Goal: Task Accomplishment & Management: Manage account settings

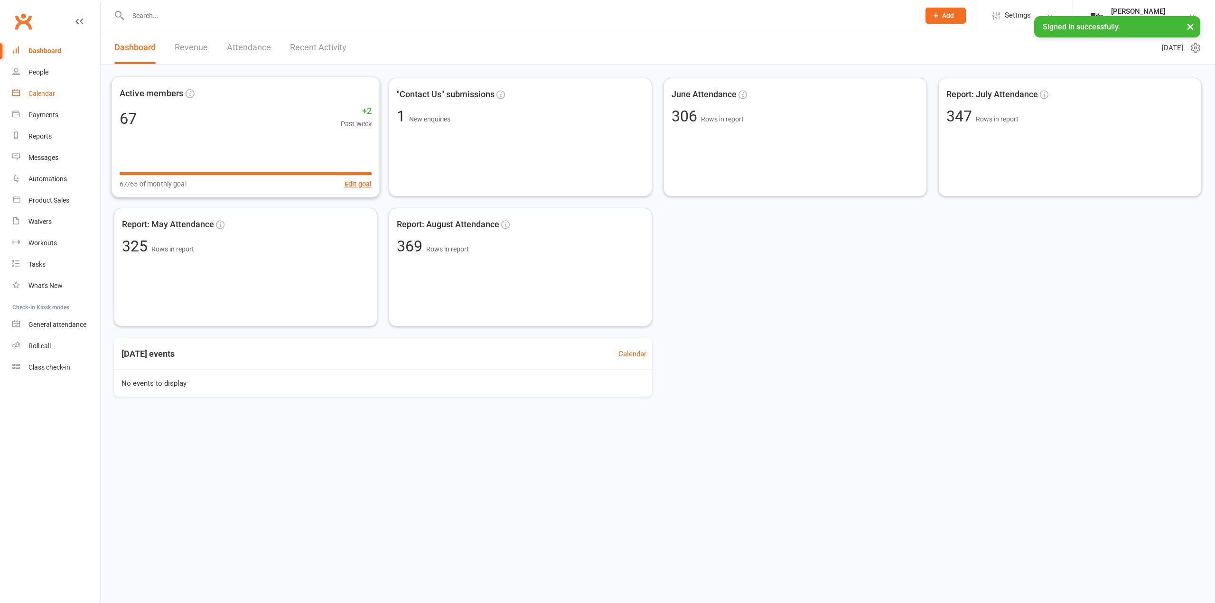
click at [59, 97] on link "Calendar" at bounding box center [56, 93] width 88 height 21
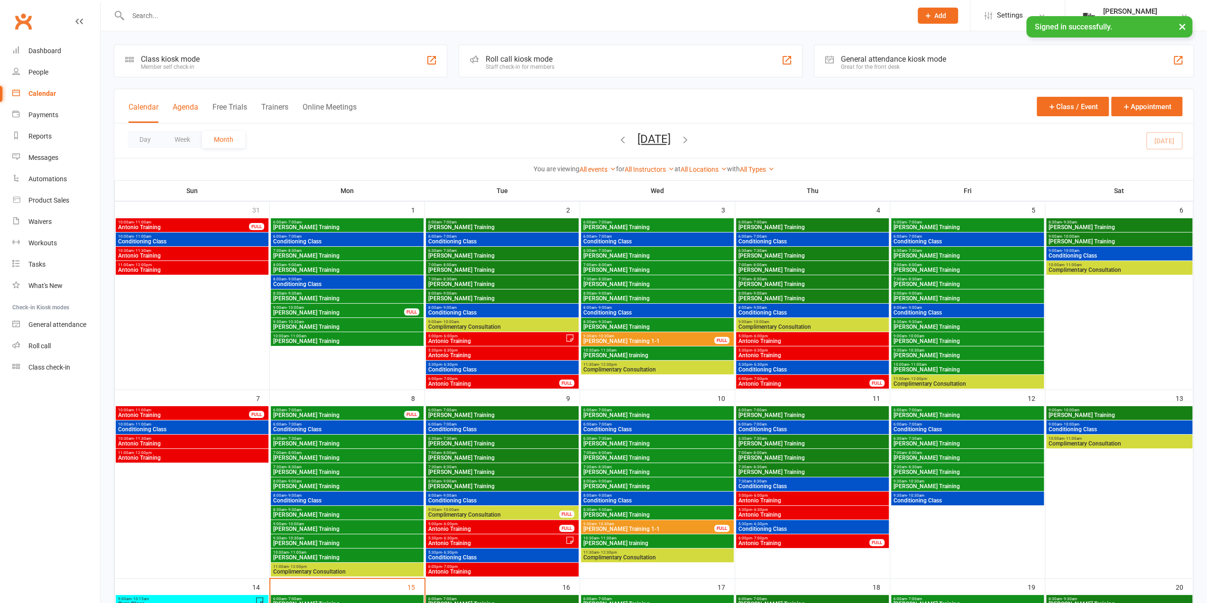
click at [196, 113] on button "Agenda" at bounding box center [186, 112] width 26 height 20
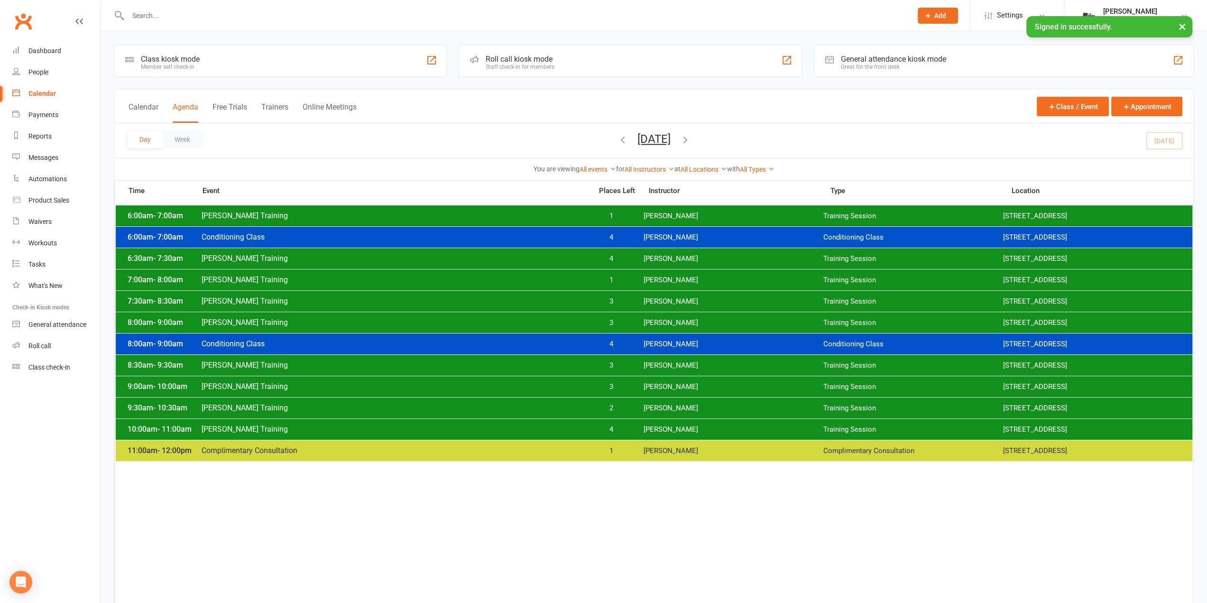
click at [672, 427] on span "[PERSON_NAME]" at bounding box center [733, 429] width 180 height 9
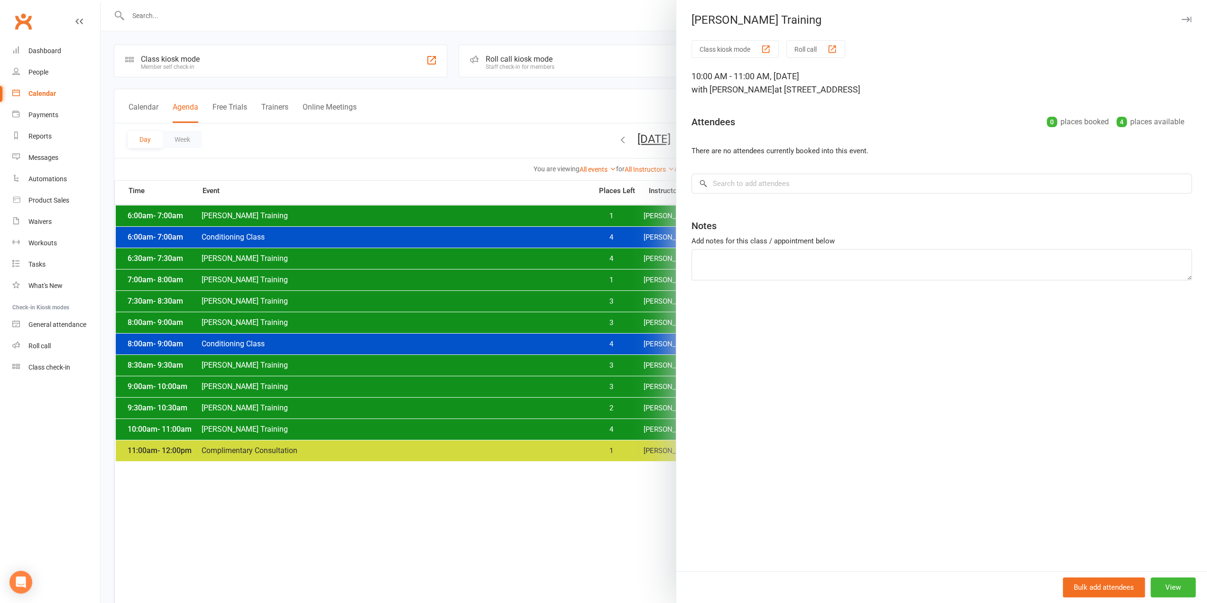
click at [779, 198] on div "Class kiosk mode Roll call 10:00 AM - 11:00 AM, [DATE] with [PERSON_NAME] at [S…" at bounding box center [942, 305] width 531 height 531
click at [779, 190] on input "search" at bounding box center [942, 184] width 501 height 20
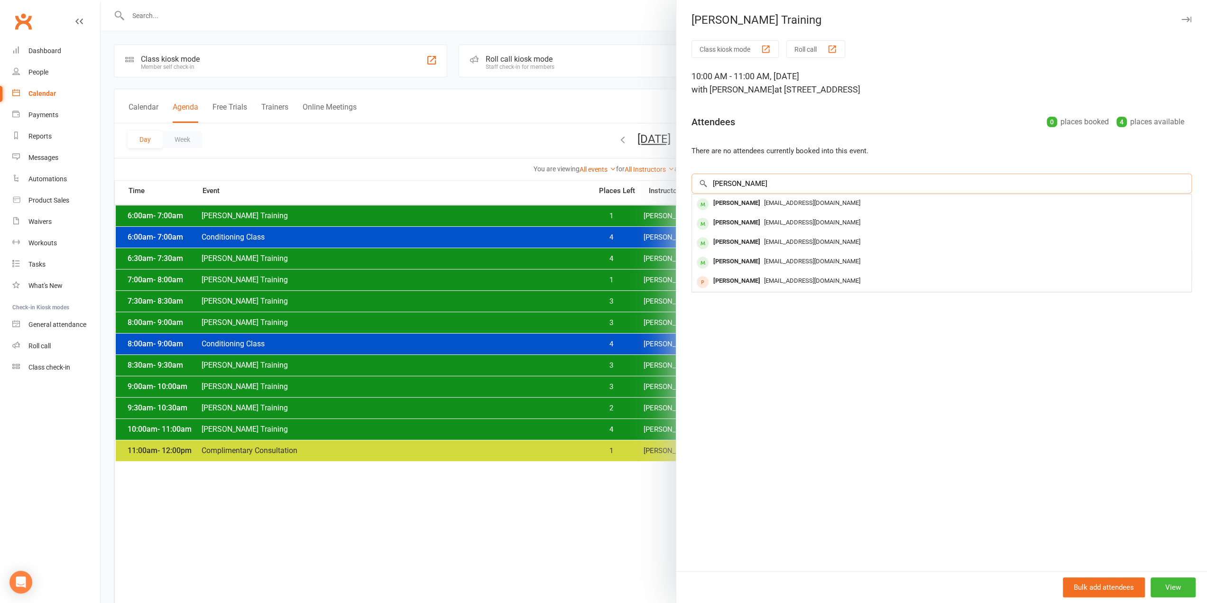
type input "[PERSON_NAME]"
click at [776, 200] on span "[EMAIL_ADDRESS][DOMAIN_NAME]" at bounding box center [812, 202] width 96 height 7
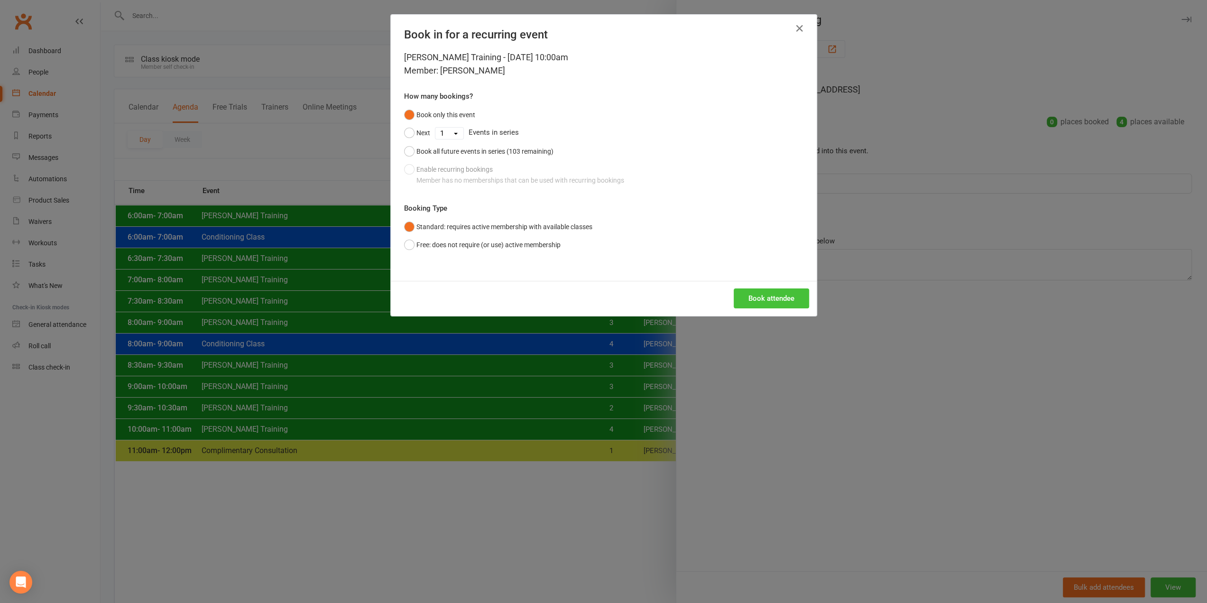
click at [743, 298] on button "Book attendee" at bounding box center [771, 298] width 75 height 20
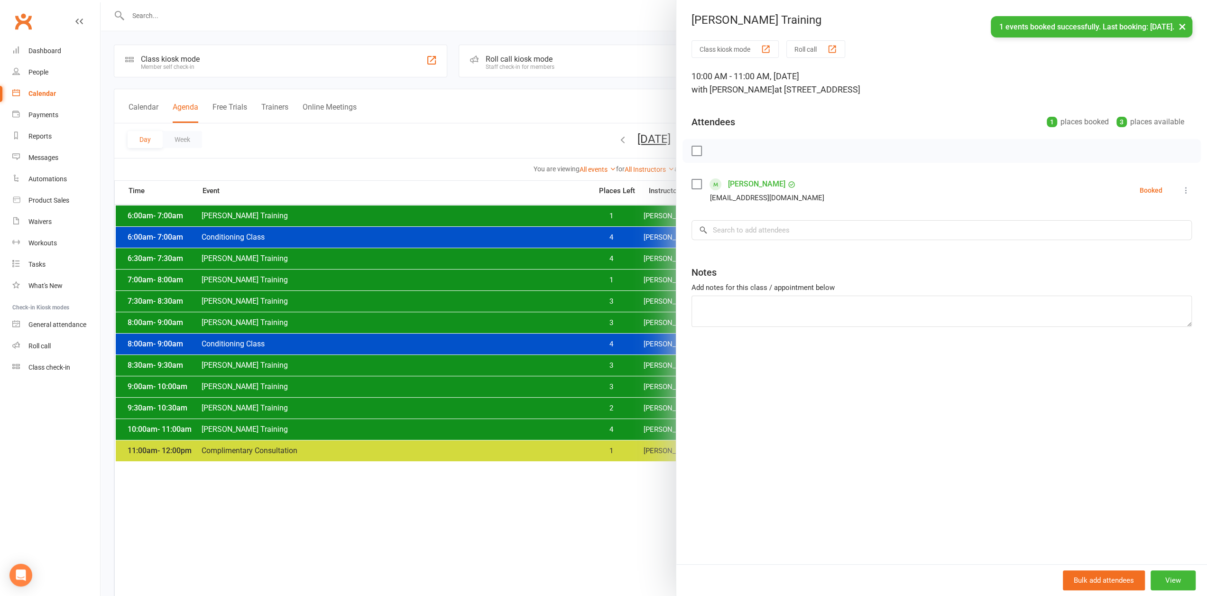
click at [1184, 29] on button "×" at bounding box center [1182, 26] width 17 height 20
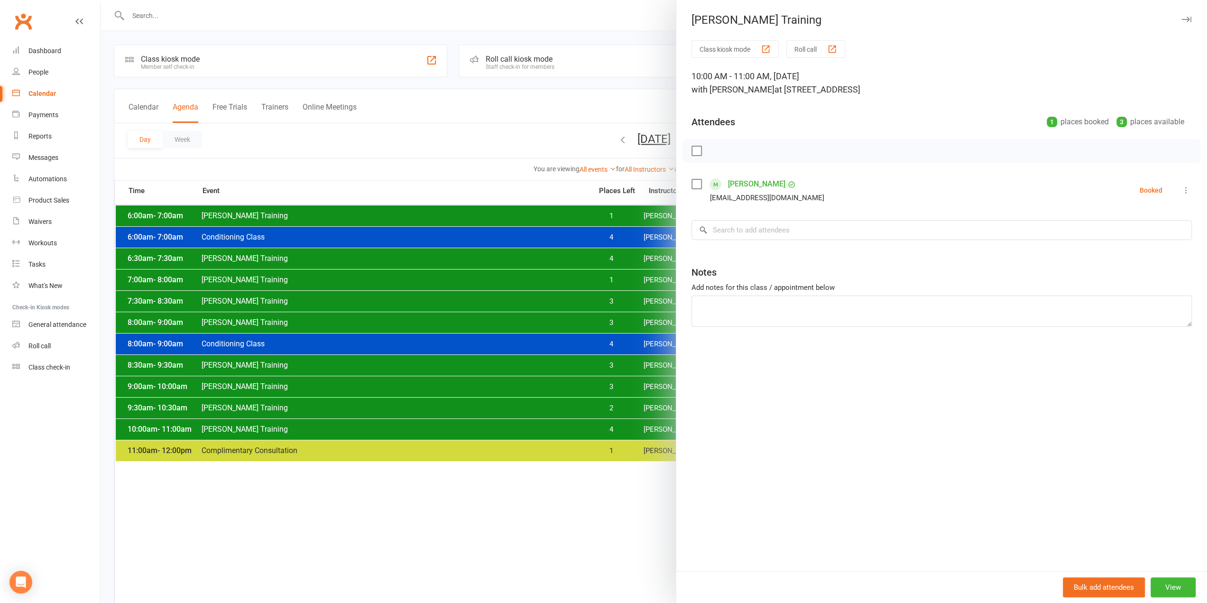
click at [1173, 186] on li "[PERSON_NAME] [PERSON_NAME][EMAIL_ADDRESS][DOMAIN_NAME] Booked More info Remove…" at bounding box center [942, 190] width 501 height 28
click at [1182, 190] on icon at bounding box center [1186, 190] width 9 height 9
click at [1182, 189] on icon at bounding box center [1186, 190] width 9 height 9
click at [1174, 190] on li "[PERSON_NAME] [PERSON_NAME][EMAIL_ADDRESS][DOMAIN_NAME] Booked More info Remove…" at bounding box center [942, 190] width 501 height 28
click at [1182, 186] on icon at bounding box center [1186, 190] width 9 height 9
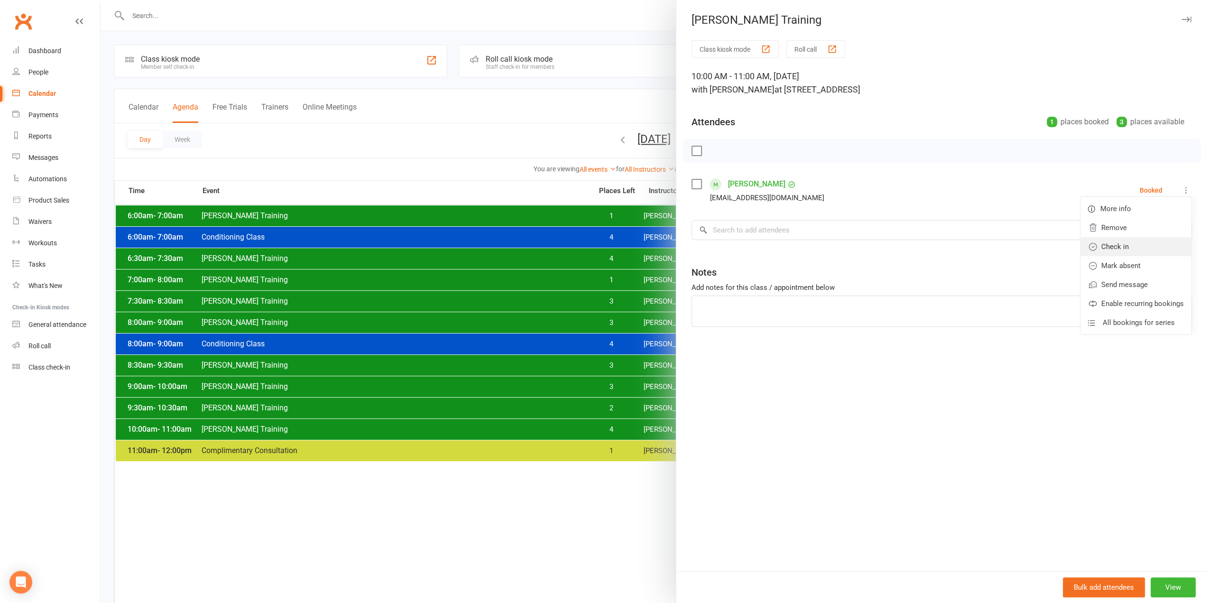
click at [1132, 249] on link "Check in" at bounding box center [1136, 246] width 111 height 19
click at [629, 252] on div at bounding box center [654, 301] width 1107 height 603
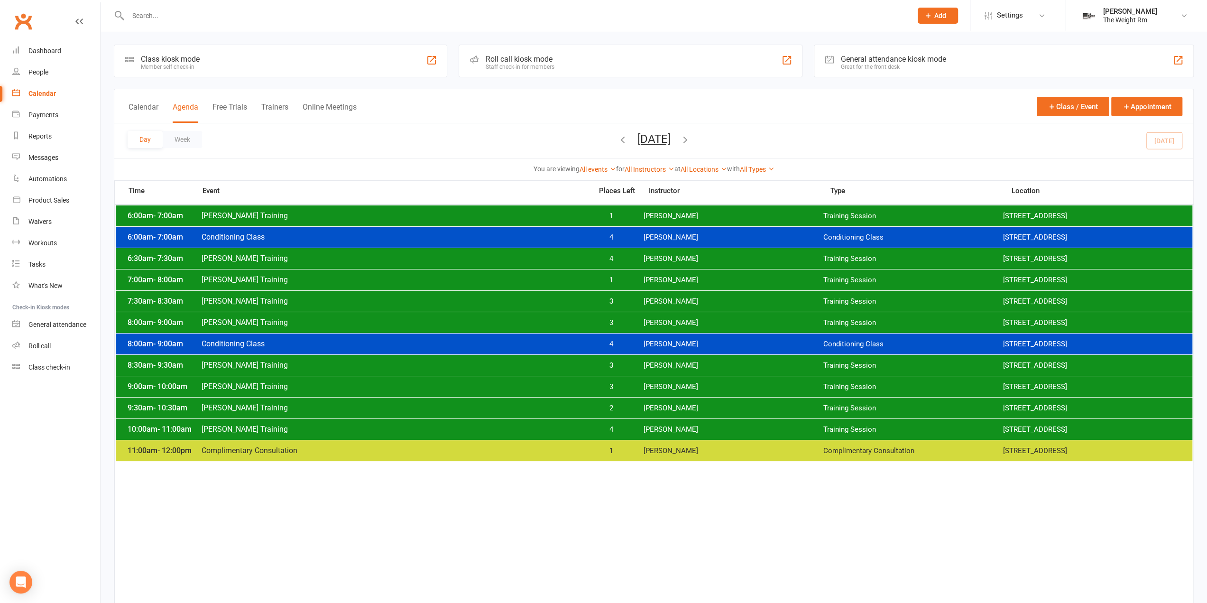
click at [651, 214] on span "[PERSON_NAME]" at bounding box center [733, 216] width 180 height 9
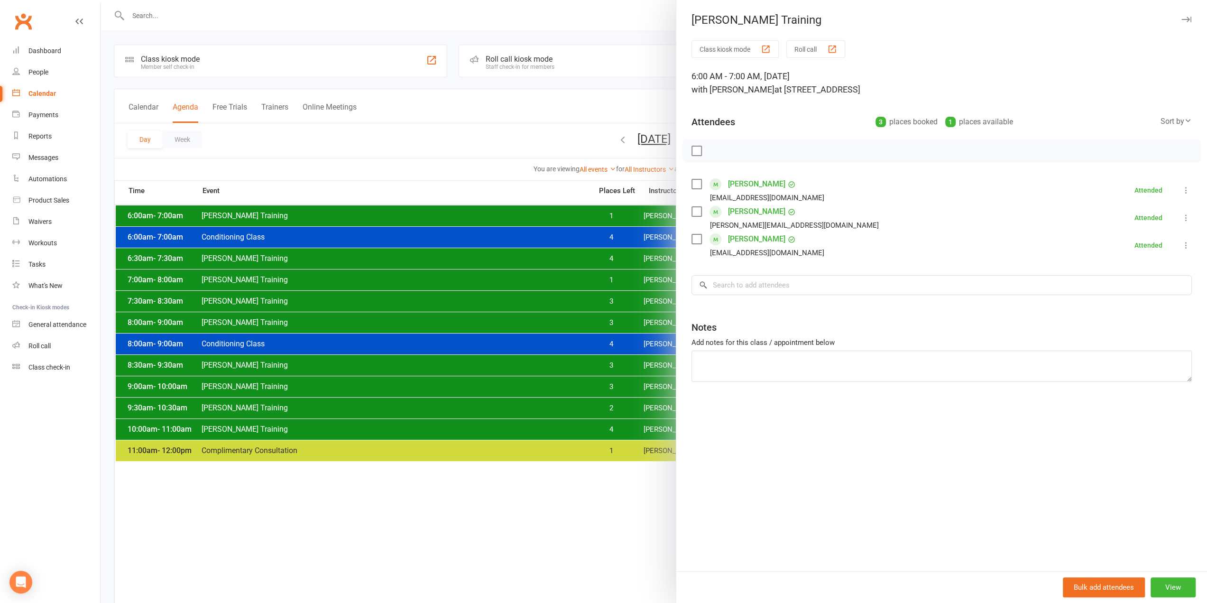
click at [647, 215] on div at bounding box center [654, 301] width 1107 height 603
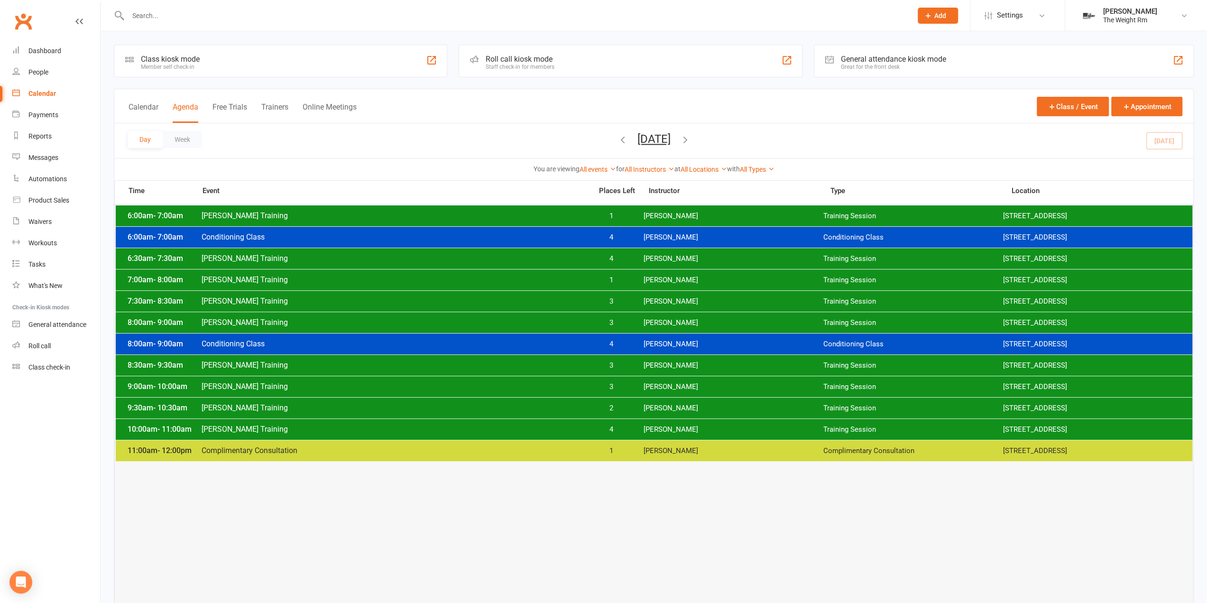
click at [628, 290] on div at bounding box center [654, 332] width 1076 height 254
click at [622, 286] on div "7:00am - 8:00am [PERSON_NAME] Training 1 [PERSON_NAME] Training Session [STREET…" at bounding box center [654, 279] width 1077 height 21
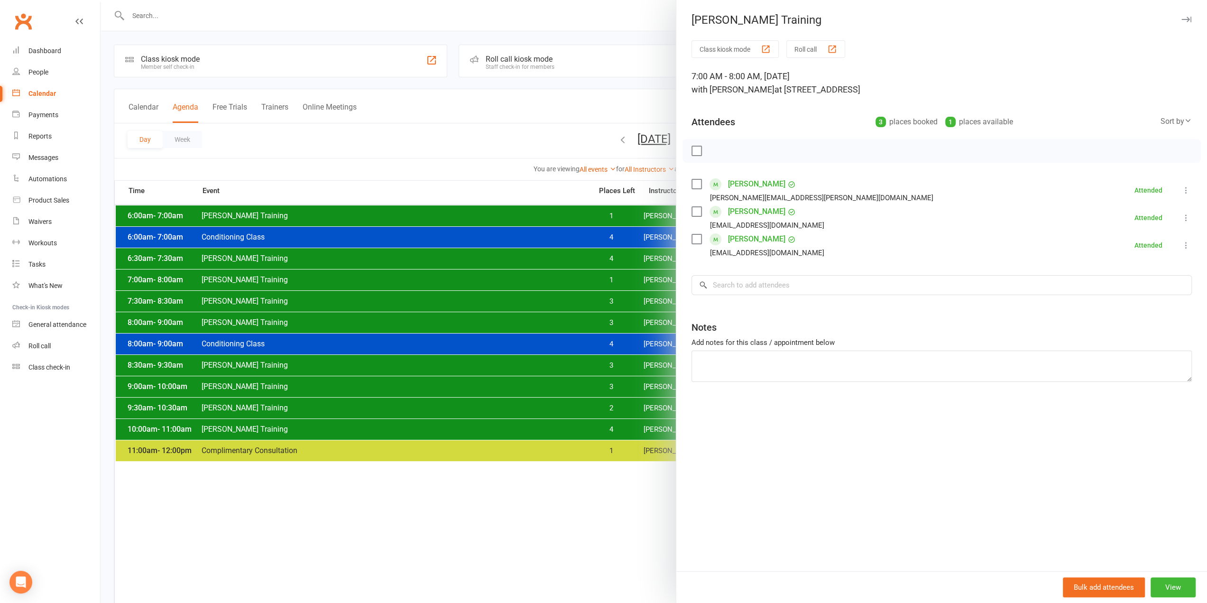
click at [606, 280] on div at bounding box center [654, 301] width 1107 height 603
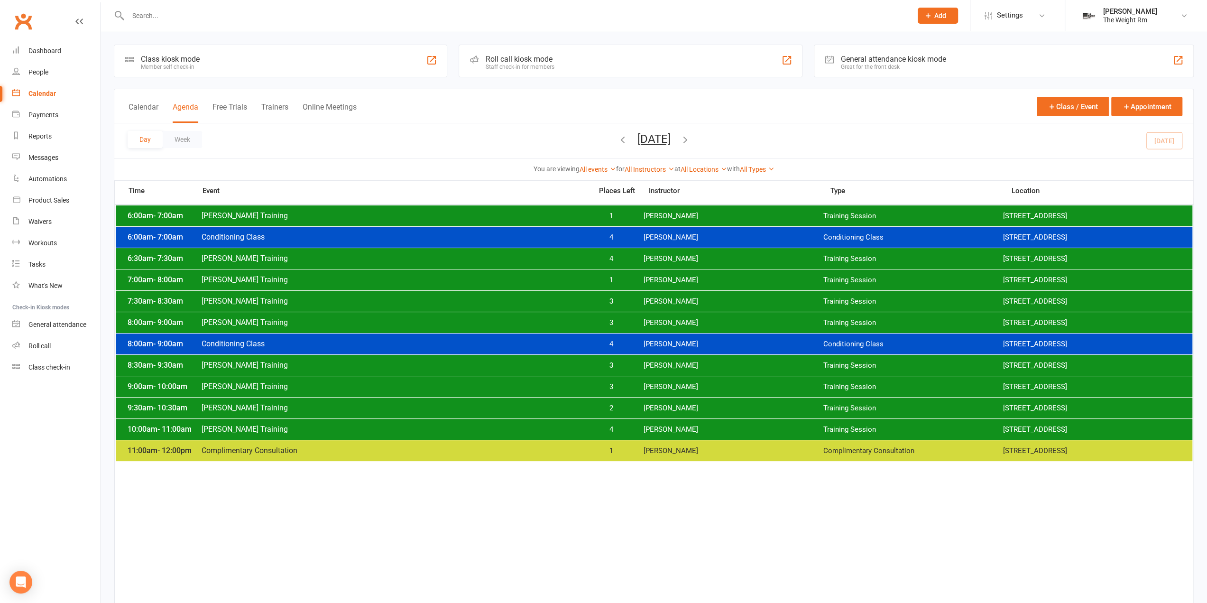
click at [610, 302] on span "3" at bounding box center [611, 301] width 50 height 9
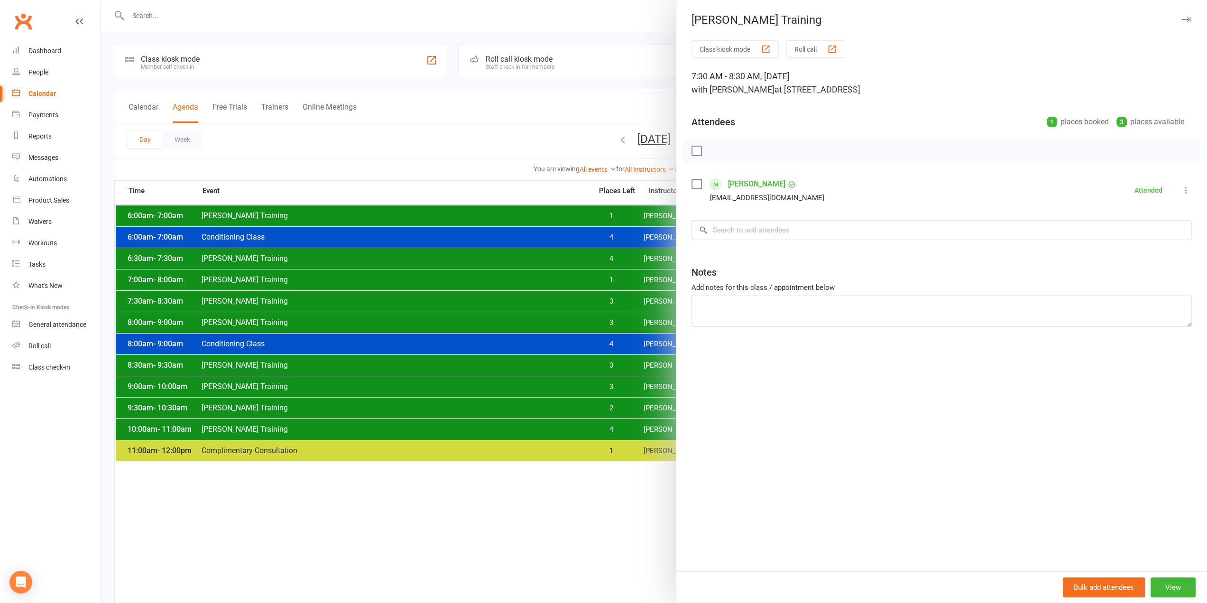
click at [606, 302] on div at bounding box center [654, 301] width 1107 height 603
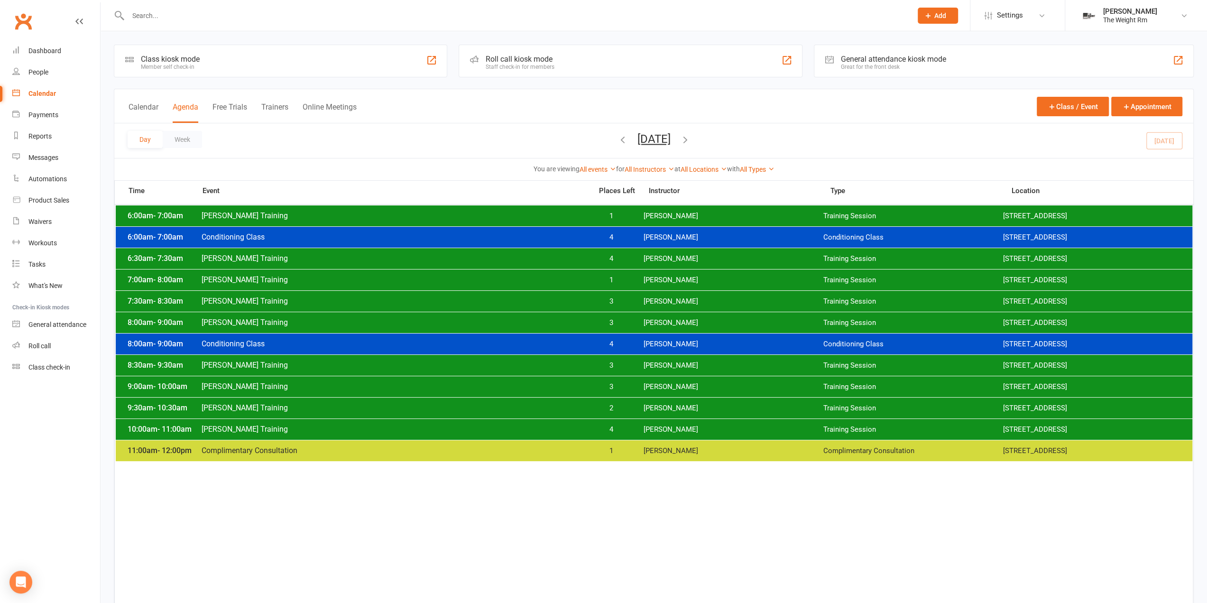
click at [604, 320] on span "3" at bounding box center [611, 322] width 50 height 9
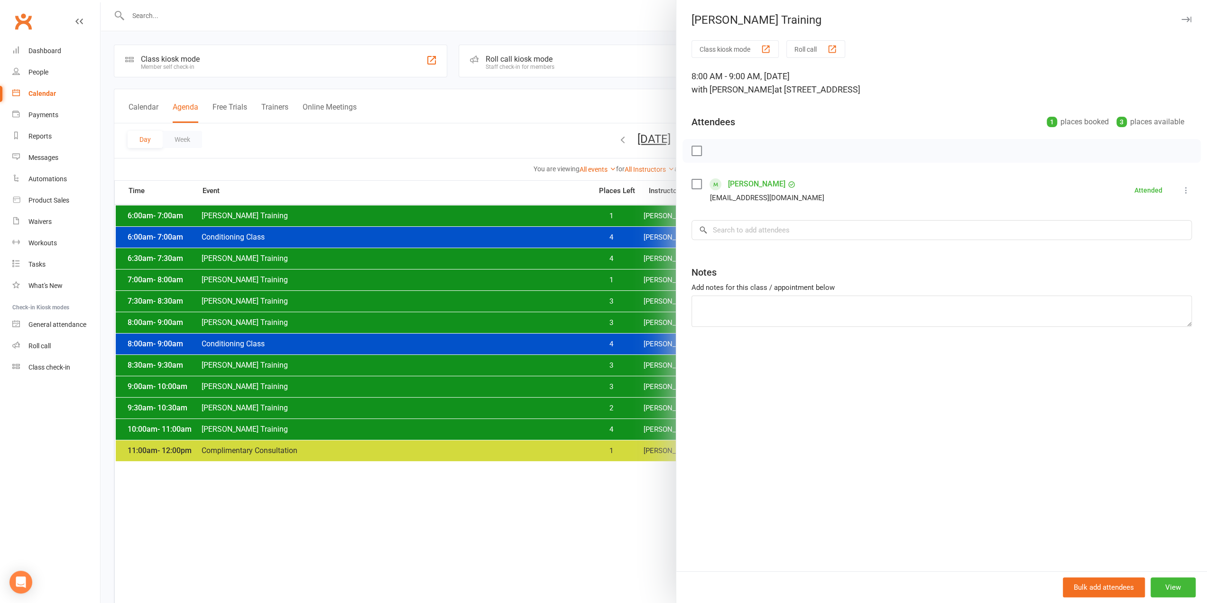
click at [602, 321] on div at bounding box center [654, 301] width 1107 height 603
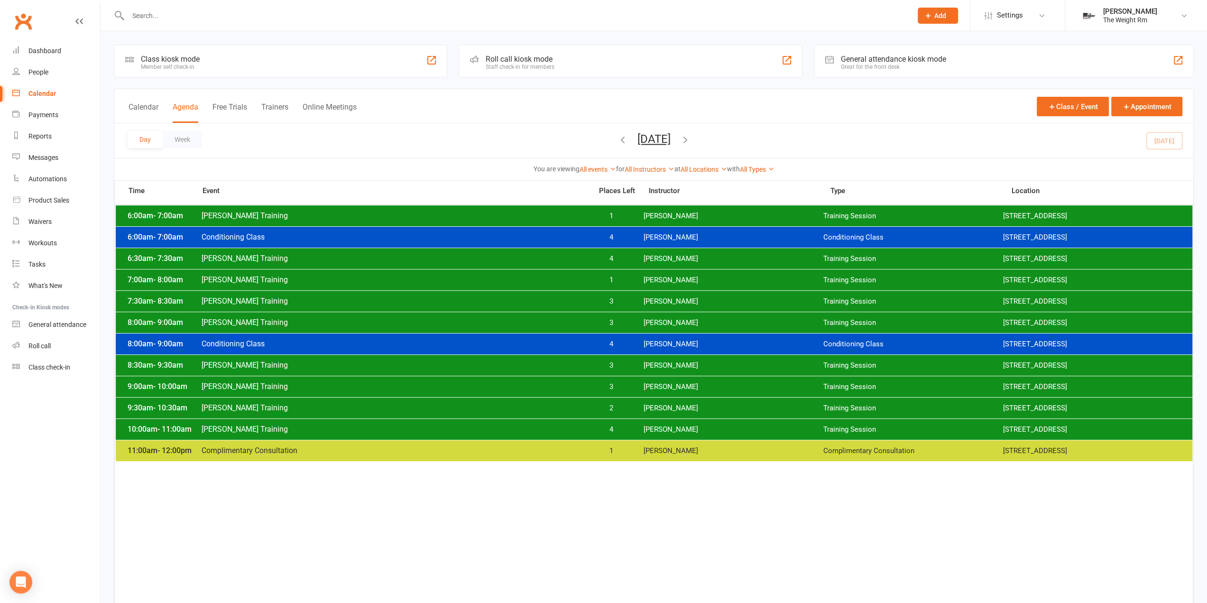
click at [601, 361] on span "3" at bounding box center [611, 365] width 50 height 9
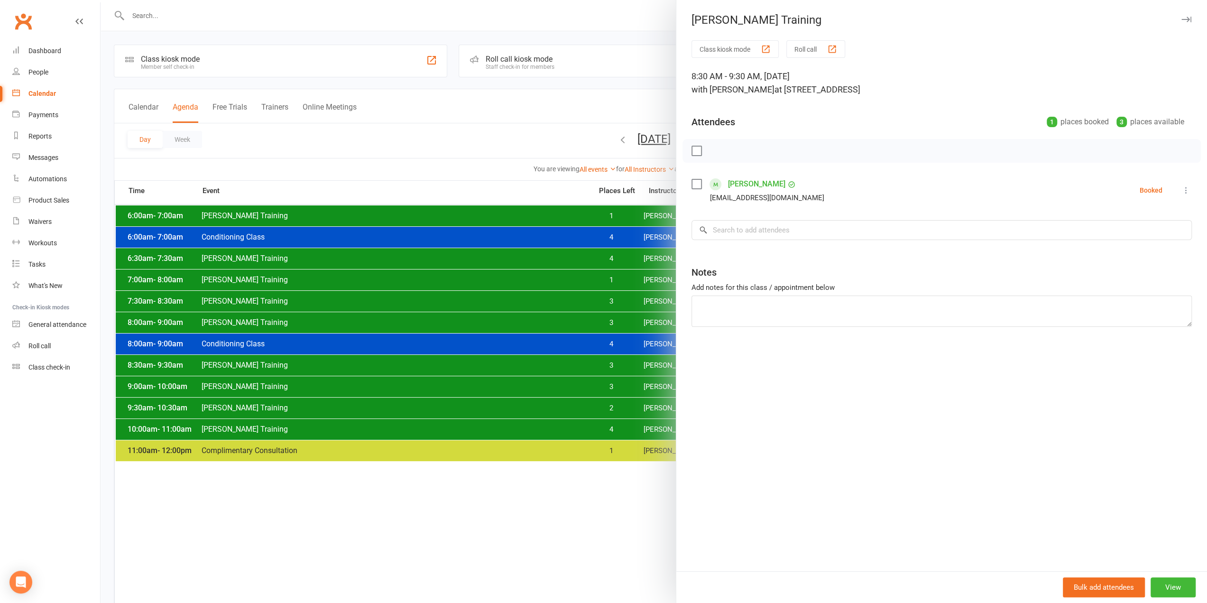
click at [600, 362] on div at bounding box center [654, 301] width 1107 height 603
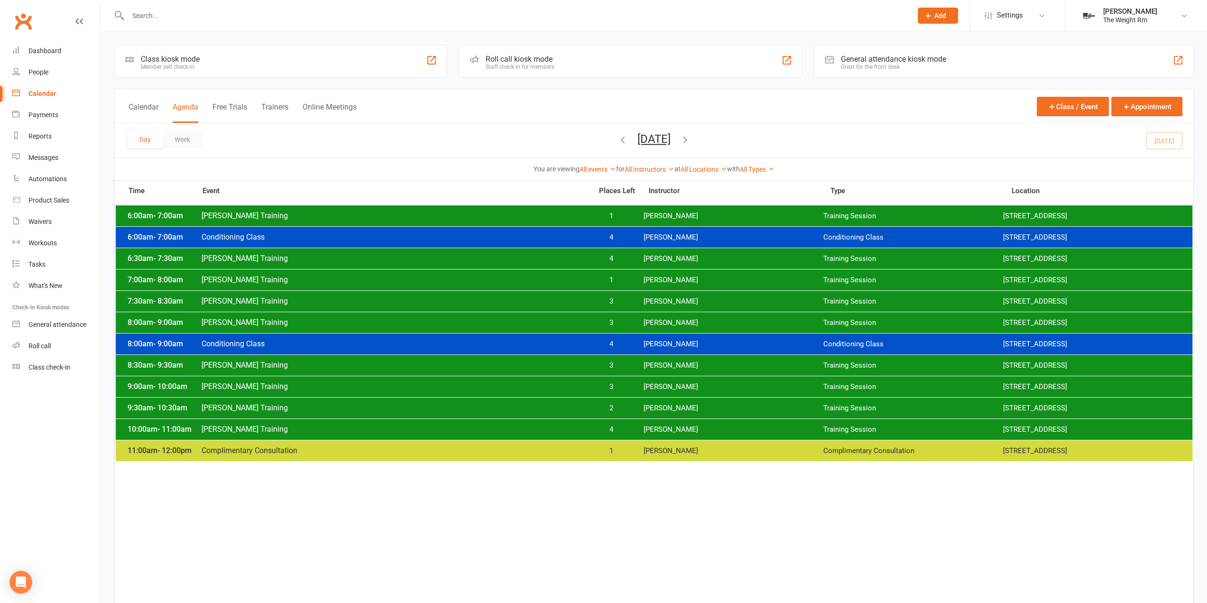
click at [599, 362] on span "3" at bounding box center [611, 365] width 50 height 9
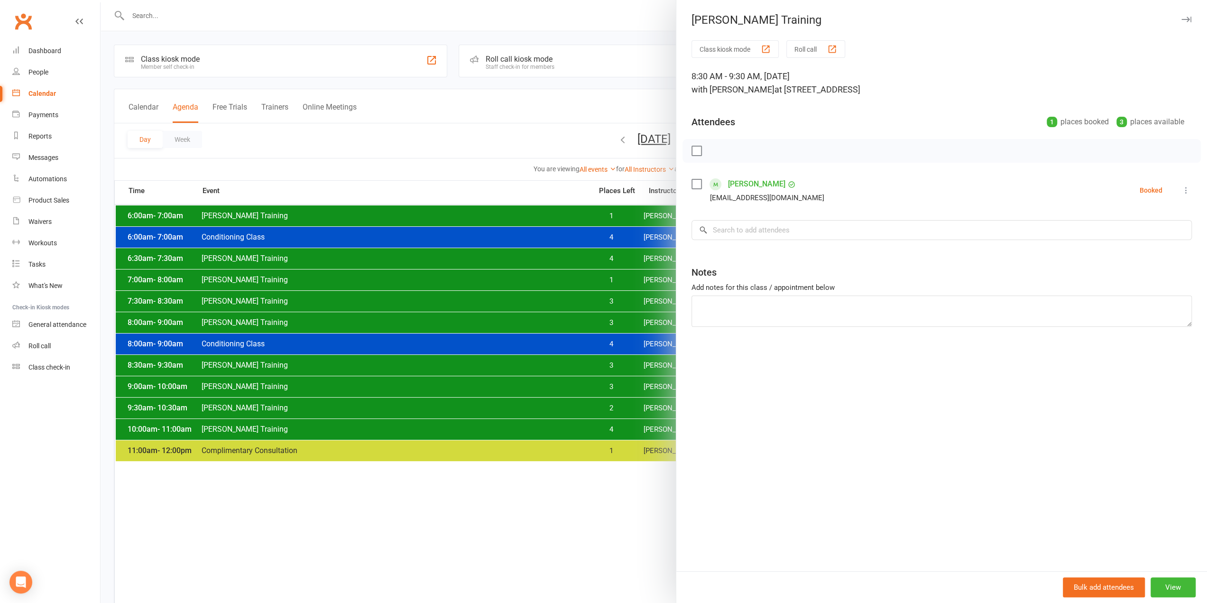
click at [1182, 191] on icon at bounding box center [1186, 190] width 9 height 9
click at [1124, 244] on link "Check in" at bounding box center [1136, 246] width 111 height 19
click at [582, 385] on div at bounding box center [654, 301] width 1107 height 603
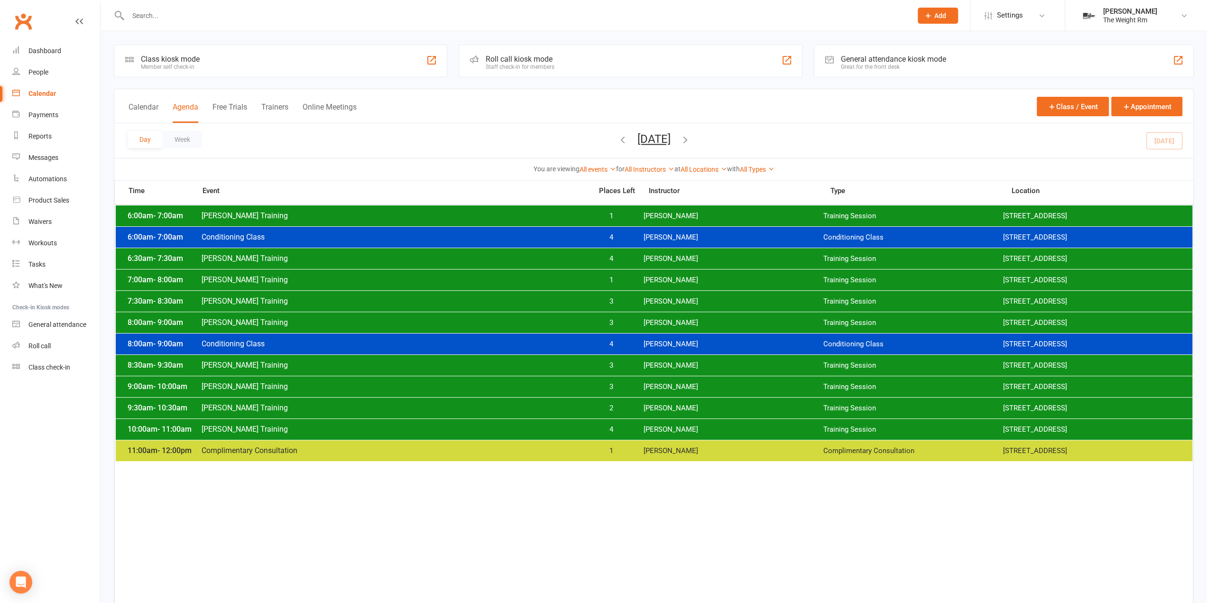
click at [589, 390] on span "3" at bounding box center [611, 386] width 50 height 9
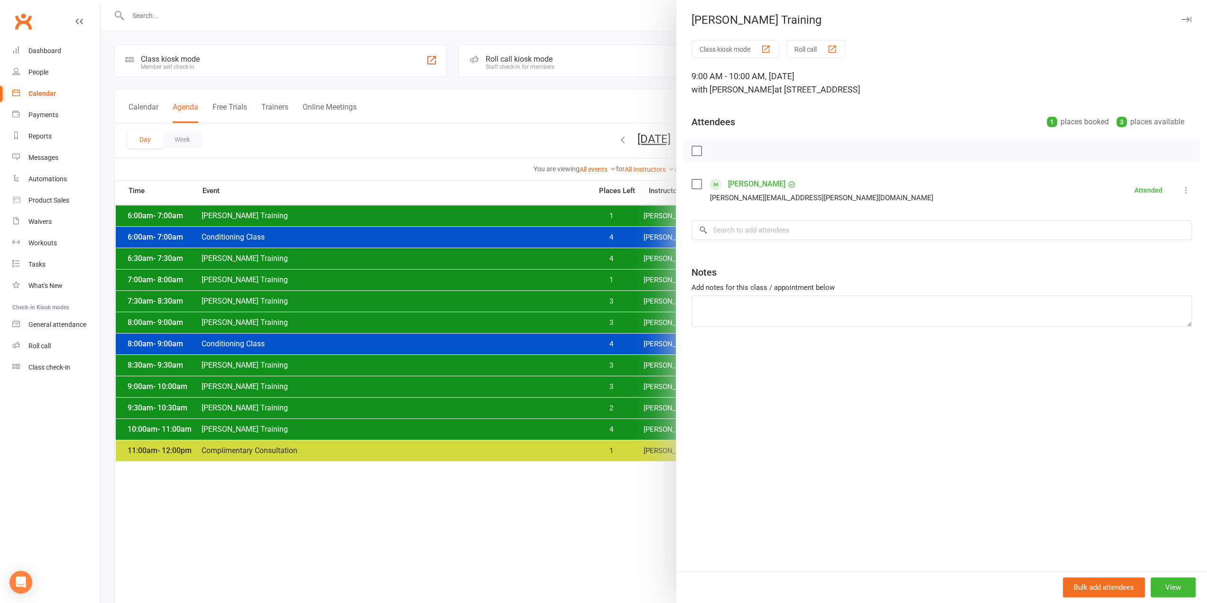
click at [588, 390] on div at bounding box center [654, 301] width 1107 height 603
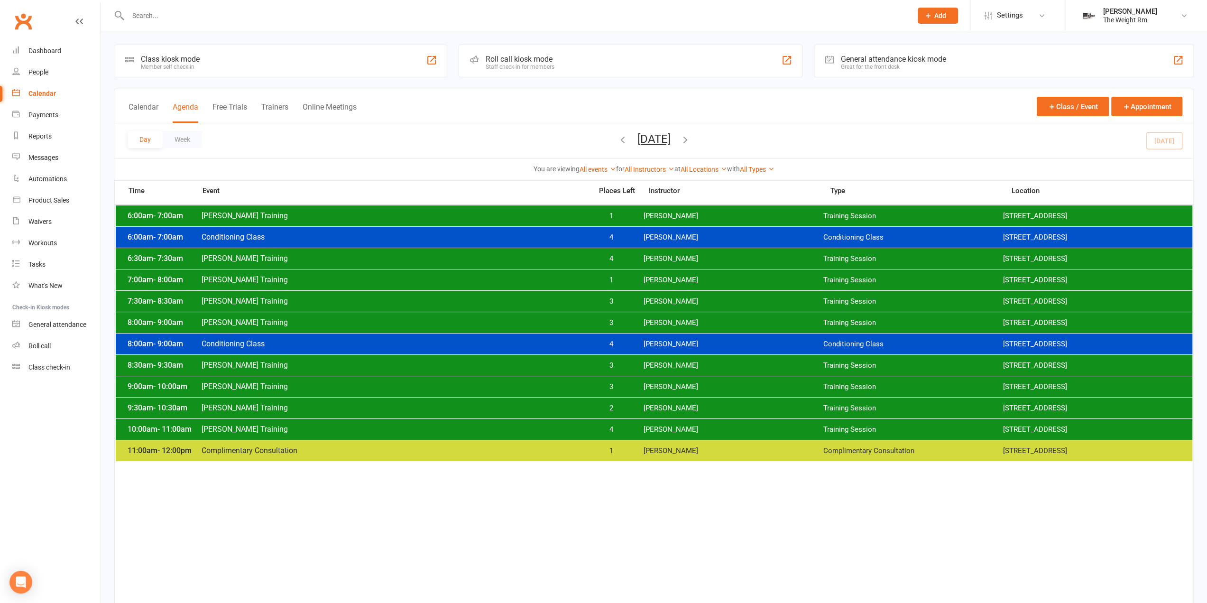
click at [591, 409] on span "2" at bounding box center [611, 408] width 50 height 9
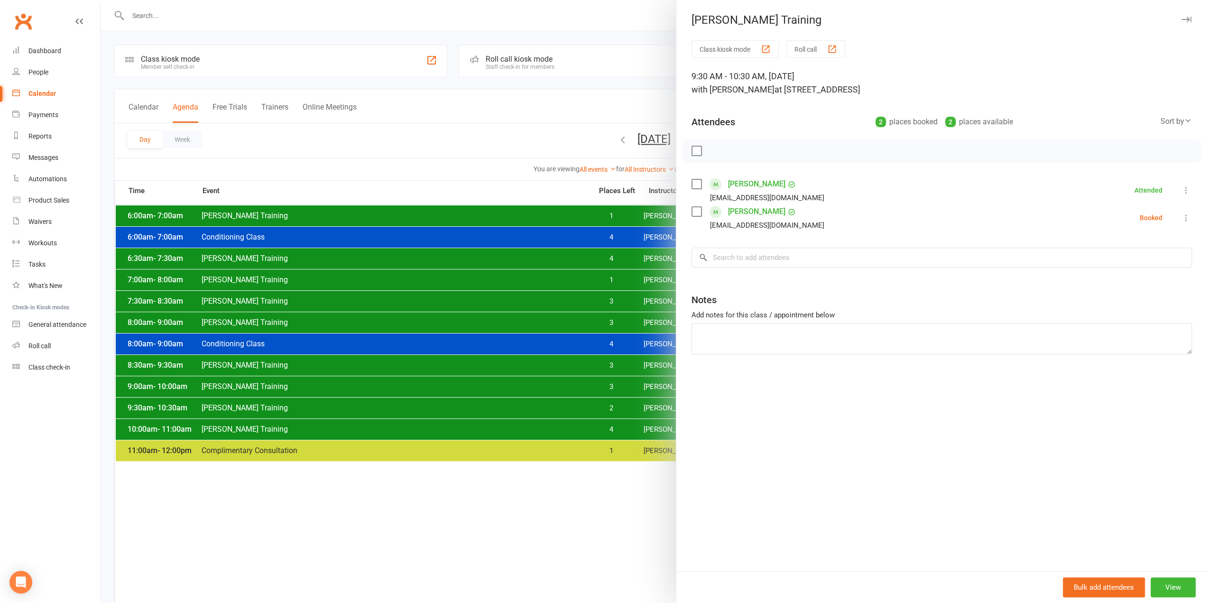
click at [1170, 217] on li "[PERSON_NAME] [EMAIL_ADDRESS][DOMAIN_NAME] Booked More info Remove Check in Mar…" at bounding box center [942, 218] width 501 height 28
click at [1182, 218] on icon at bounding box center [1186, 217] width 9 height 9
click at [1123, 271] on link "Check in" at bounding box center [1136, 274] width 111 height 19
click at [629, 409] on div at bounding box center [654, 301] width 1107 height 603
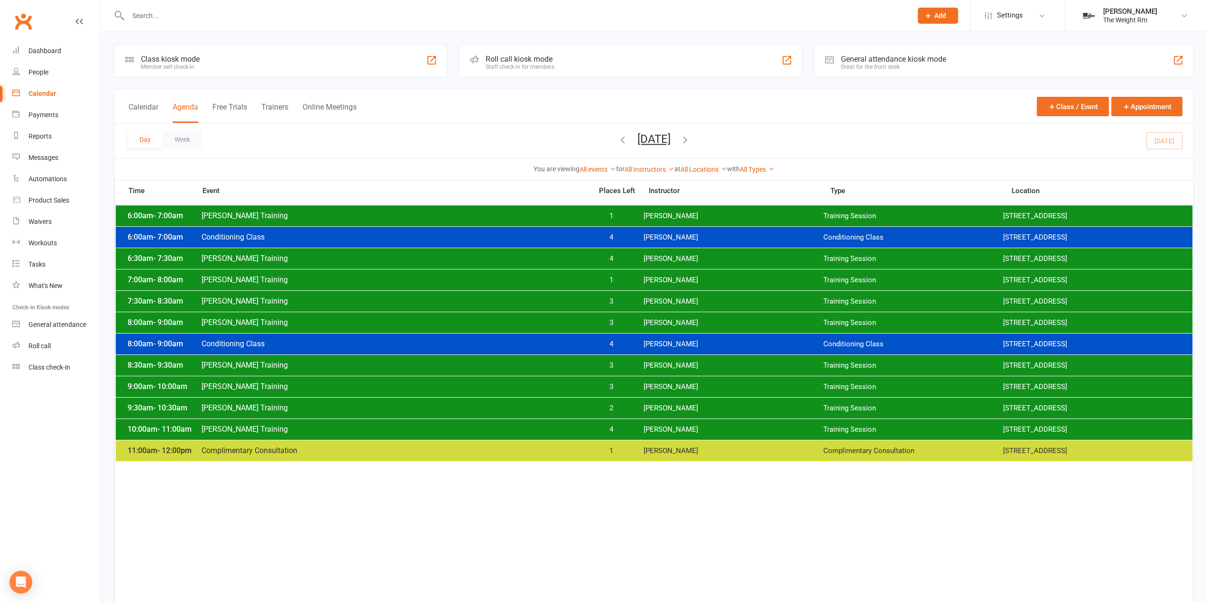
click at [637, 433] on div "10:00am - 11:00am [PERSON_NAME] Training 4 [PERSON_NAME] Training Session [STRE…" at bounding box center [654, 429] width 1077 height 21
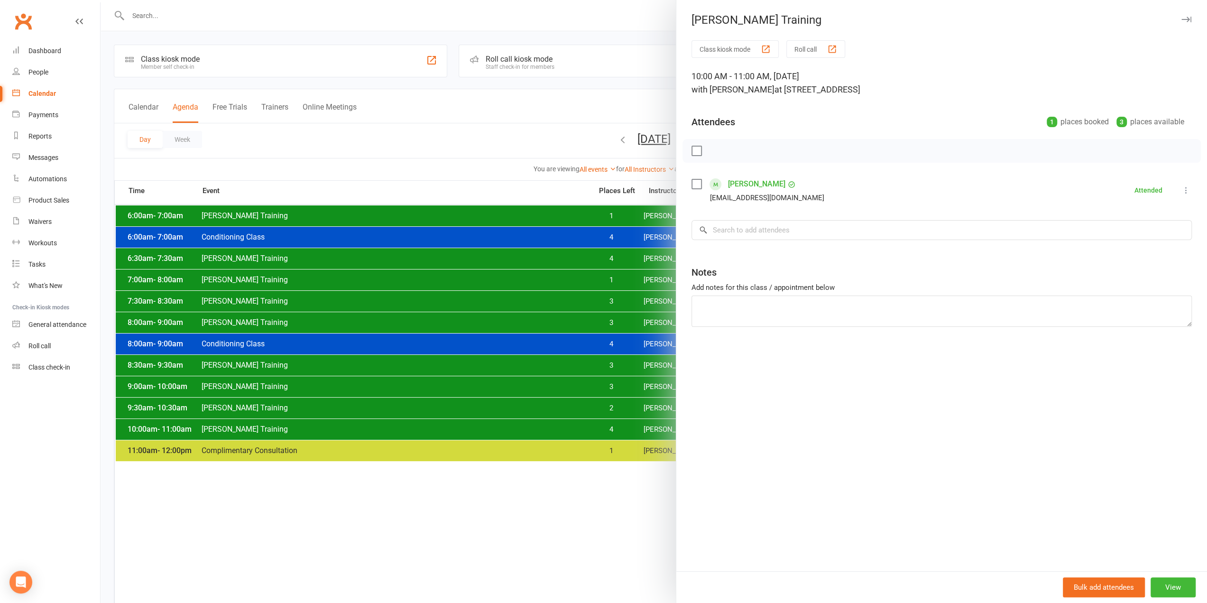
click at [615, 433] on div at bounding box center [654, 301] width 1107 height 603
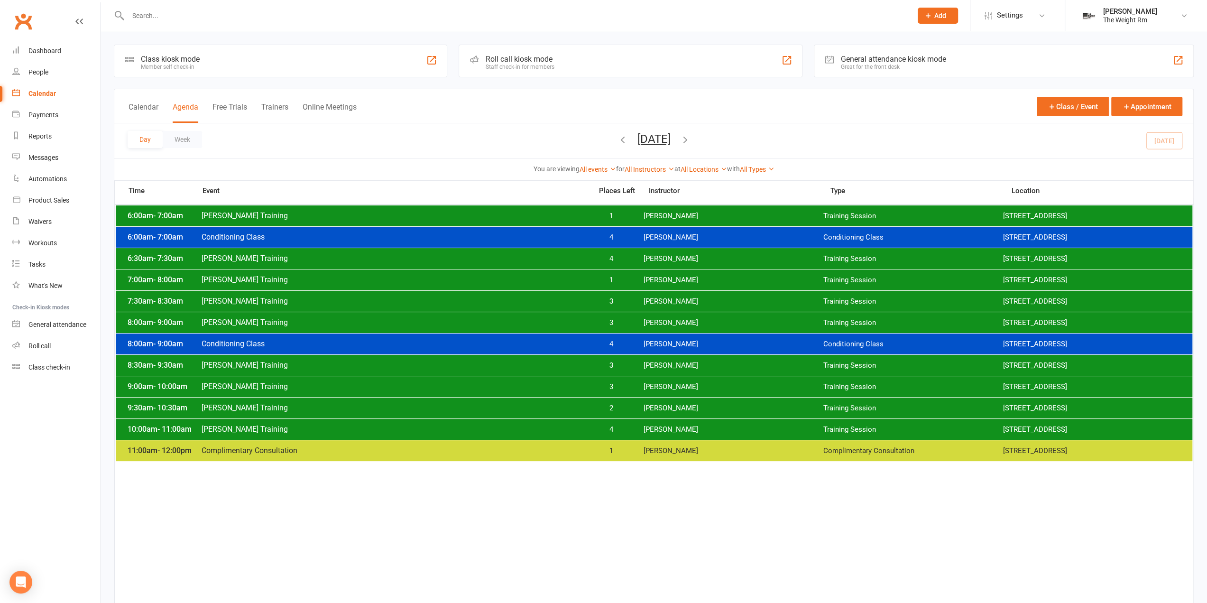
click at [691, 143] on div "[DATE] [DATE] Sun Mon Tue Wed Thu Fri Sat 31 01 02 03 04 05 06 07 08 09 10 11 1…" at bounding box center [654, 140] width 73 height 17
click at [691, 143] on icon "button" at bounding box center [685, 139] width 10 height 10
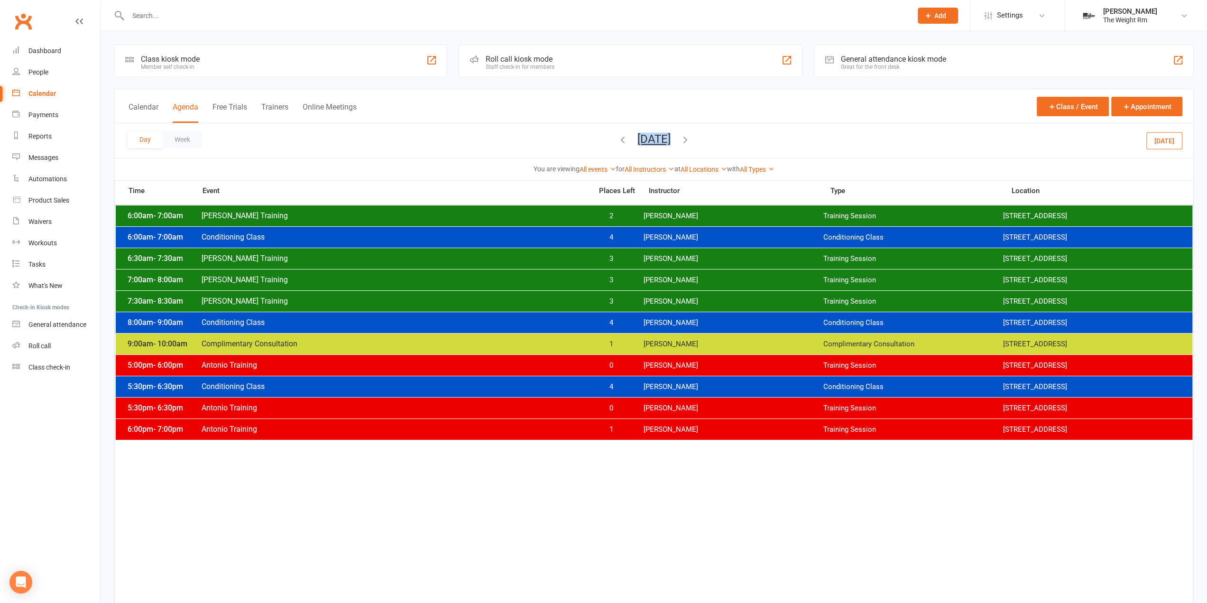
click at [653, 223] on div "6:00am - 7:00am [PERSON_NAME] Training 2 [PERSON_NAME] Training Session [STREET…" at bounding box center [654, 215] width 1077 height 21
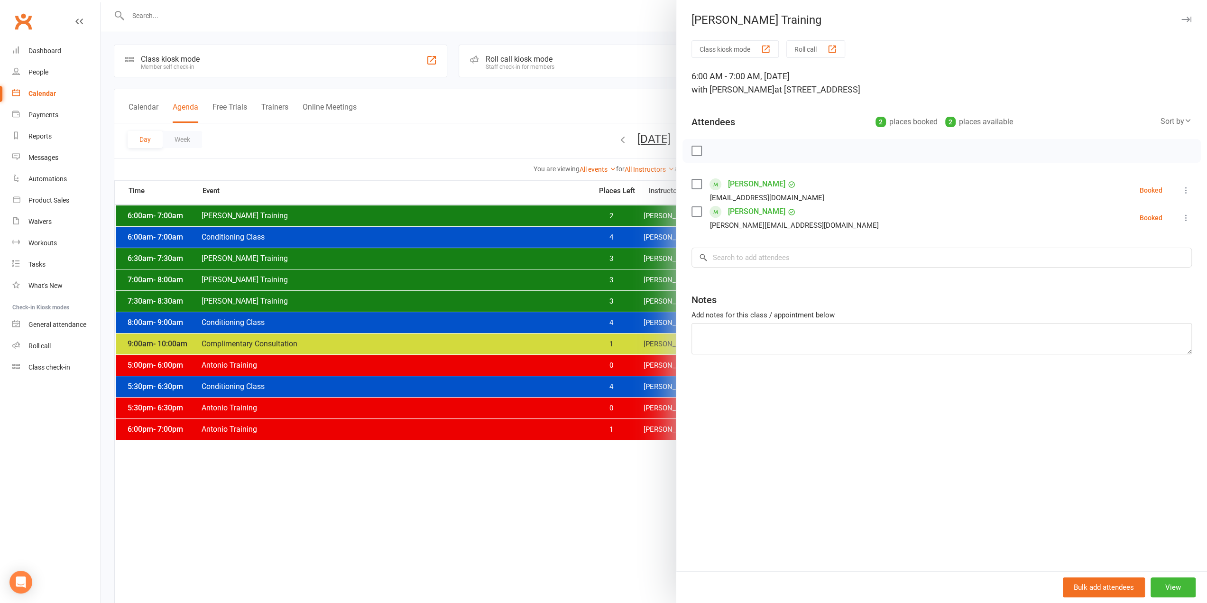
click at [603, 220] on div at bounding box center [654, 301] width 1107 height 603
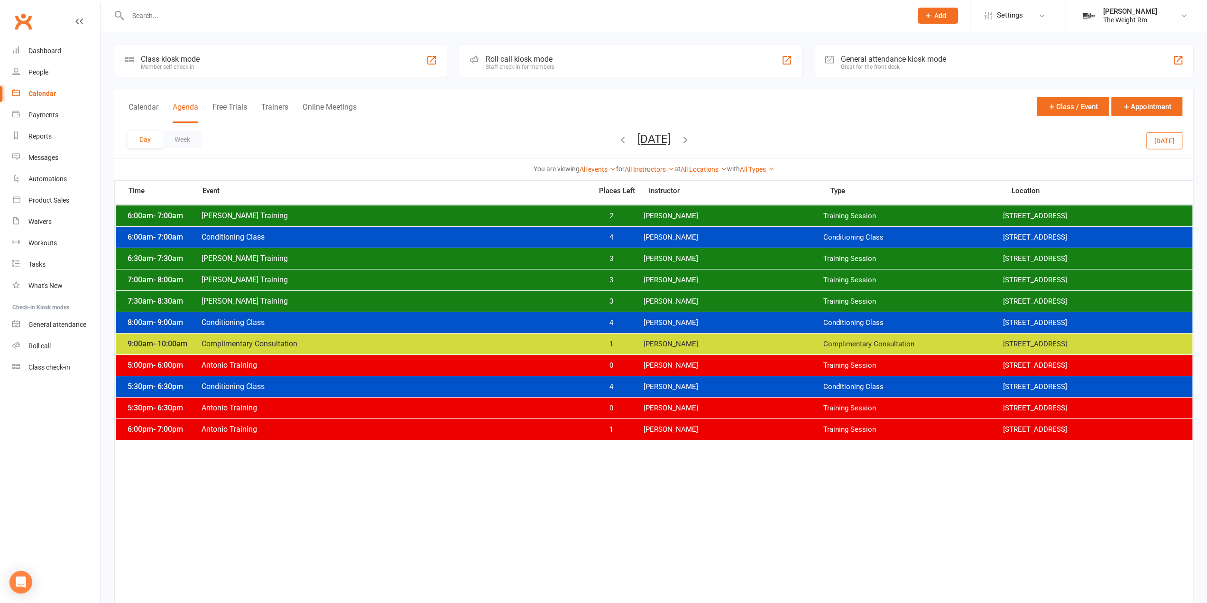
click at [625, 260] on span "3" at bounding box center [611, 258] width 50 height 9
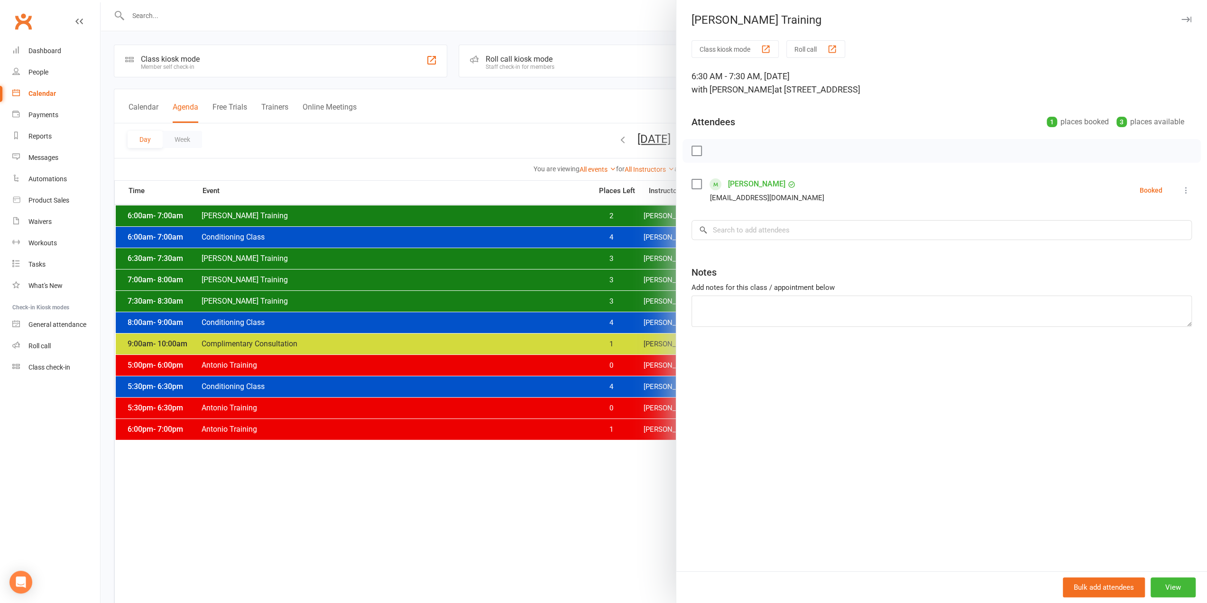
click at [622, 260] on div at bounding box center [654, 301] width 1107 height 603
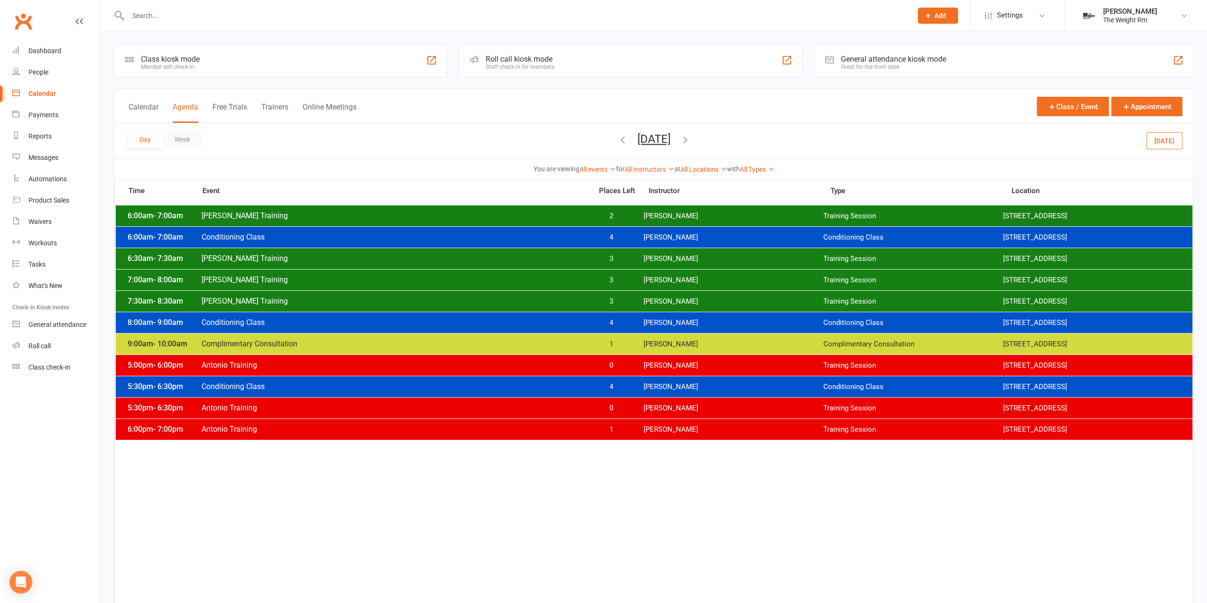
click at [627, 280] on span "3" at bounding box center [611, 280] width 50 height 9
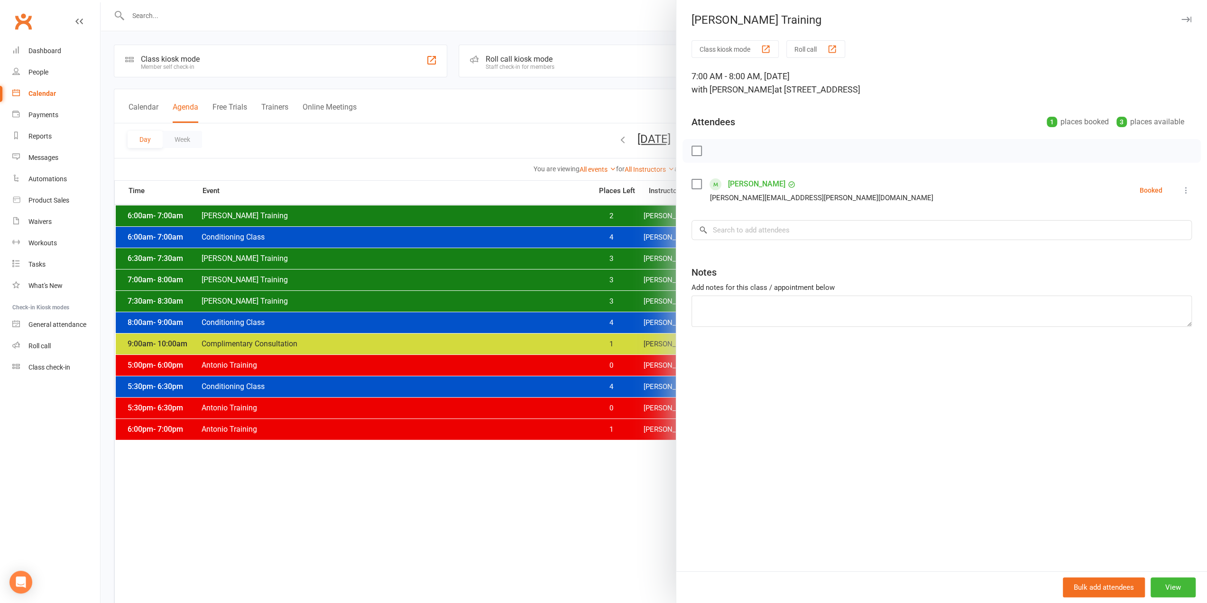
click at [625, 279] on div at bounding box center [654, 301] width 1107 height 603
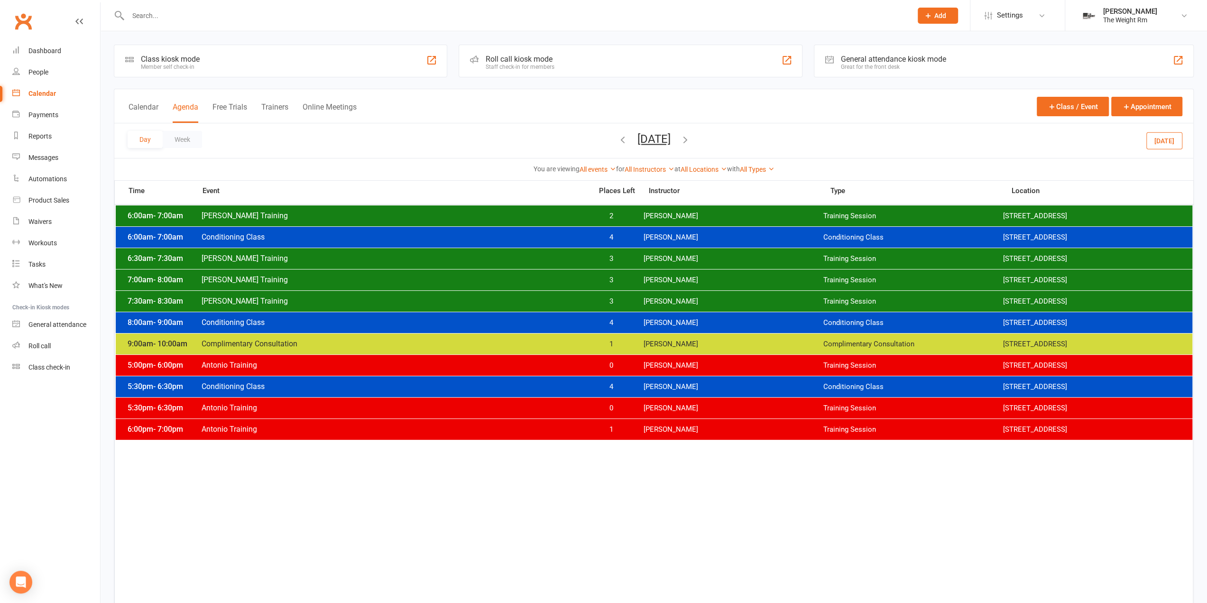
click at [625, 297] on span "3" at bounding box center [611, 301] width 50 height 9
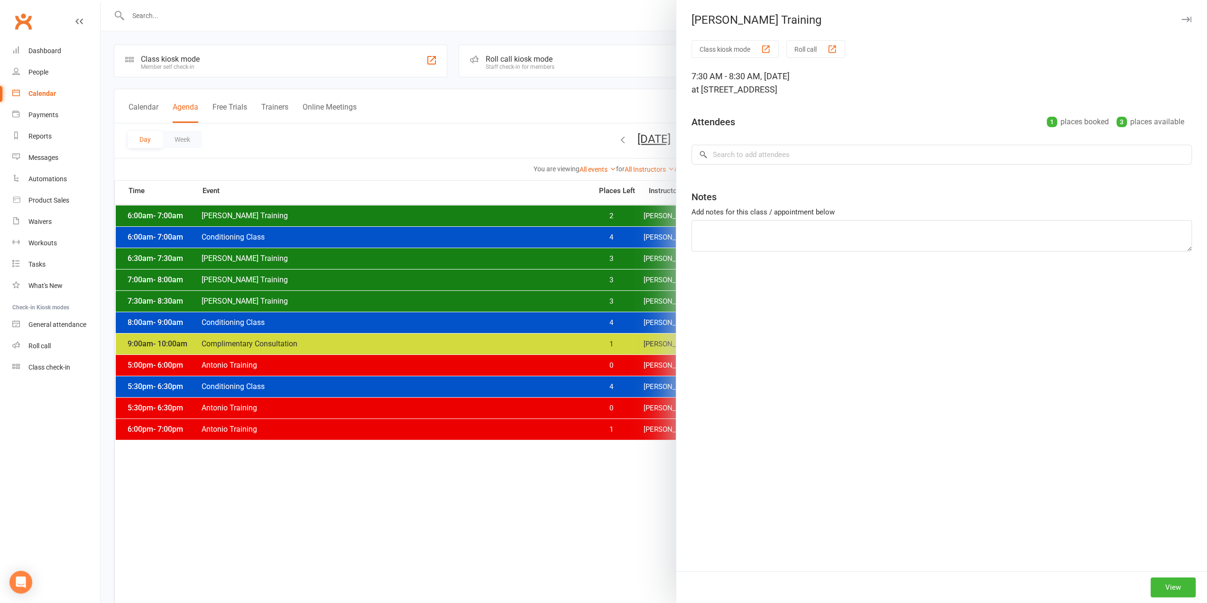
drag, startPoint x: 625, startPoint y: 297, endPoint x: 630, endPoint y: 292, distance: 6.7
click at [625, 297] on div at bounding box center [654, 301] width 1107 height 603
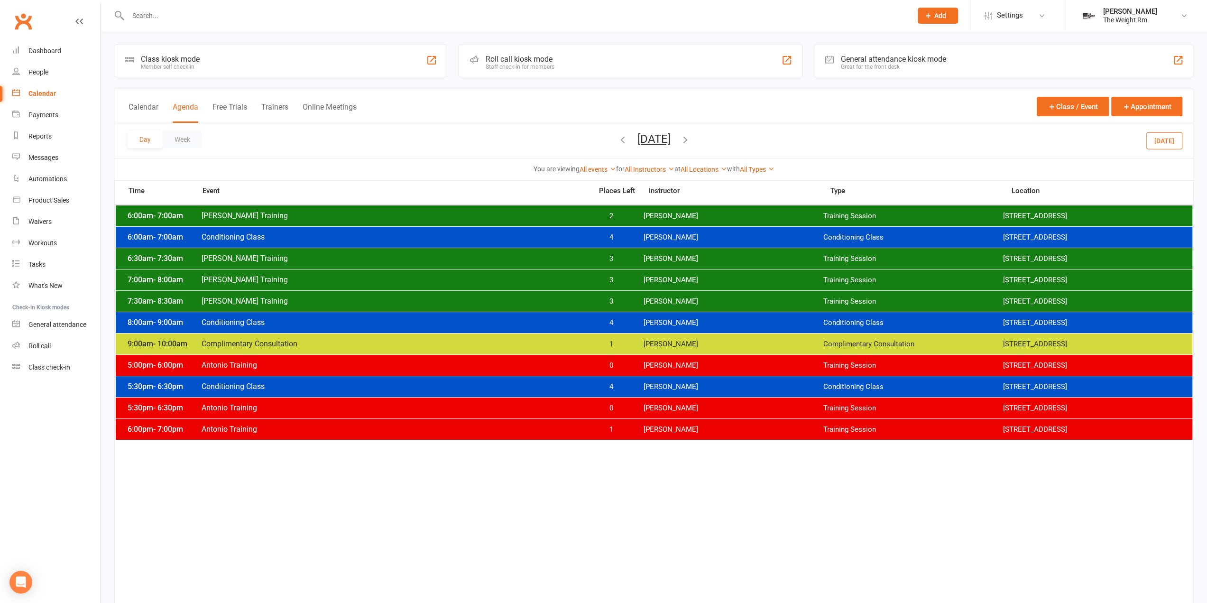
click at [691, 137] on icon "button" at bounding box center [685, 139] width 10 height 10
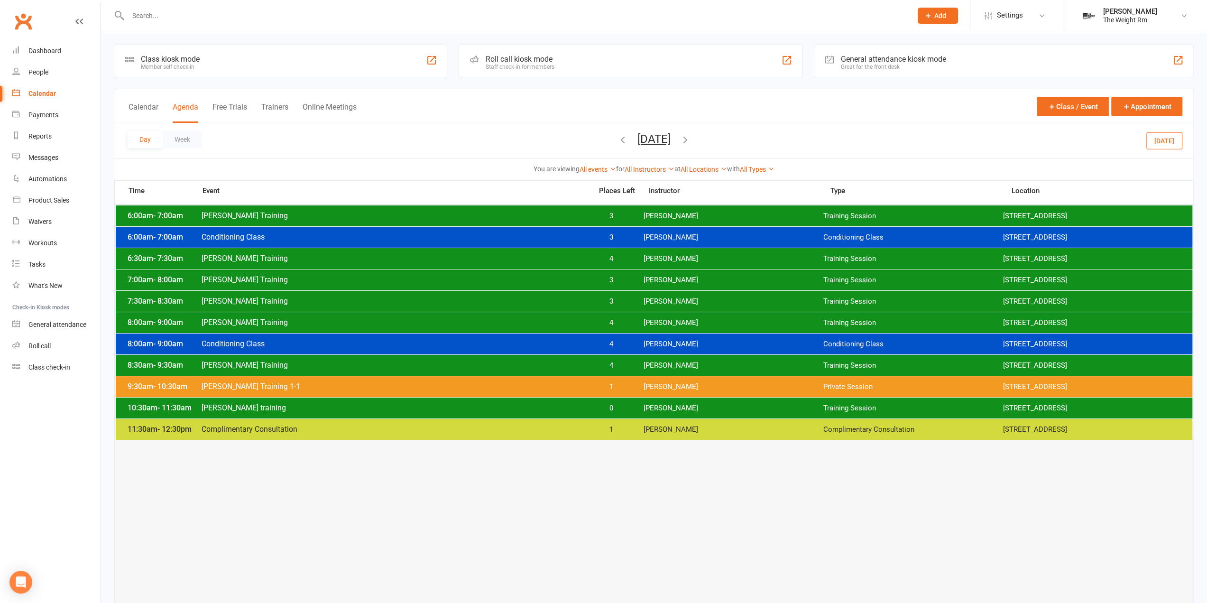
click at [674, 397] on div at bounding box center [654, 321] width 1076 height 233
click at [668, 398] on div "10:30am - 11:30am [PERSON_NAME] training 0 [PERSON_NAME] Training Session [STRE…" at bounding box center [654, 408] width 1077 height 21
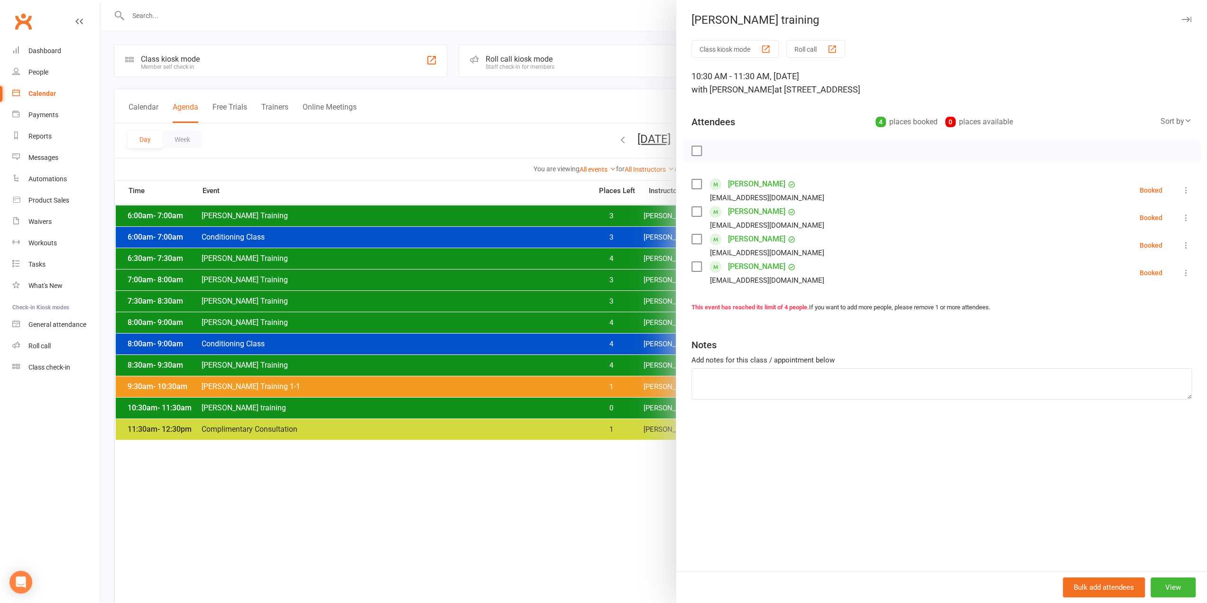
click at [664, 407] on div at bounding box center [654, 301] width 1107 height 603
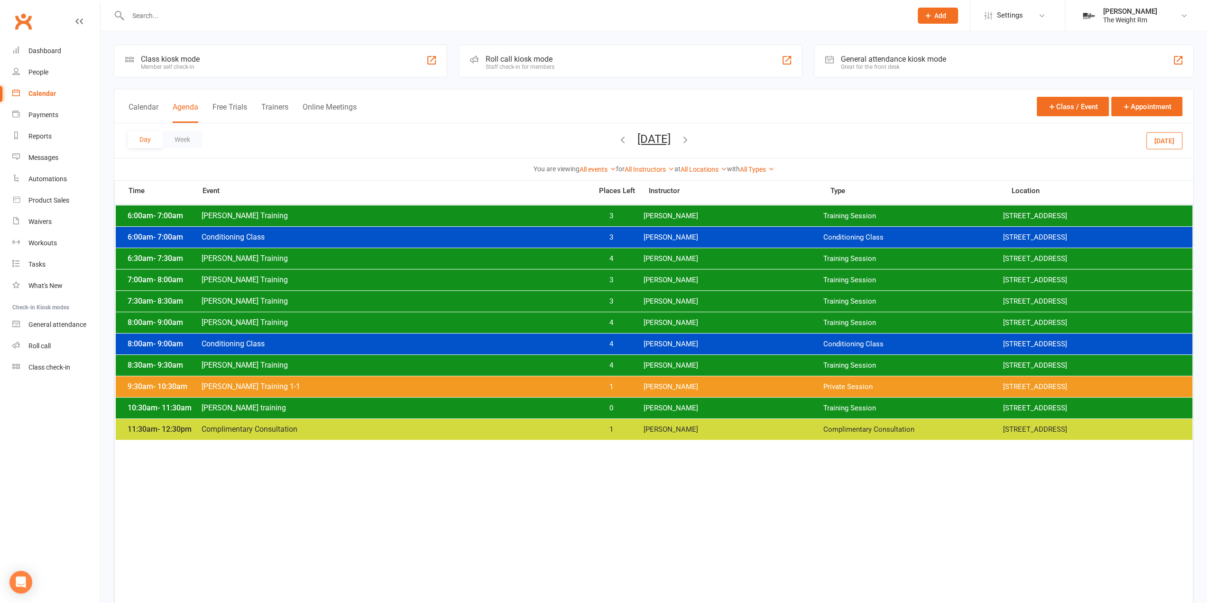
click at [691, 140] on icon "button" at bounding box center [685, 139] width 10 height 10
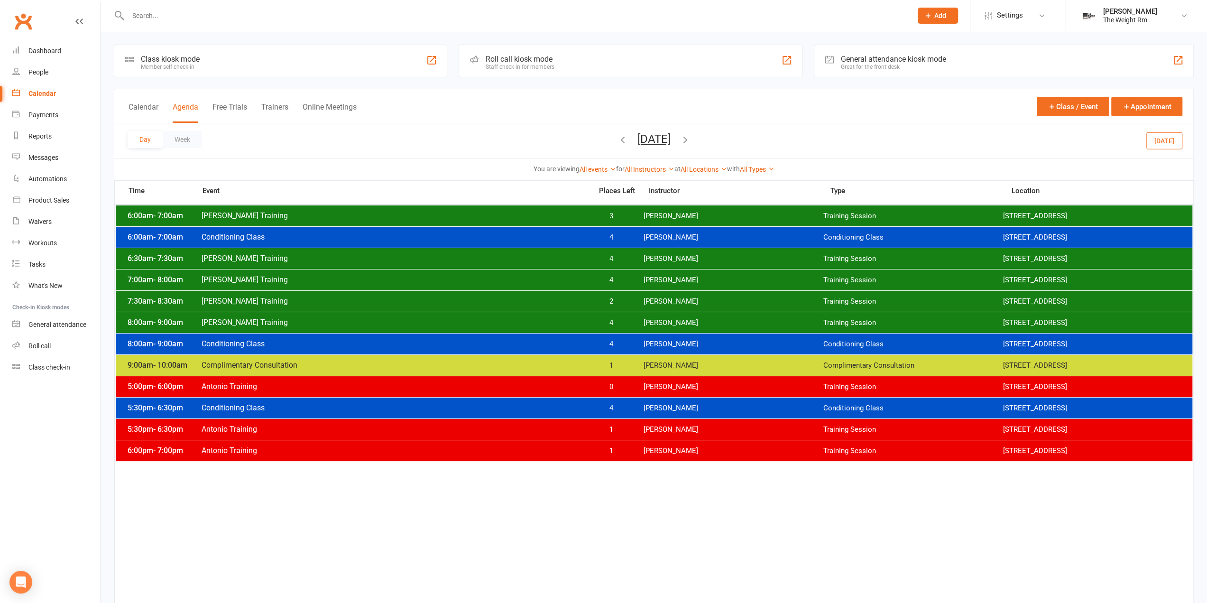
click at [669, 323] on span "[PERSON_NAME]" at bounding box center [733, 322] width 180 height 9
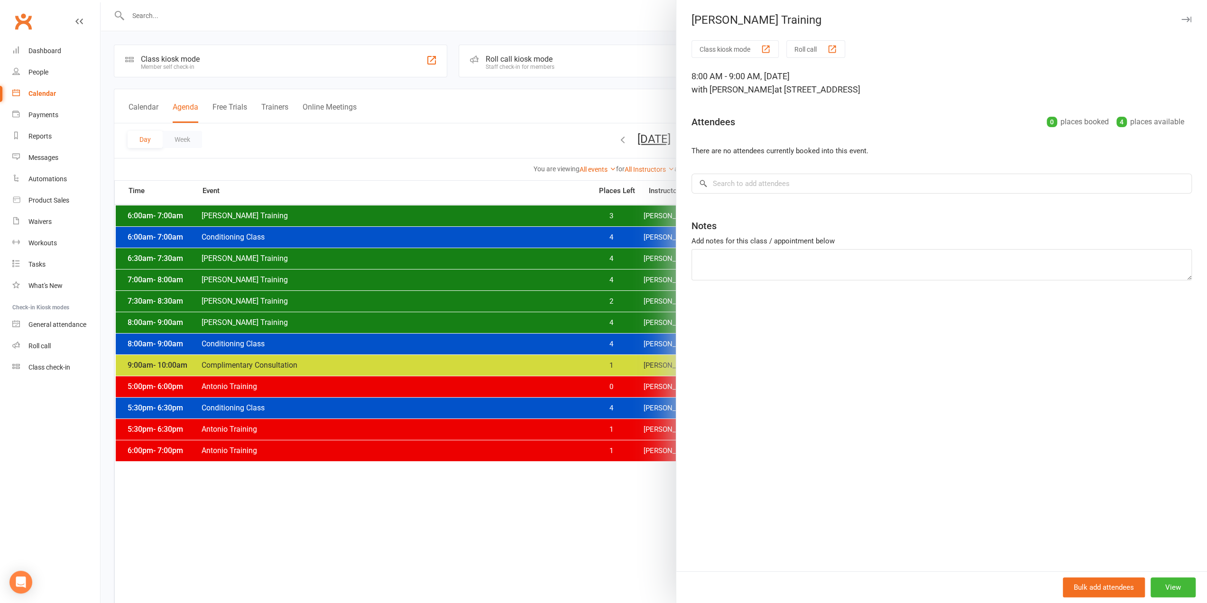
click at [638, 320] on div at bounding box center [654, 301] width 1107 height 603
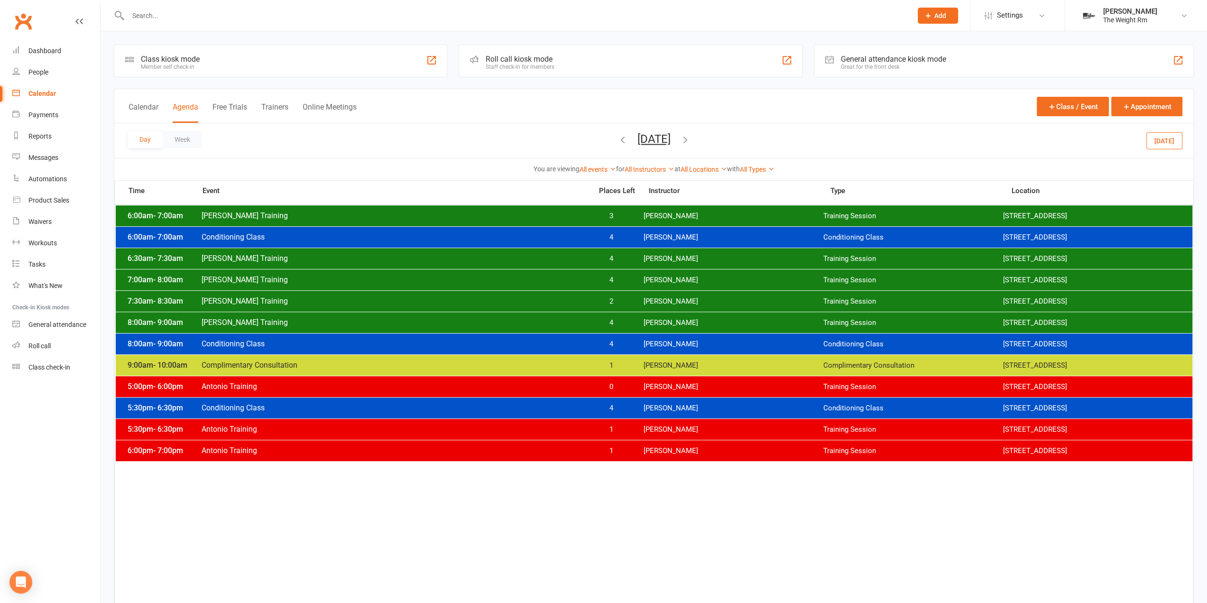
click at [643, 305] on div "7:30am - 8:30am [PERSON_NAME] Training 2 [PERSON_NAME] Training Session [STREET…" at bounding box center [654, 301] width 1077 height 21
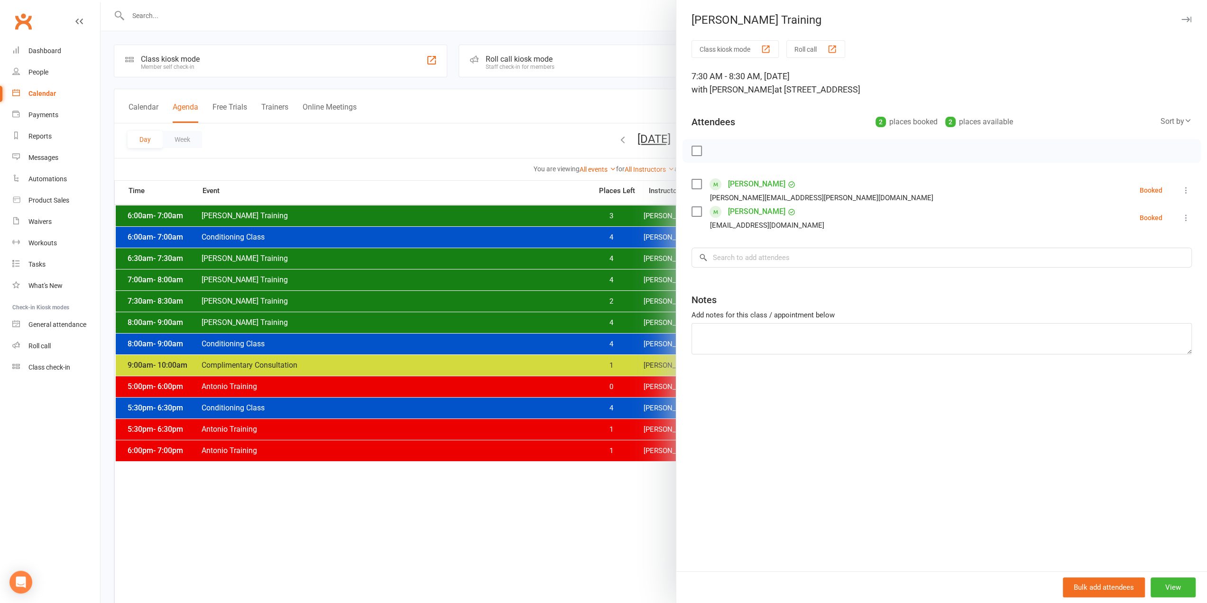
click at [634, 300] on div at bounding box center [654, 301] width 1107 height 603
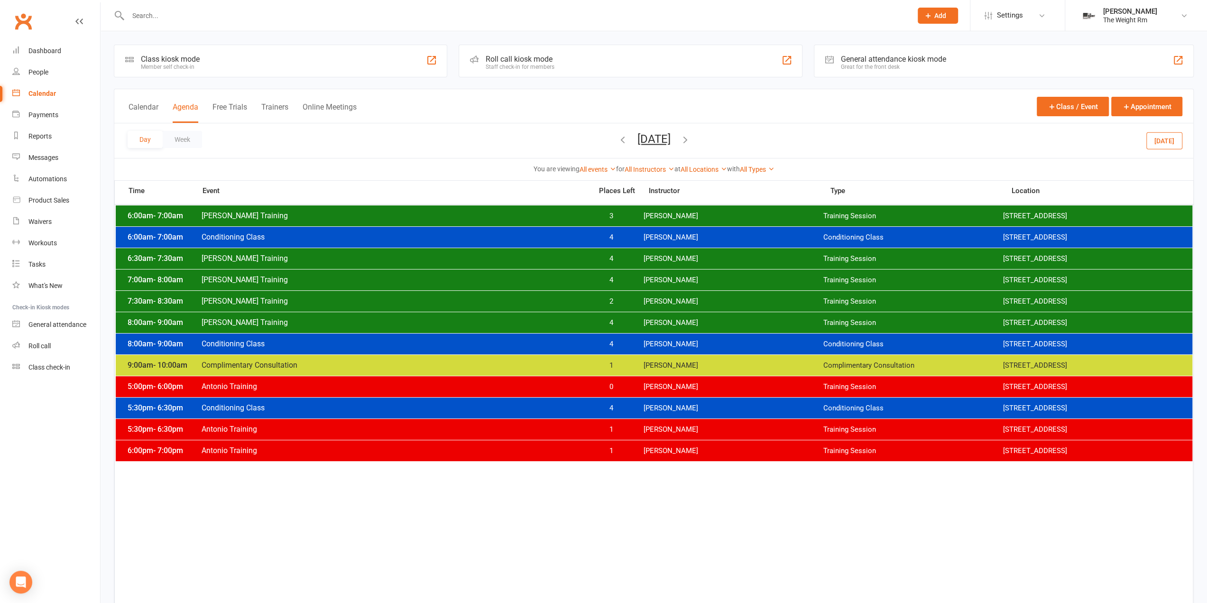
click at [639, 297] on div "7:30am - 8:30am [PERSON_NAME] Training 2 [PERSON_NAME] Training Session [STREET…" at bounding box center [654, 301] width 1077 height 21
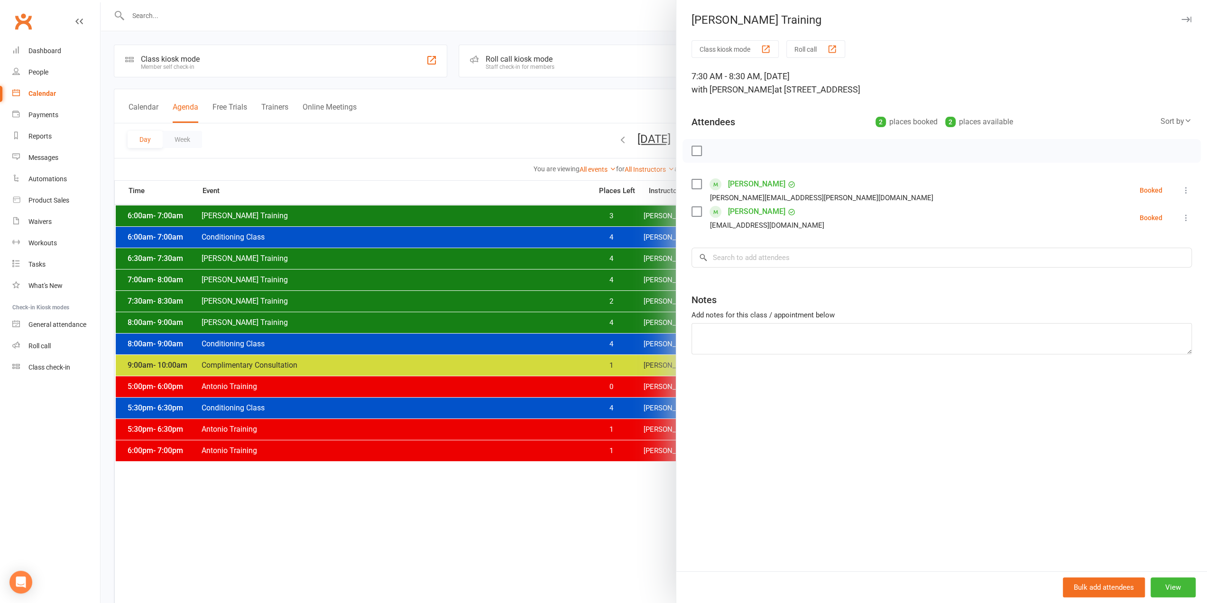
click at [634, 298] on div at bounding box center [654, 301] width 1107 height 603
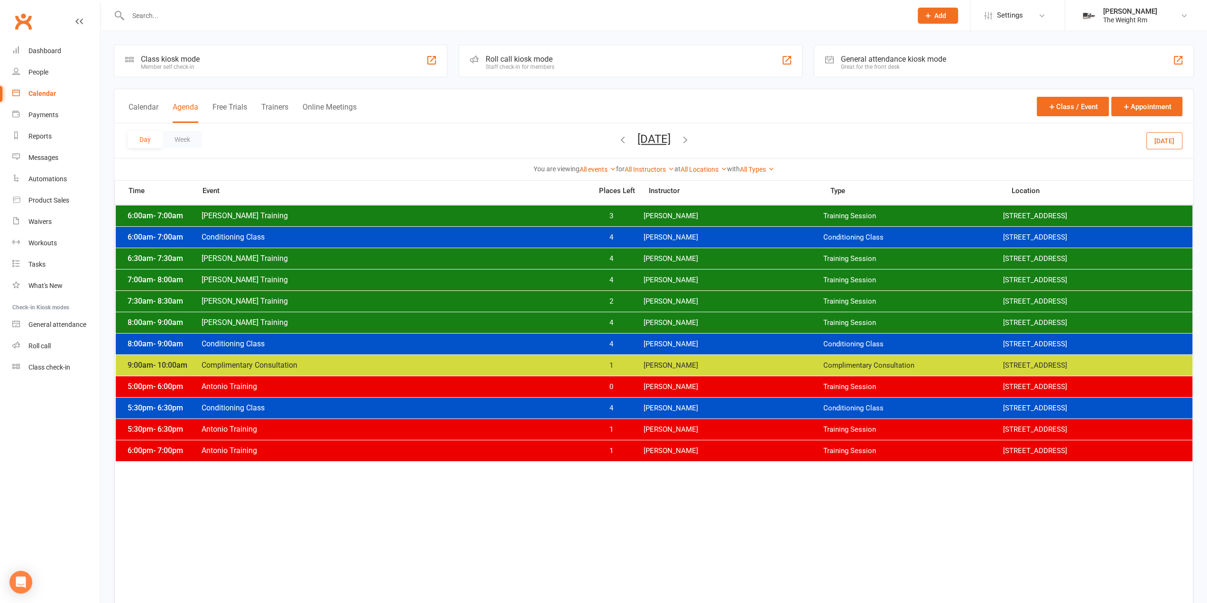
click at [638, 140] on button "[DATE]" at bounding box center [654, 138] width 33 height 13
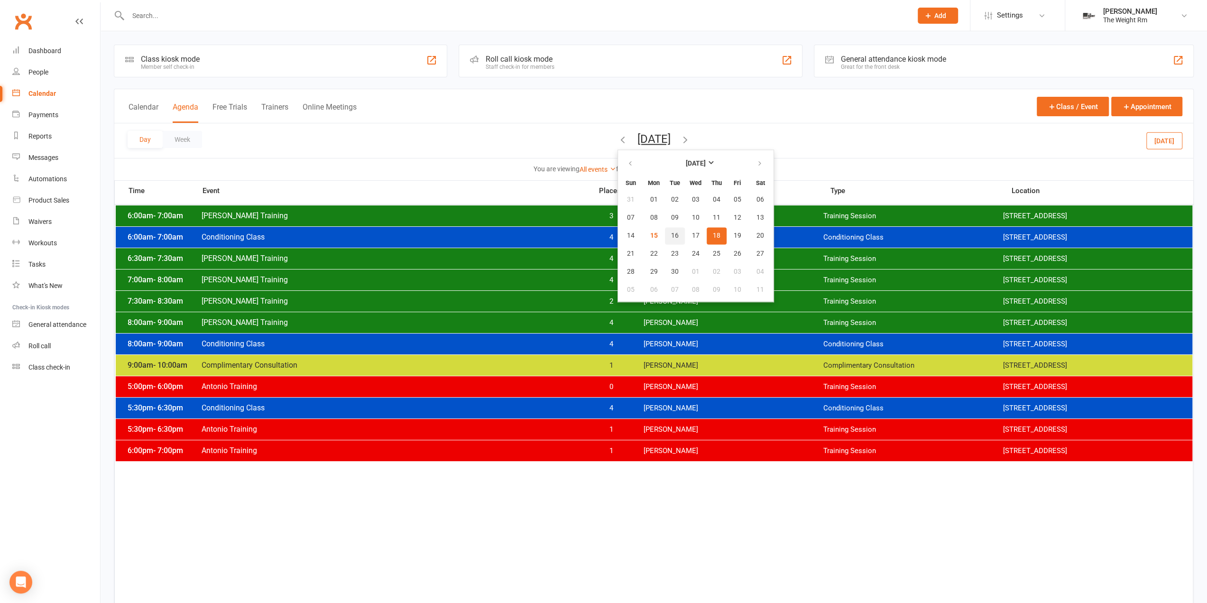
click at [665, 233] on button "16" at bounding box center [675, 235] width 20 height 17
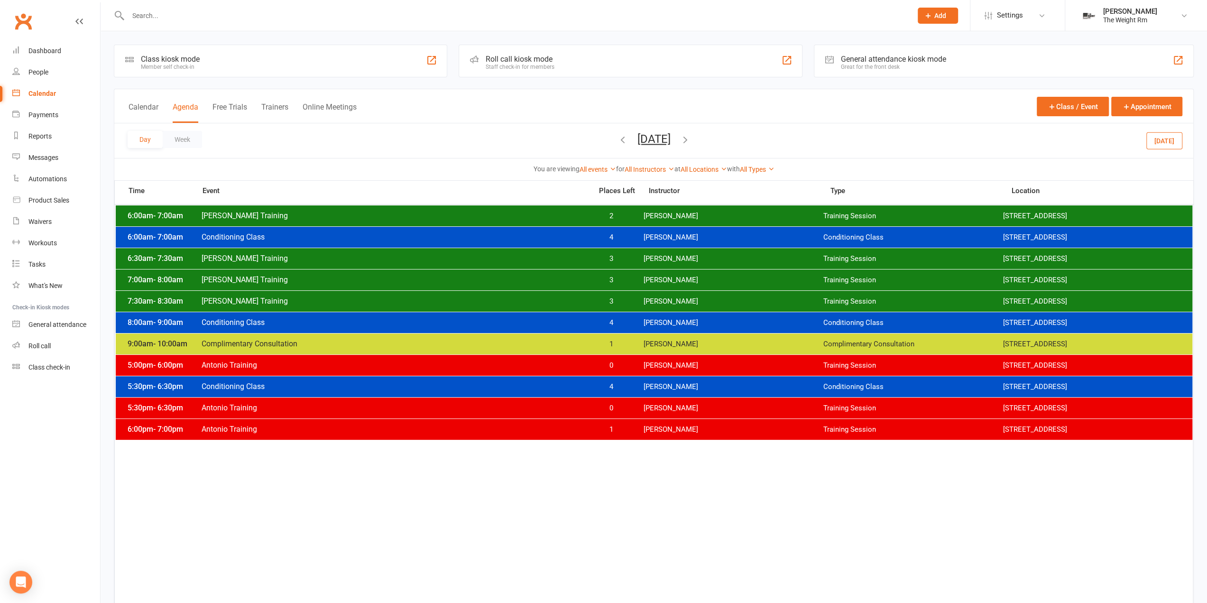
click at [651, 325] on span "[PERSON_NAME]" at bounding box center [733, 322] width 180 height 9
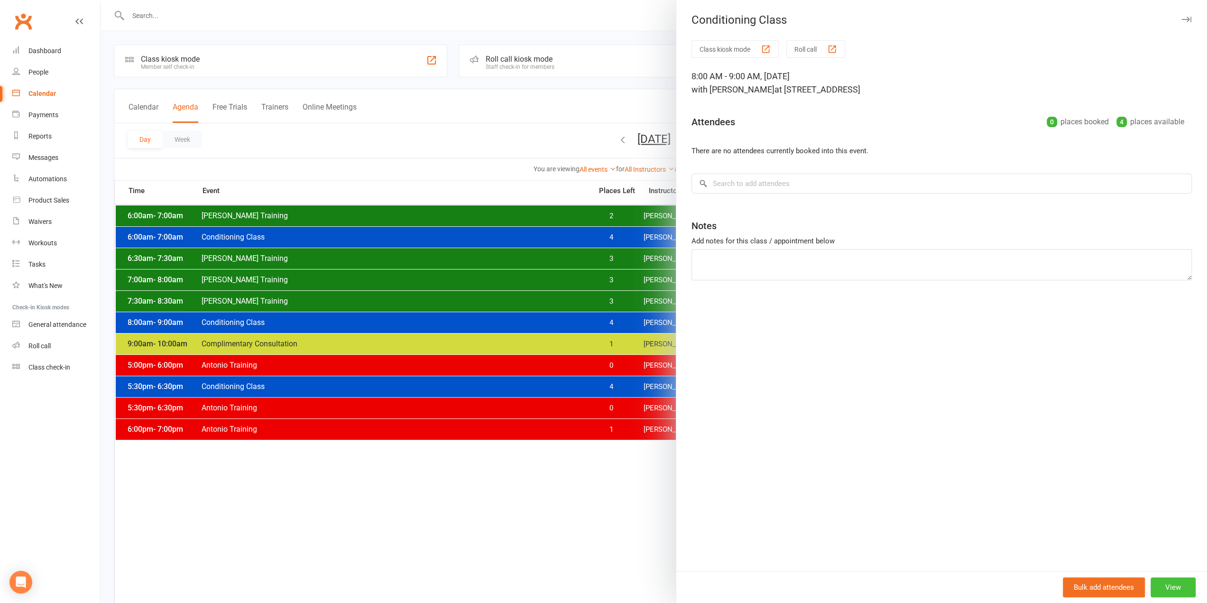
click at [1179, 578] on button "View" at bounding box center [1173, 587] width 45 height 20
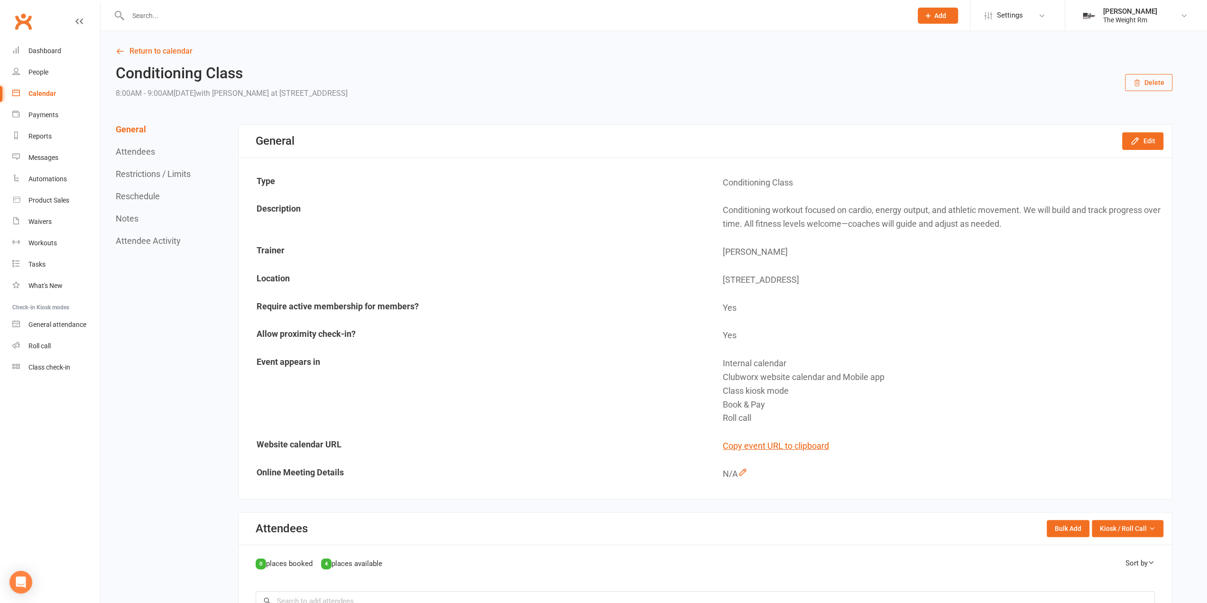
click at [1154, 80] on button "Delete" at bounding box center [1148, 82] width 47 height 17
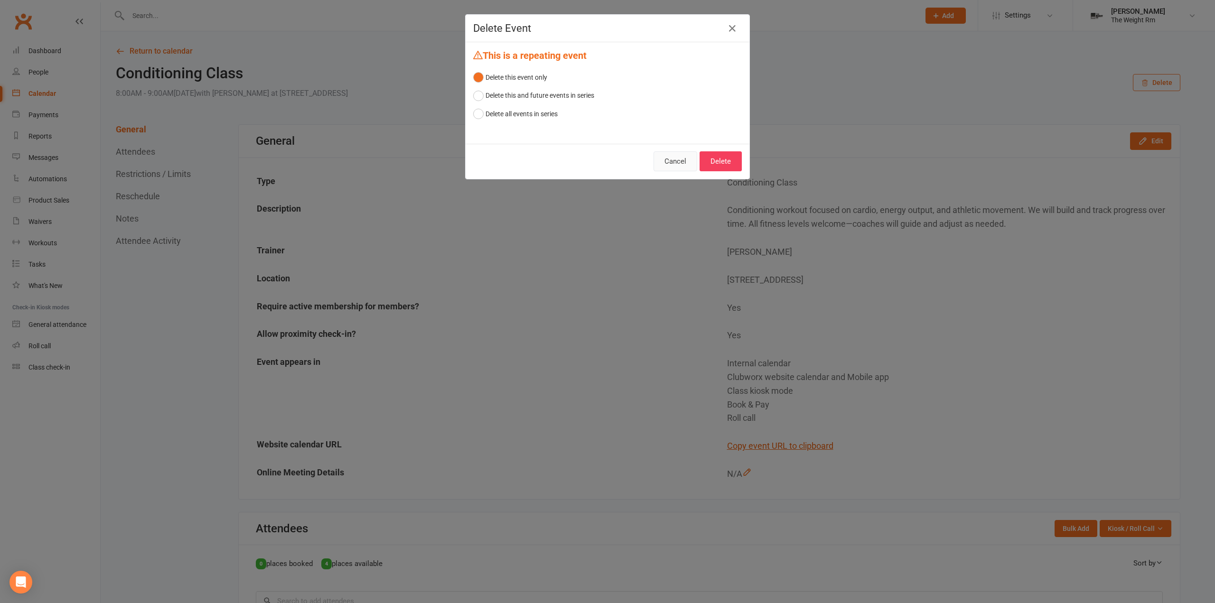
click at [676, 161] on button "Cancel" at bounding box center [675, 161] width 44 height 20
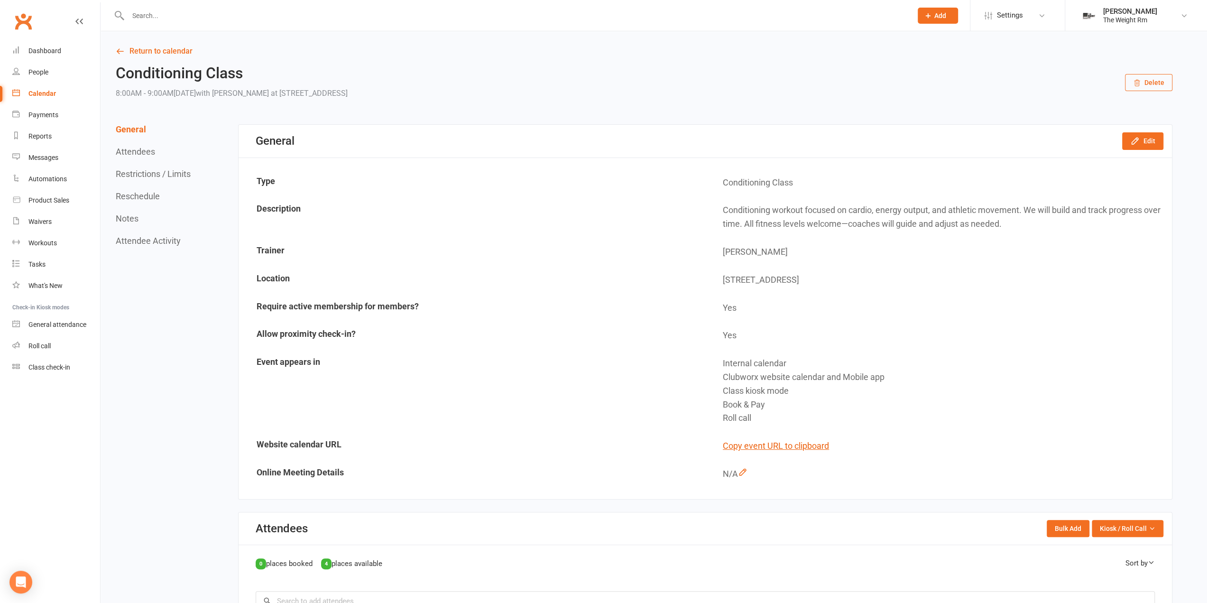
click at [148, 191] on button "Reschedule" at bounding box center [138, 196] width 44 height 10
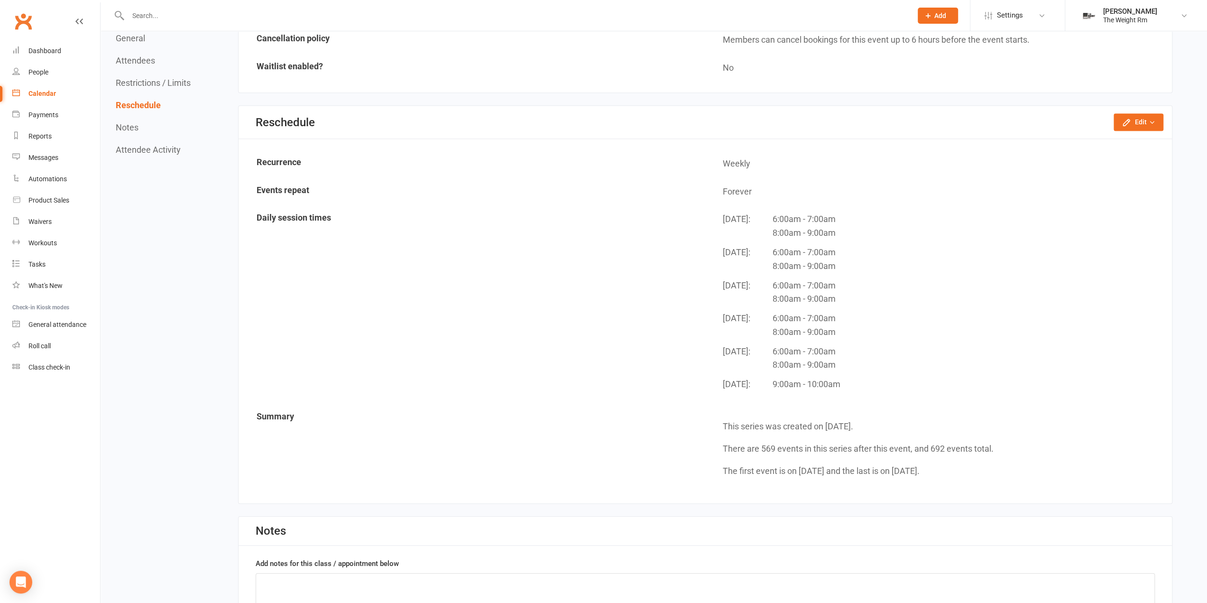
scroll to position [771, 0]
click at [1133, 128] on div "Reschedule Edit Reschedule this event only Move weekly session times Change rec…" at bounding box center [706, 121] width 934 height 33
click at [1135, 118] on button "Edit" at bounding box center [1139, 121] width 50 height 17
click at [1104, 144] on link "Reschedule this event only" at bounding box center [1110, 143] width 108 height 19
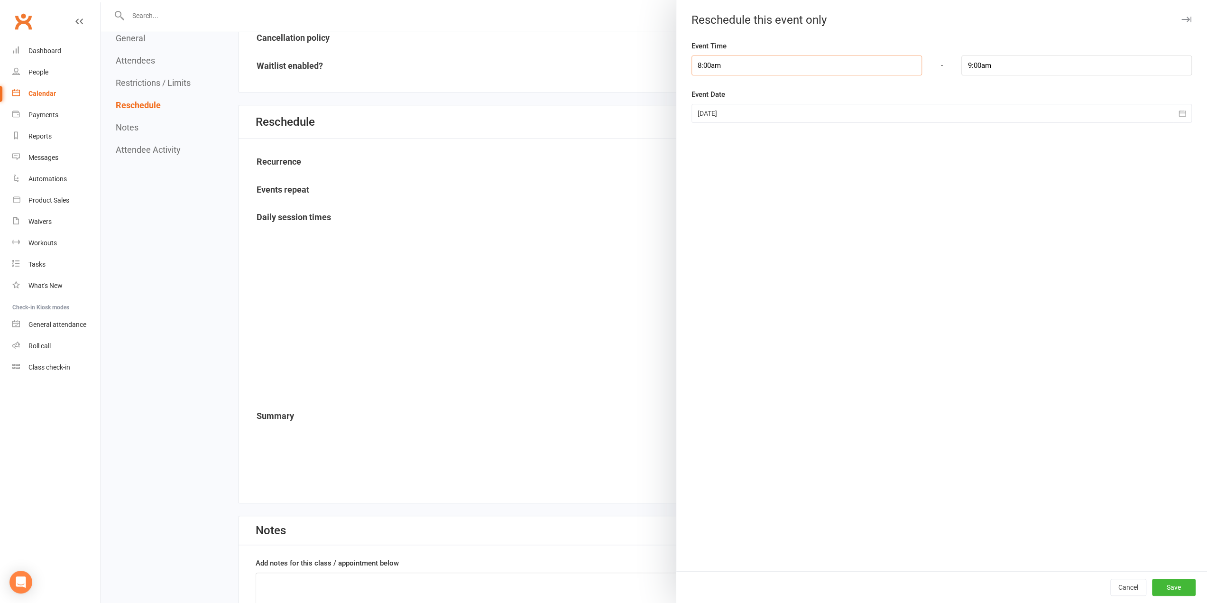
click at [744, 66] on input "8:00am" at bounding box center [807, 66] width 231 height 20
type input "7:30am"
type input "8:30am"
click at [715, 115] on li "7:30am" at bounding box center [715, 116] width 46 height 14
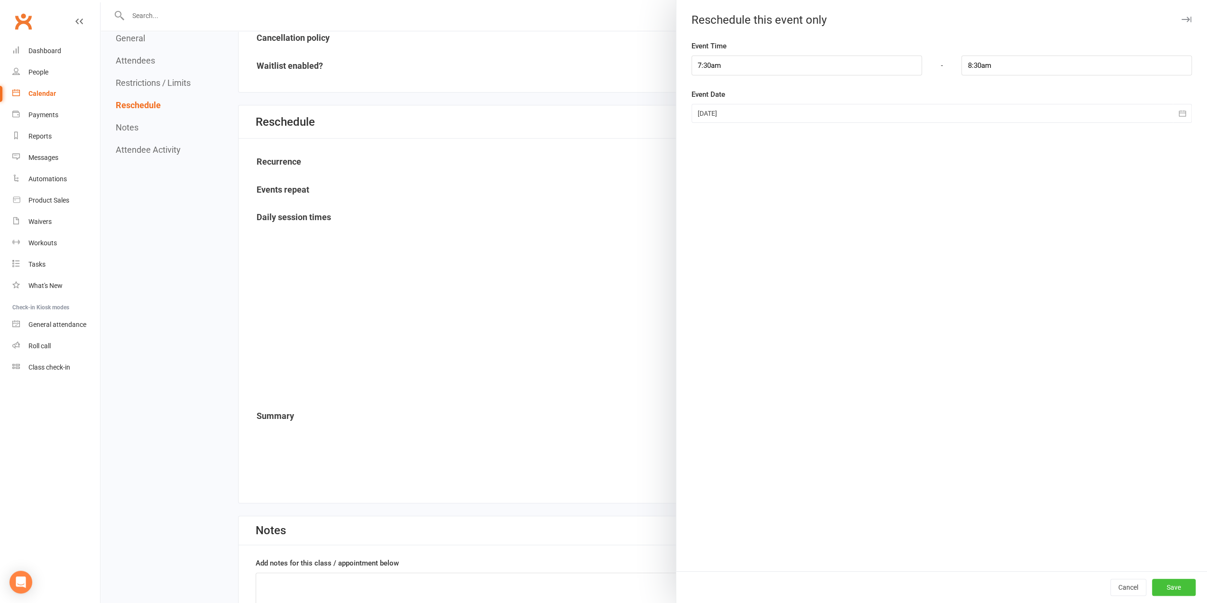
click at [1178, 586] on button "Save" at bounding box center [1174, 587] width 44 height 17
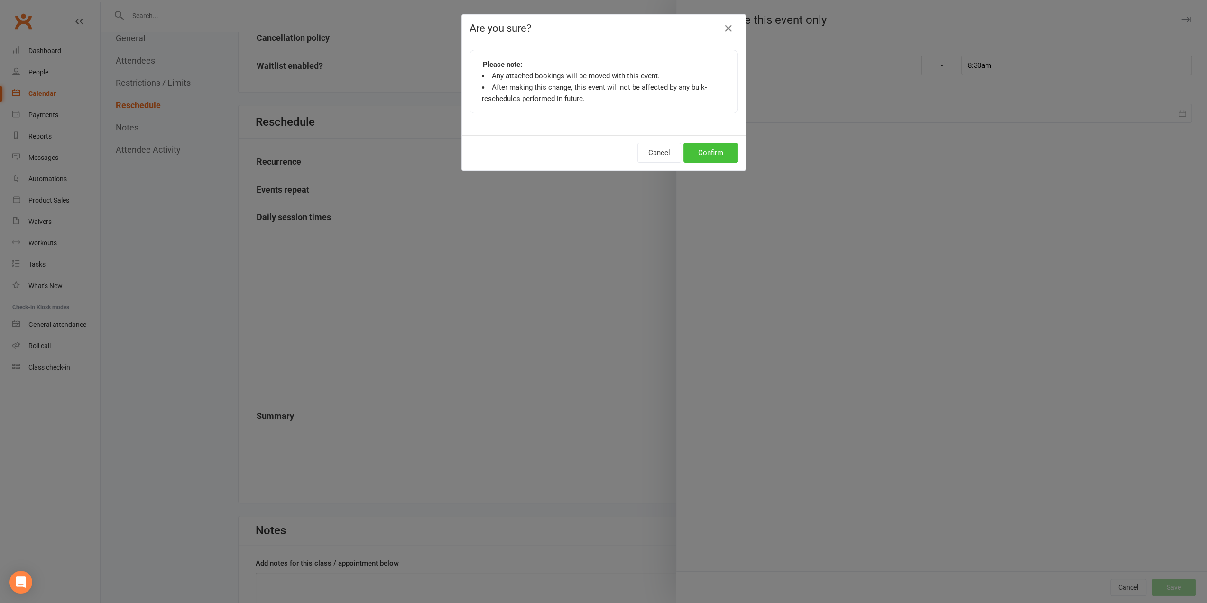
click at [721, 150] on button "Confirm" at bounding box center [711, 153] width 55 height 20
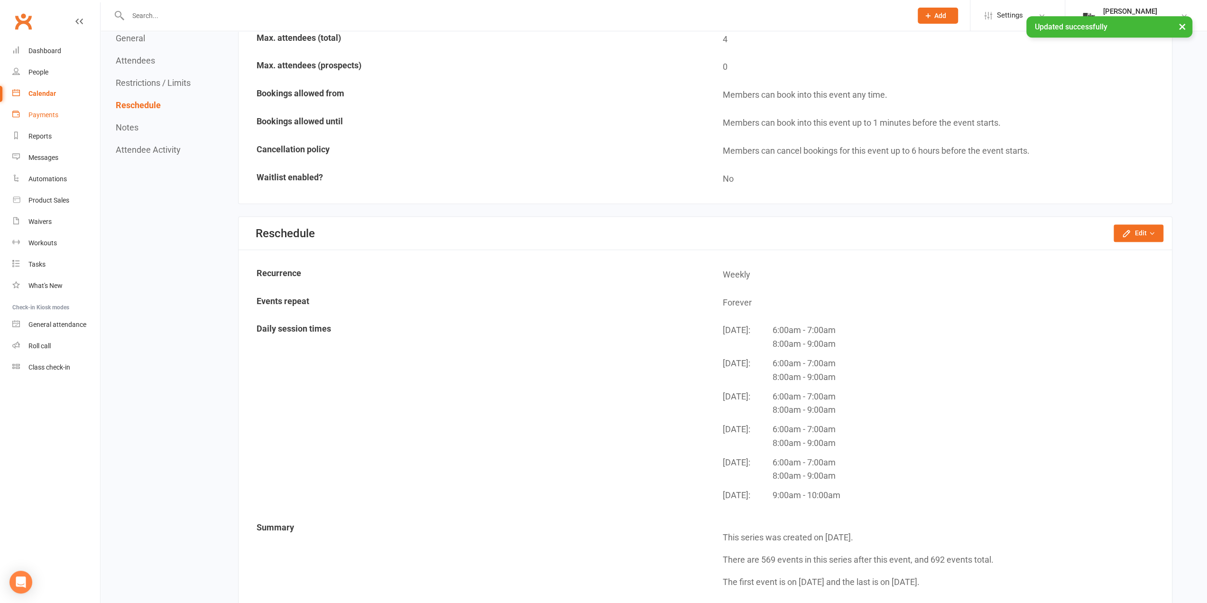
scroll to position [582, 0]
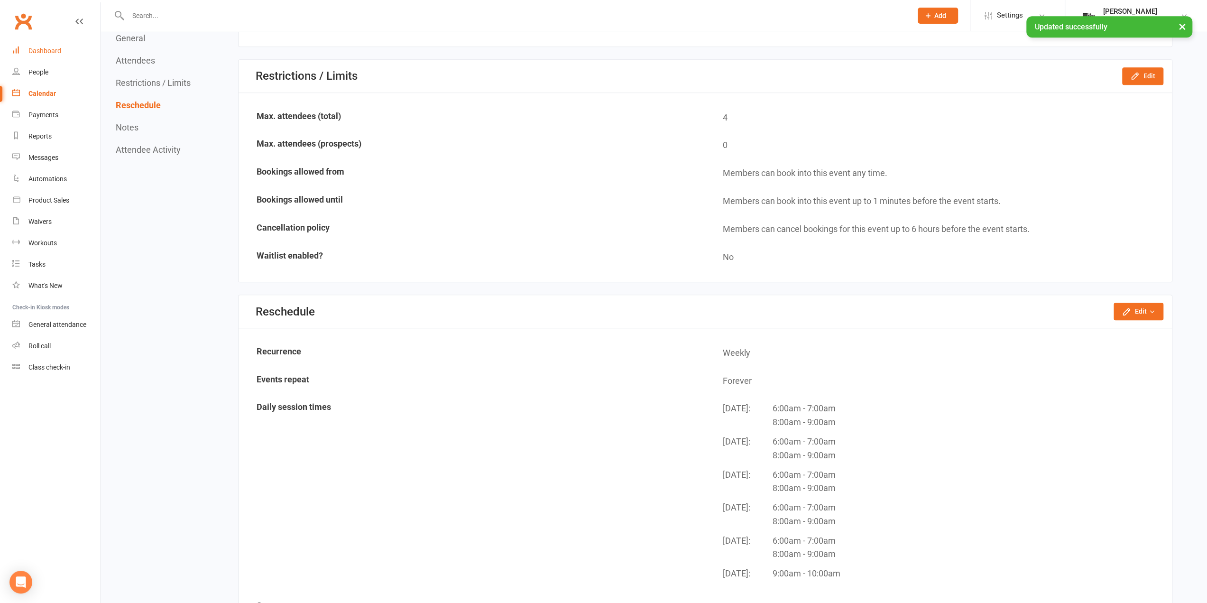
click at [57, 52] on div "Dashboard" at bounding box center [44, 51] width 33 height 8
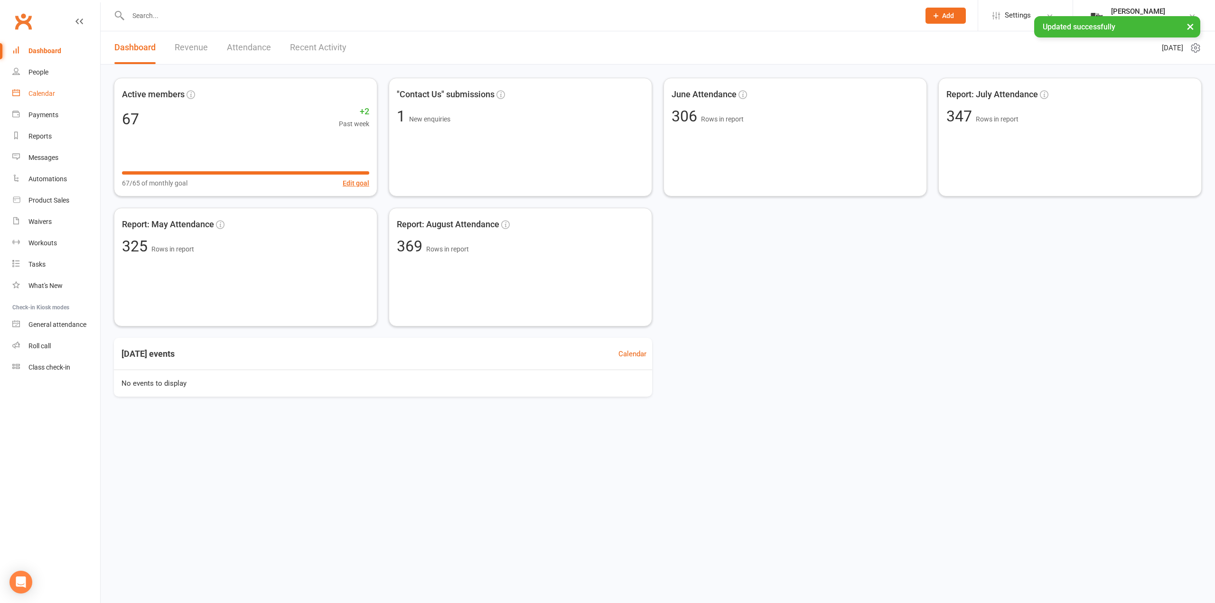
click at [60, 92] on link "Calendar" at bounding box center [56, 93] width 88 height 21
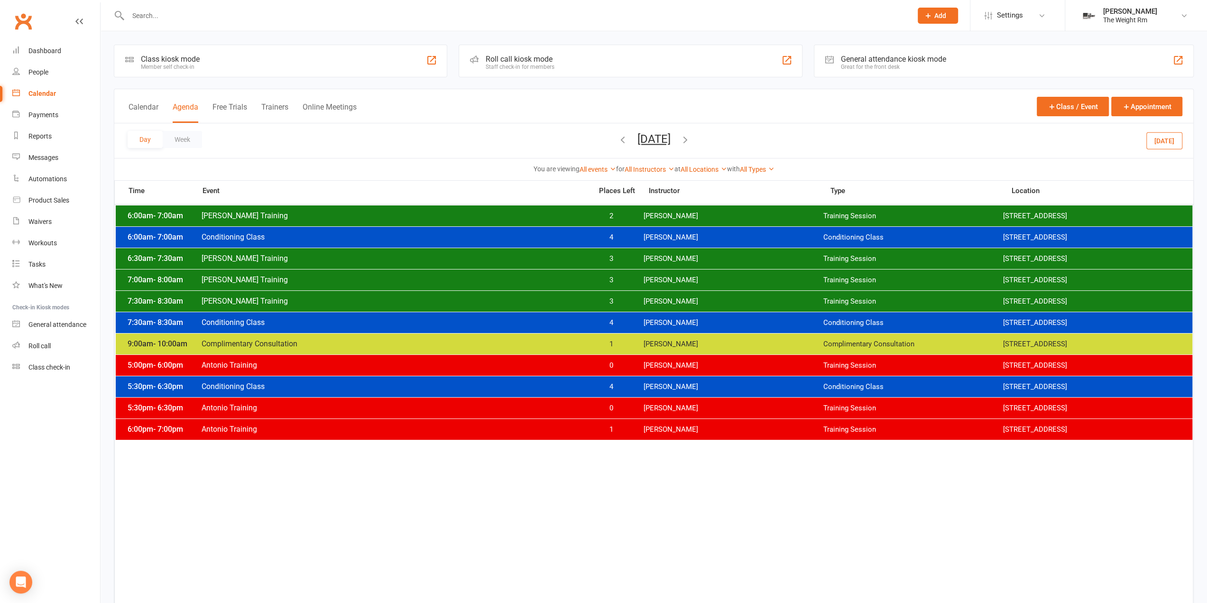
click at [179, 102] on button "Agenda" at bounding box center [186, 112] width 26 height 20
click at [638, 141] on button "[DATE]" at bounding box center [654, 138] width 33 height 13
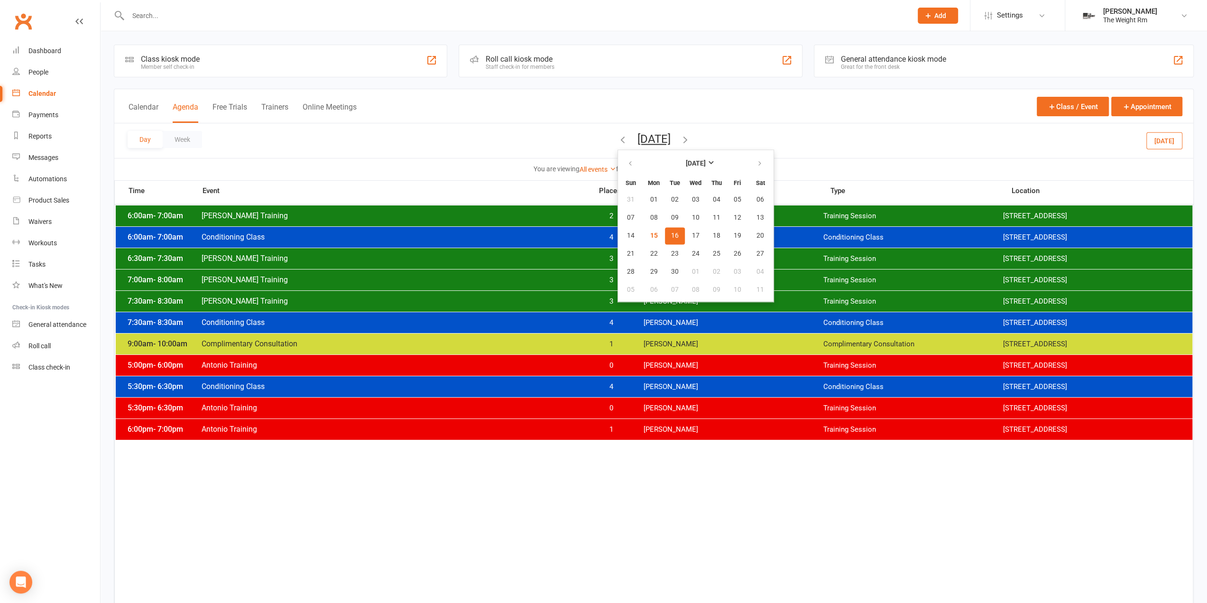
click at [665, 240] on button "16" at bounding box center [675, 235] width 20 height 17
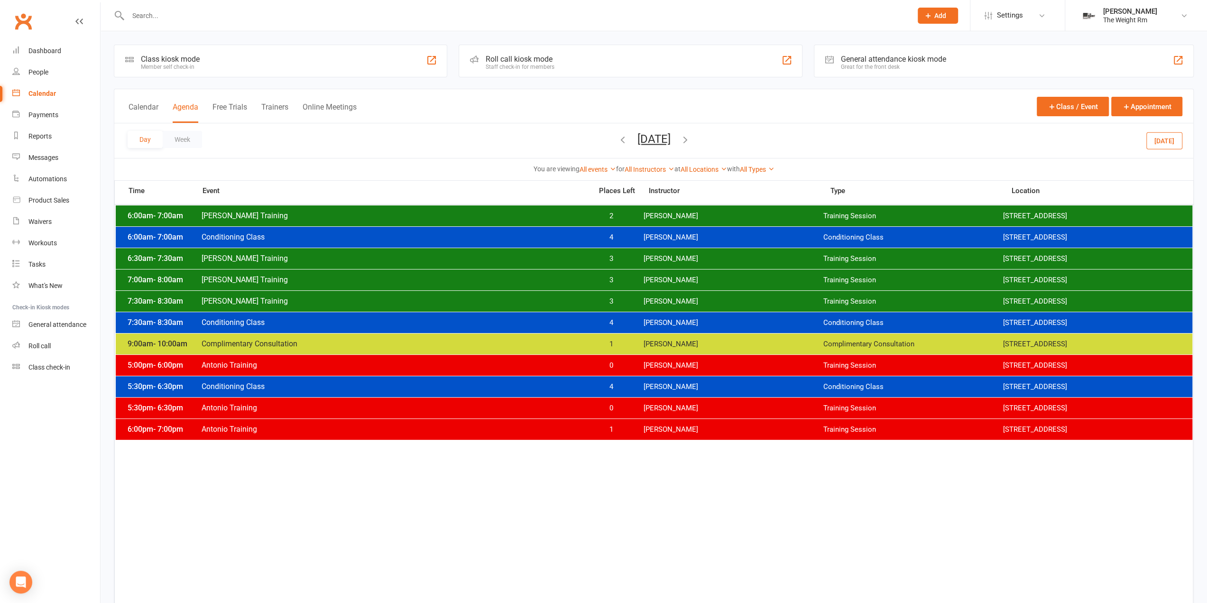
click at [665, 136] on button "[DATE]" at bounding box center [654, 138] width 33 height 13
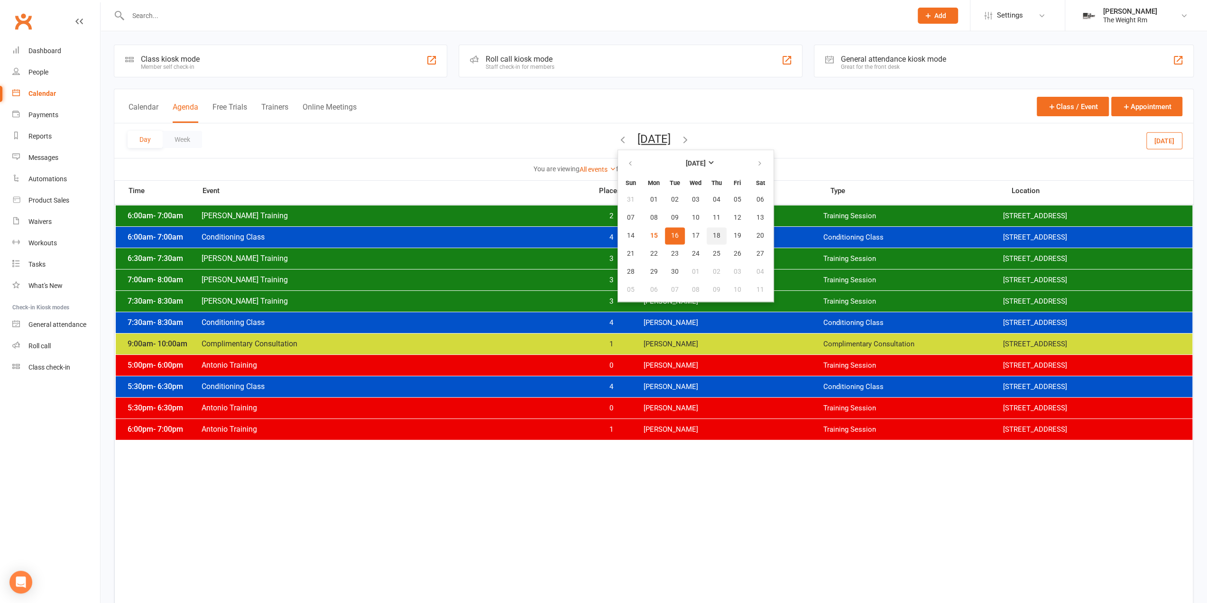
click at [713, 236] on span "18" at bounding box center [717, 236] width 8 height 8
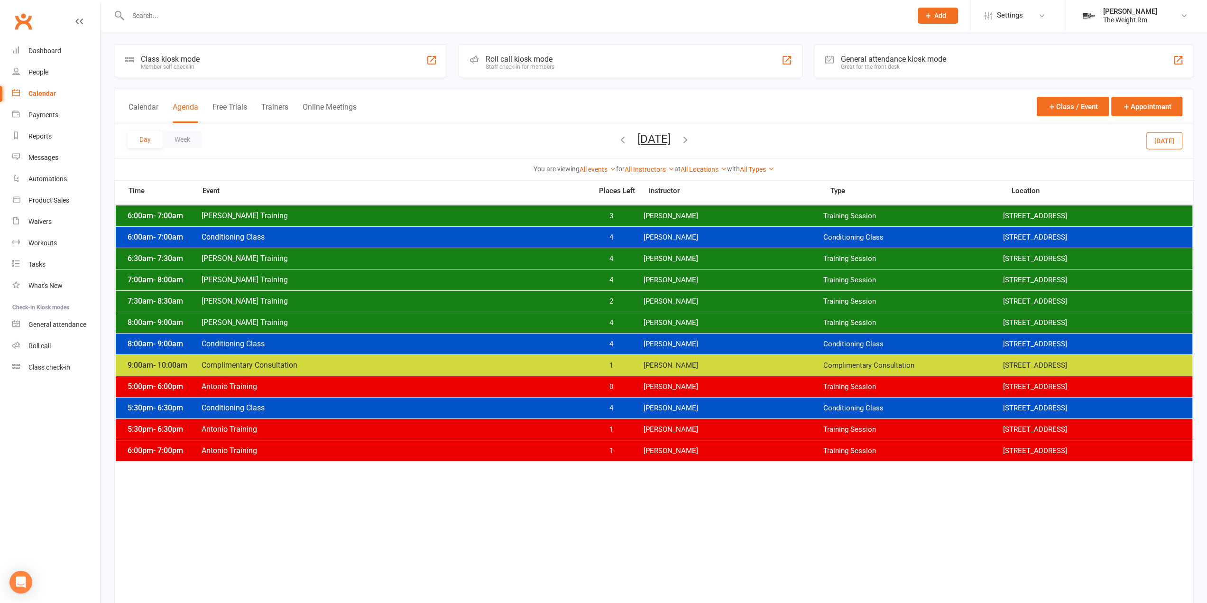
click at [572, 323] on span "[PERSON_NAME] Training" at bounding box center [394, 322] width 386 height 9
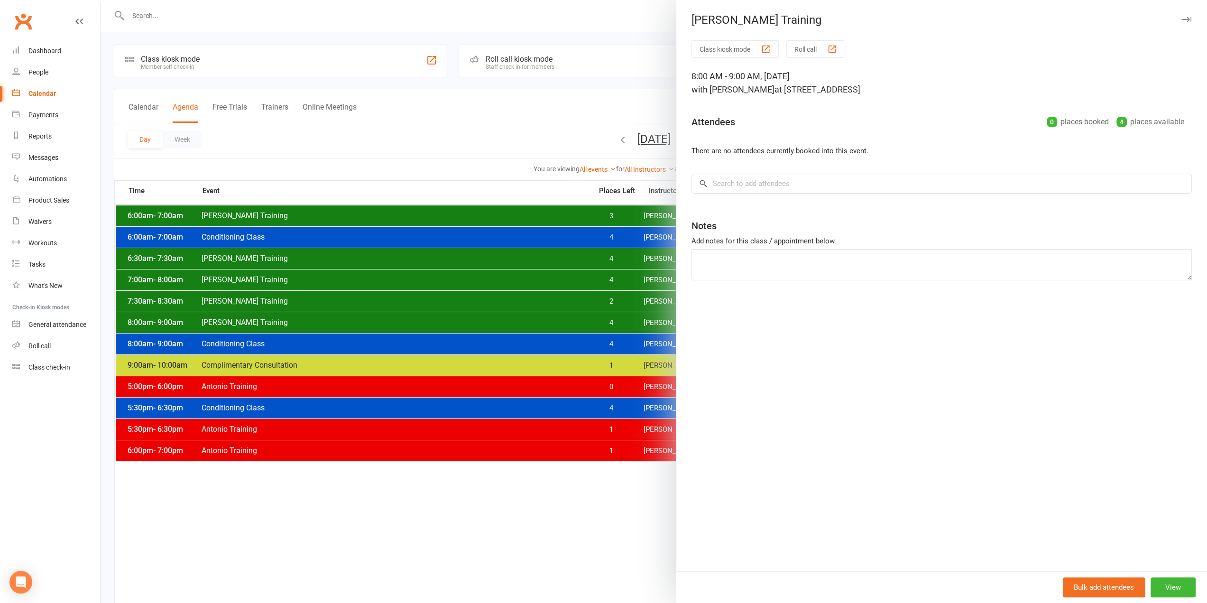
click at [563, 323] on div at bounding box center [654, 301] width 1107 height 603
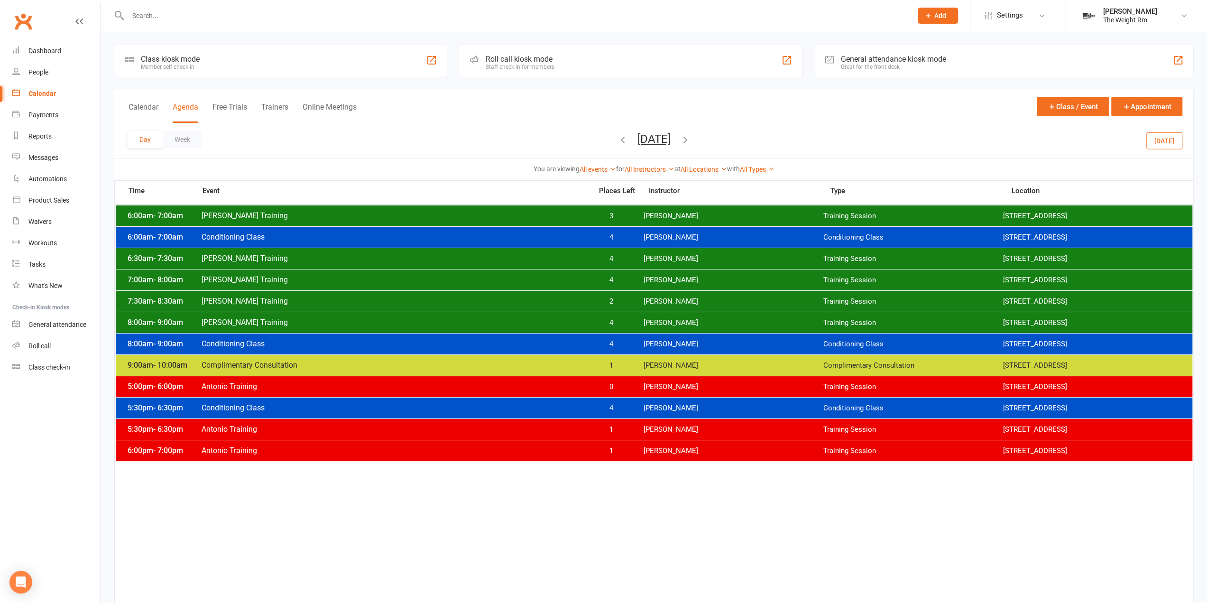
click at [563, 323] on span "[PERSON_NAME] Training" at bounding box center [394, 322] width 386 height 9
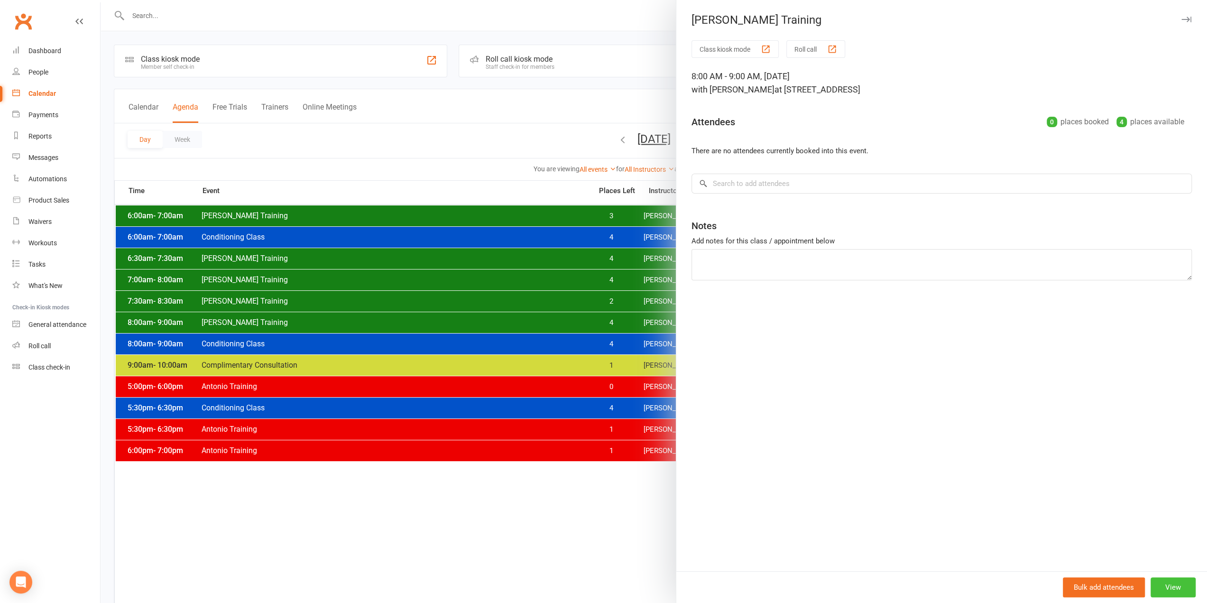
click at [1164, 588] on button "View" at bounding box center [1173, 587] width 45 height 20
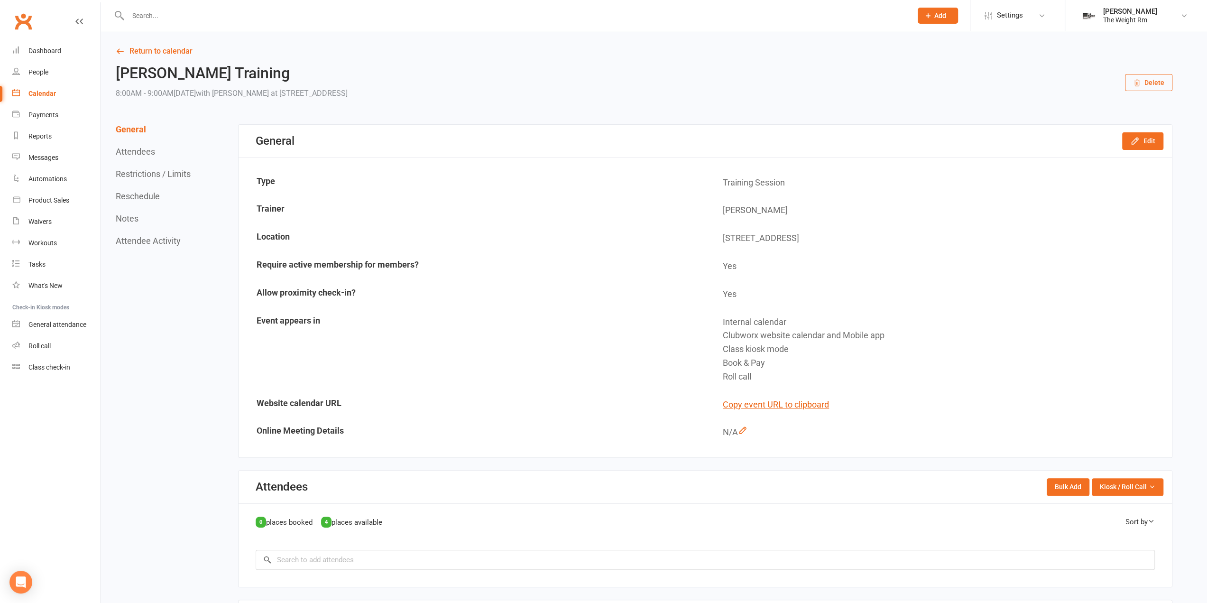
click at [1160, 83] on button "Delete" at bounding box center [1148, 82] width 47 height 17
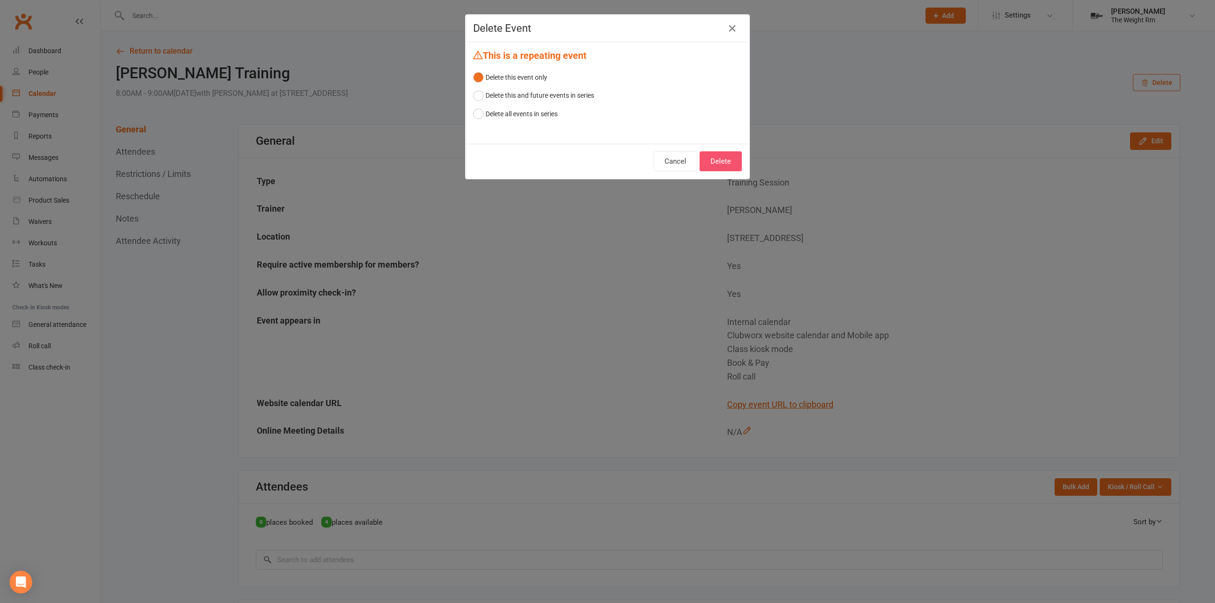
click at [732, 161] on button "Delete" at bounding box center [720, 161] width 42 height 20
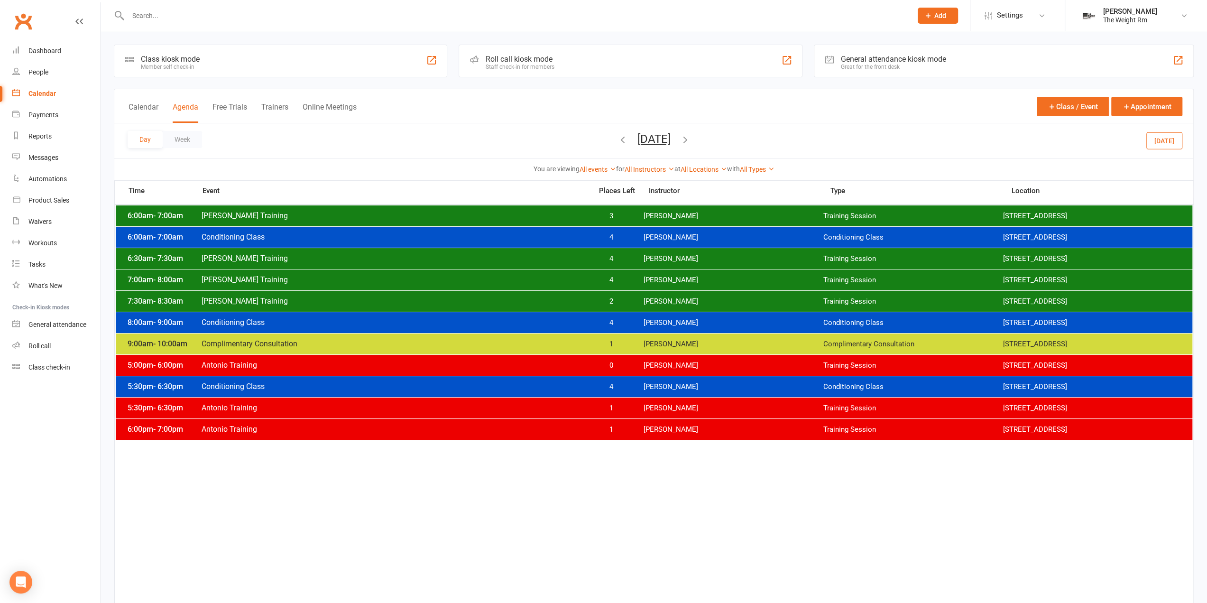
click at [698, 315] on div "8:00am - 9:00am Conditioning Class 4 [PERSON_NAME] Conditioning Class [STREET_A…" at bounding box center [654, 322] width 1077 height 21
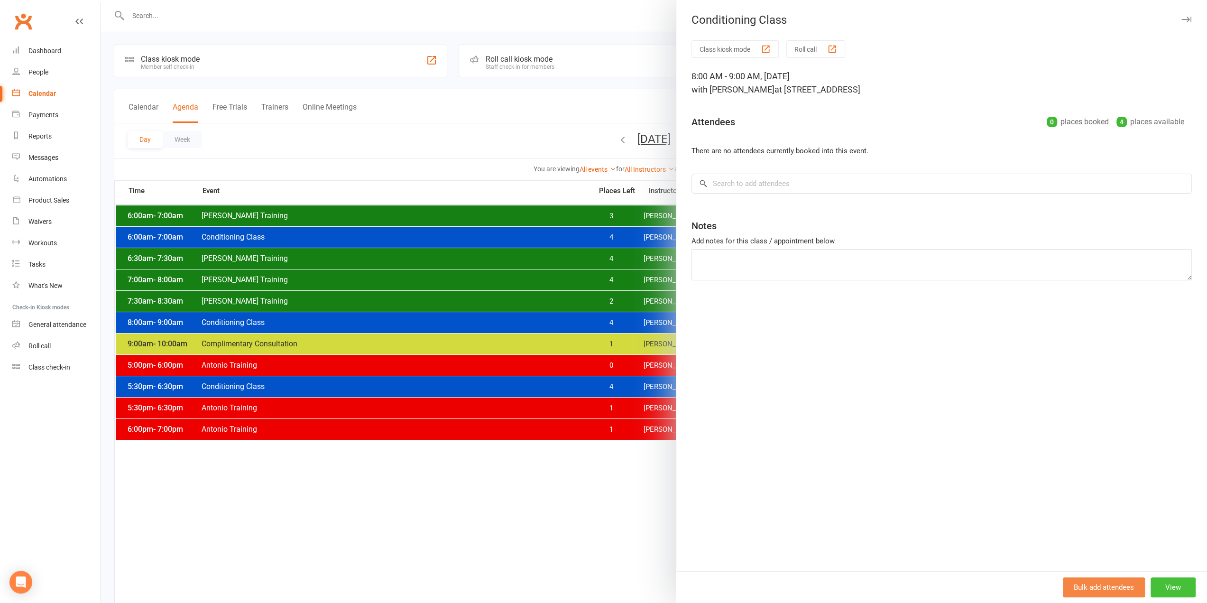
click at [1156, 585] on button "View" at bounding box center [1173, 587] width 45 height 20
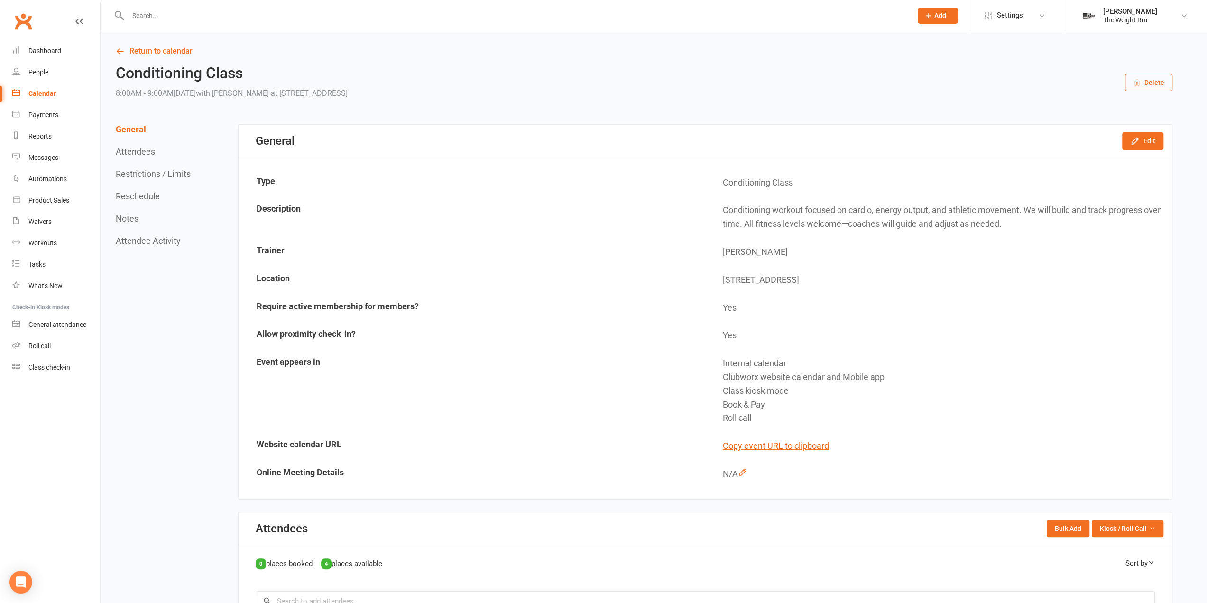
click at [1156, 152] on div "General Edit" at bounding box center [706, 141] width 934 height 33
click at [1153, 146] on button "Edit" at bounding box center [1143, 140] width 41 height 17
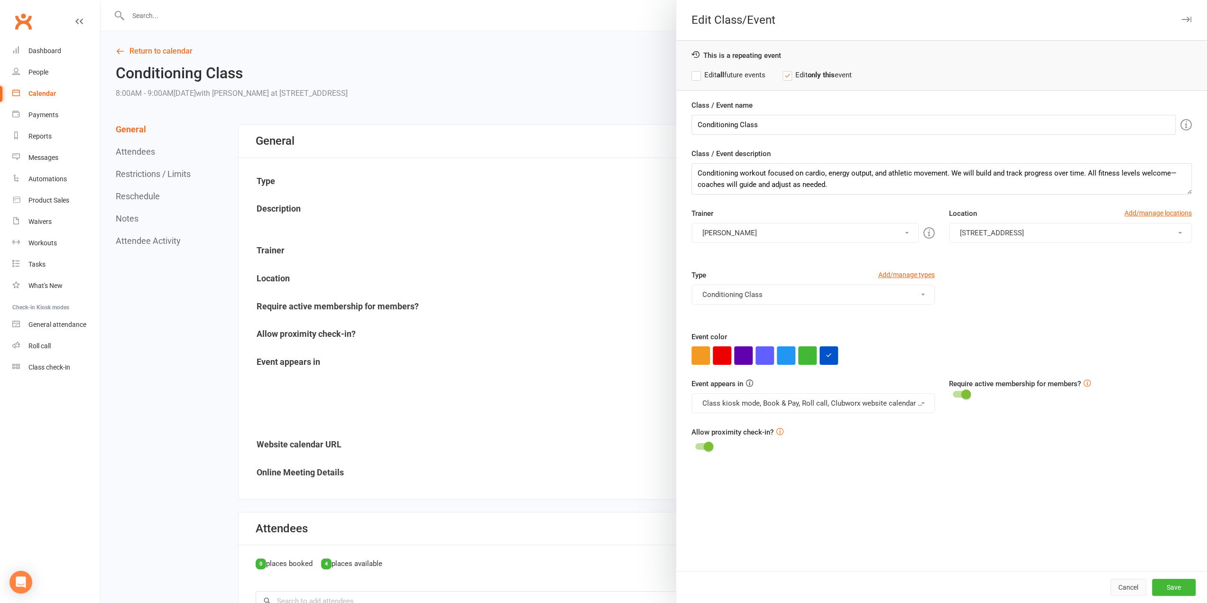
click at [1132, 595] on button "Cancel" at bounding box center [1129, 587] width 36 height 17
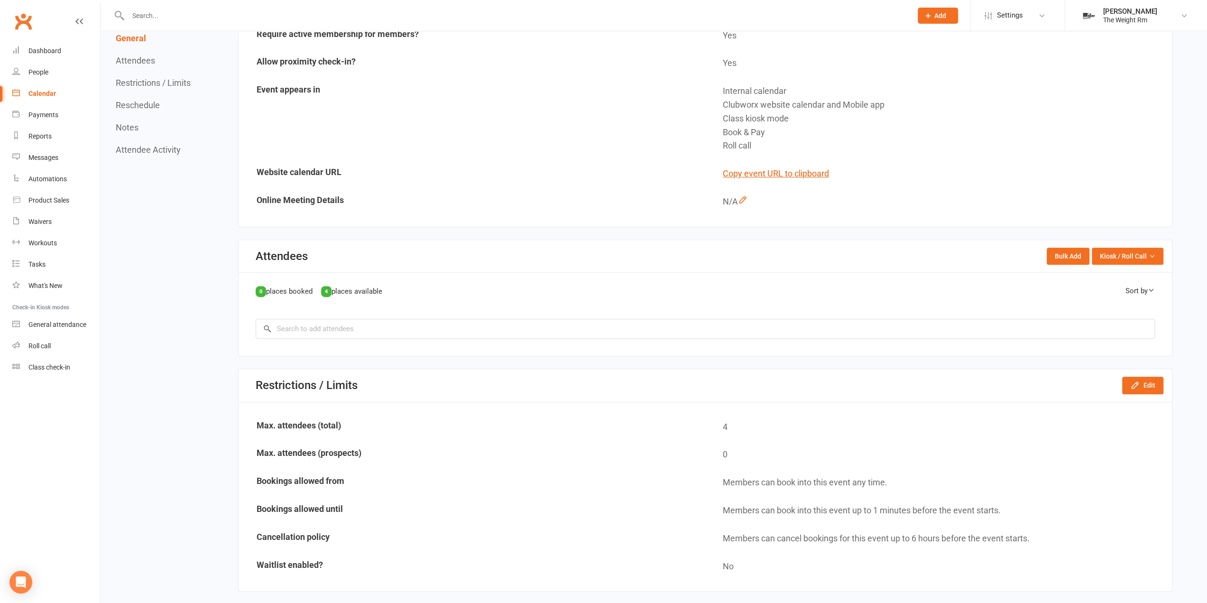
scroll to position [332, 0]
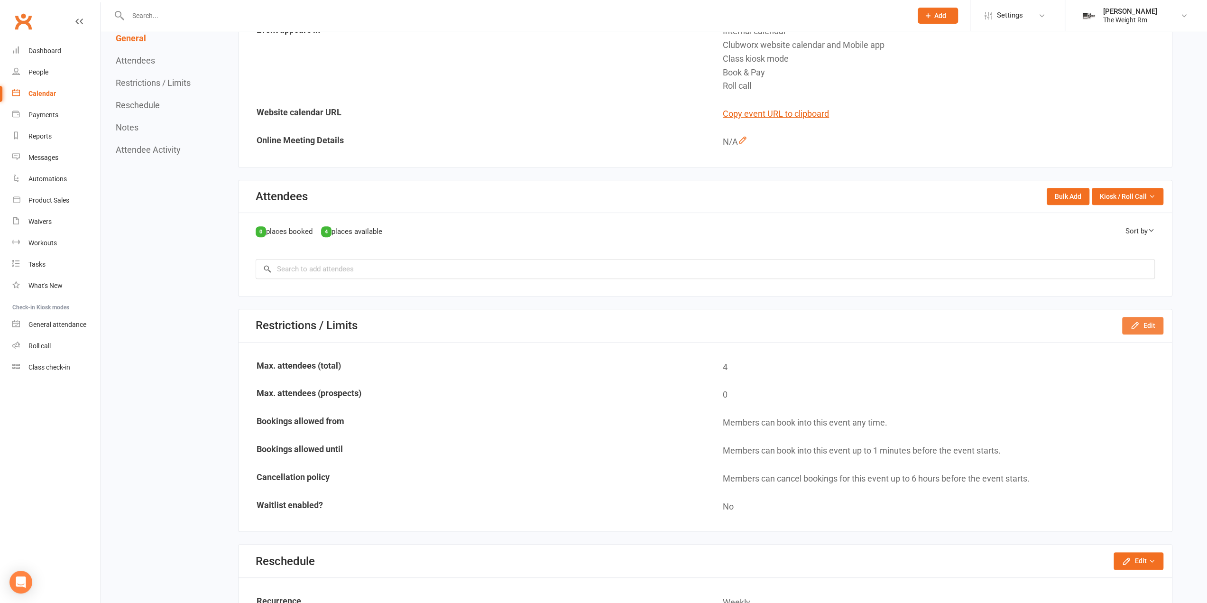
click at [1136, 324] on icon "button" at bounding box center [1135, 325] width 9 height 9
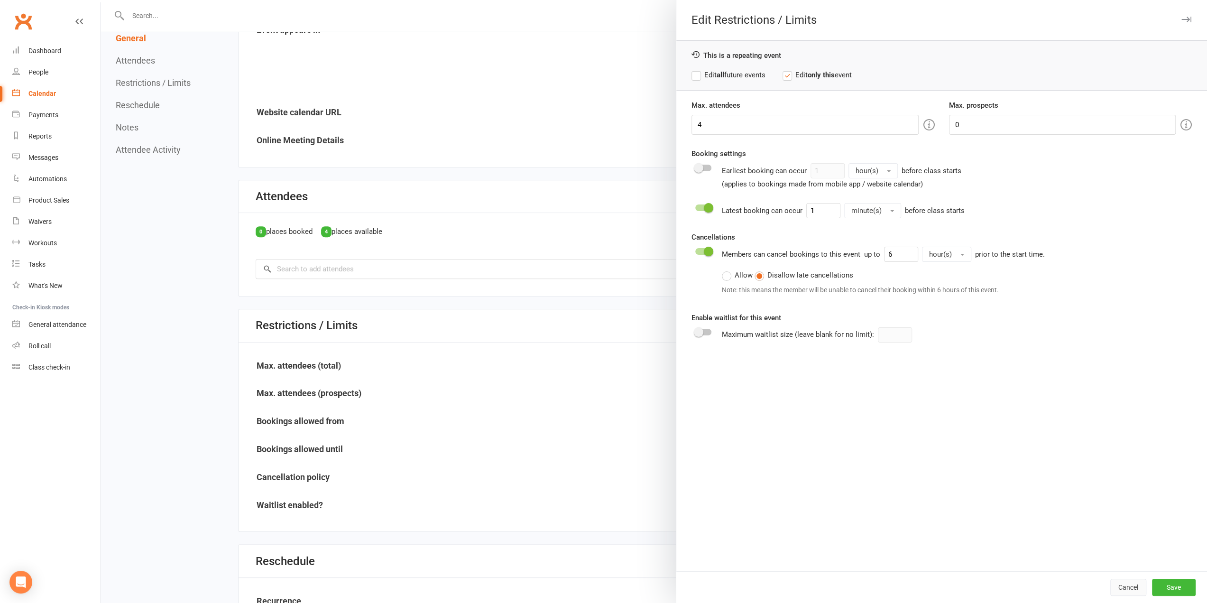
click at [1116, 586] on button "Cancel" at bounding box center [1129, 587] width 36 height 17
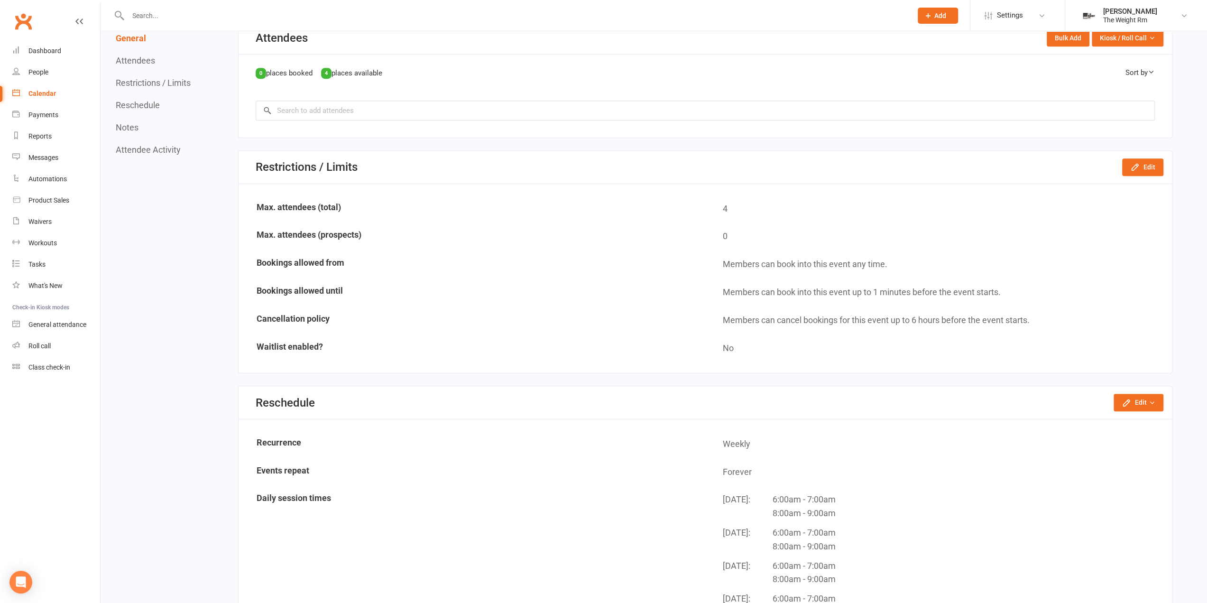
scroll to position [522, 0]
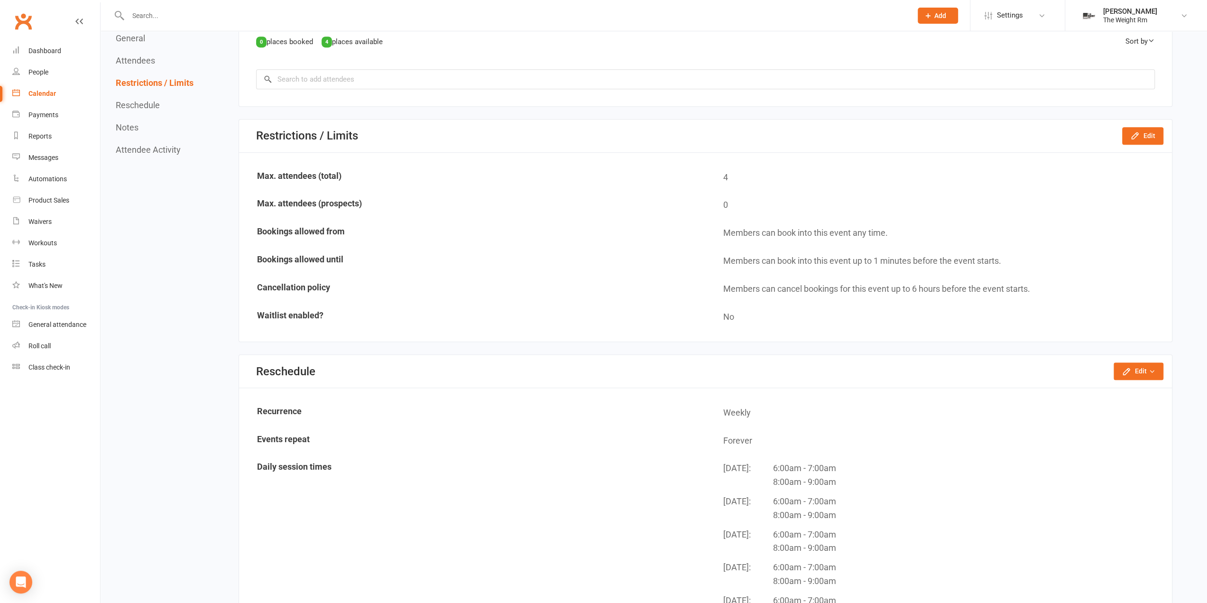
click at [1157, 349] on div "General Edit Type Conditioning Class Description Conditioning workout focused o…" at bounding box center [706, 294] width 934 height 1384
click at [1156, 359] on div "Reschedule Edit Reschedule this event only Move weekly session times Change rec…" at bounding box center [705, 371] width 933 height 33
click at [1147, 358] on div "Reschedule Edit Reschedule this event only Move weekly session times Change rec…" at bounding box center [705, 371] width 933 height 33
click at [1148, 362] on button "Edit" at bounding box center [1139, 370] width 50 height 17
click at [1112, 389] on link "Reschedule this event only" at bounding box center [1110, 392] width 108 height 19
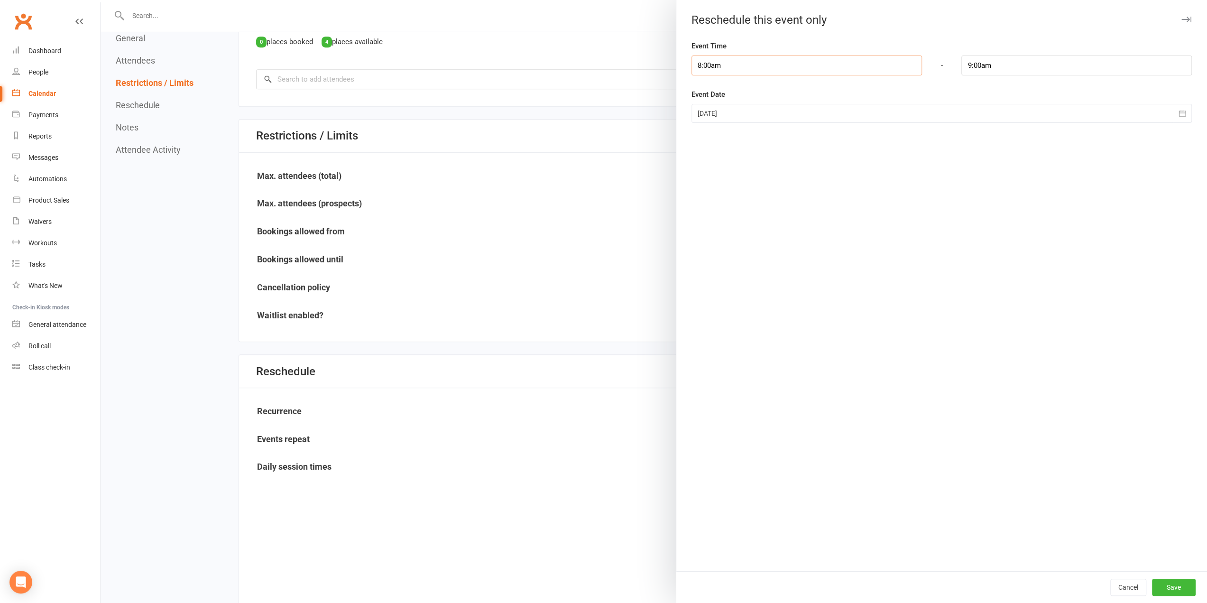
click at [728, 66] on input "8:00am" at bounding box center [807, 66] width 231 height 20
type input "7:45am"
type input "8:45am"
click at [716, 123] on li "7:45am" at bounding box center [715, 130] width 46 height 14
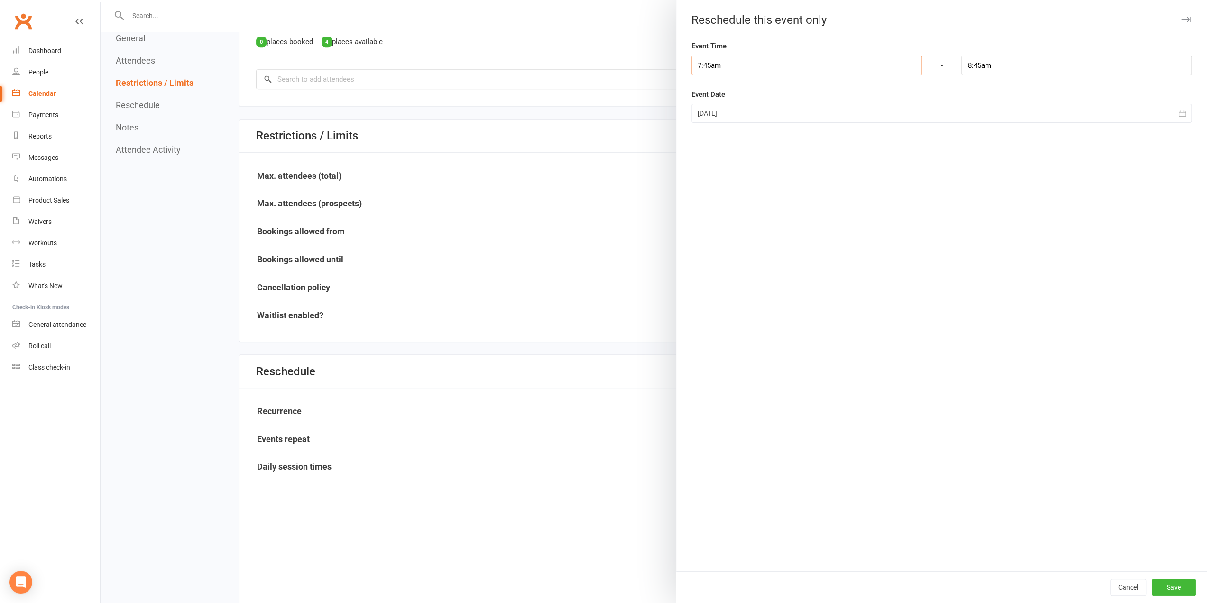
click at [746, 64] on input "7:45am" at bounding box center [807, 66] width 231 height 20
type input "7:30am"
type input "8:30am"
click at [708, 88] on li "7:30am" at bounding box center [715, 82] width 46 height 14
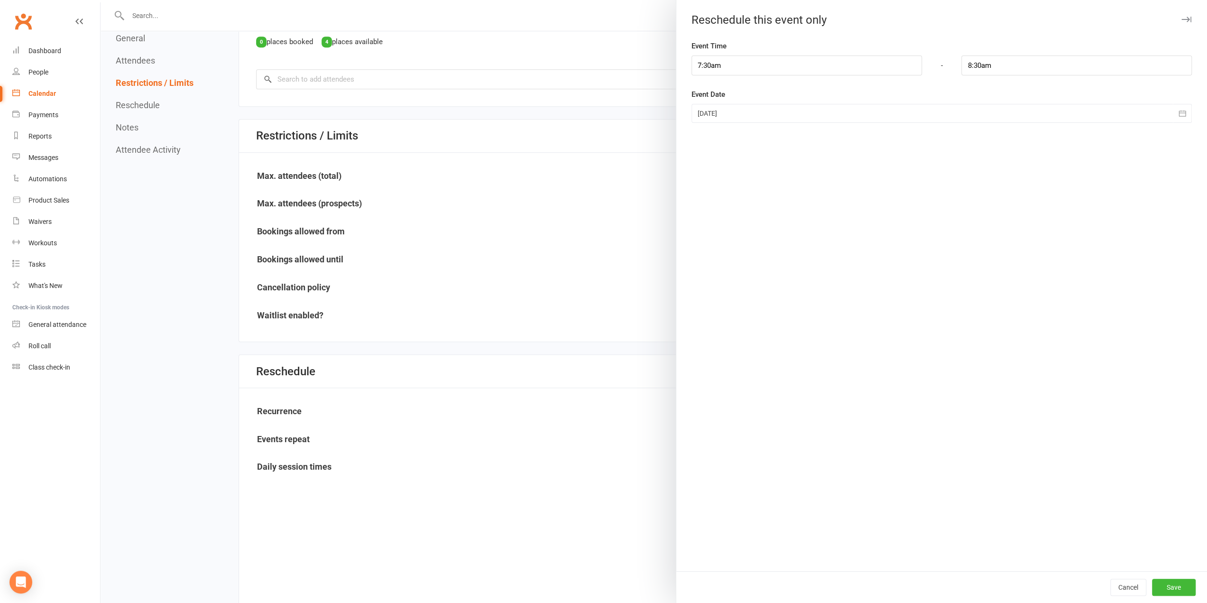
click at [1161, 577] on div "Cancel Save" at bounding box center [942, 587] width 531 height 32
click at [1166, 581] on button "Save" at bounding box center [1174, 587] width 44 height 17
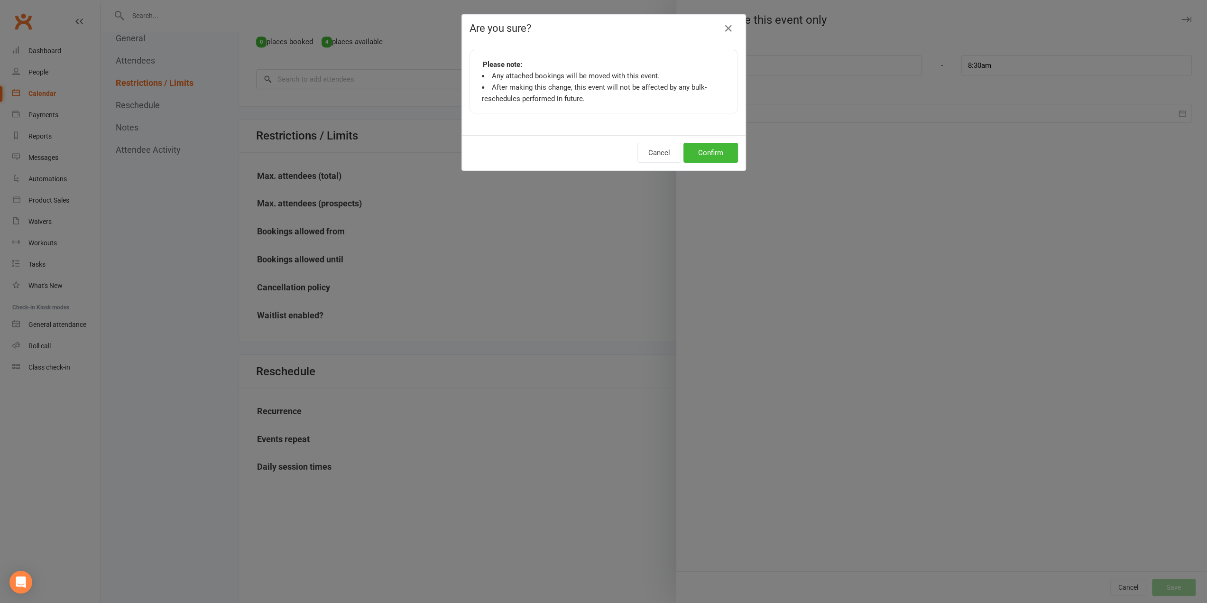
click at [742, 147] on div "Are you sure? Please note: Any attached bookings will be moved with this event.…" at bounding box center [603, 301] width 1207 height 603
click at [737, 148] on div "Event Time 7:30am 12:00am 12:15am 12:30am 12:45am 1:00am 1:15am 1:30am 1:45am 2…" at bounding box center [942, 305] width 531 height 531
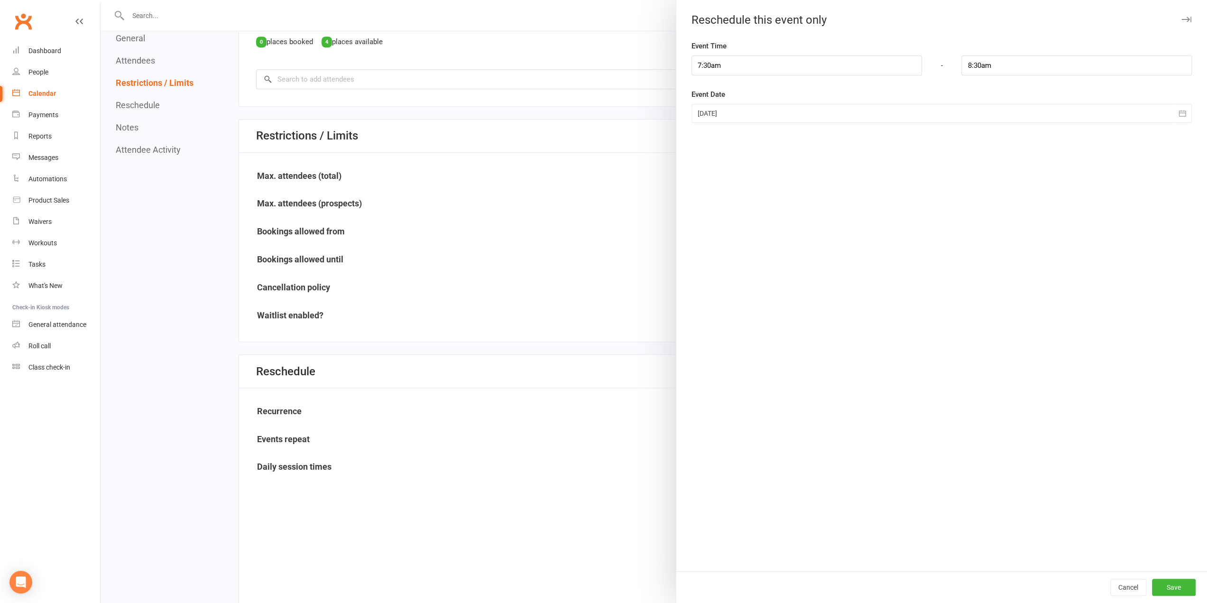
click at [1176, 574] on div "Cancel Save" at bounding box center [942, 587] width 531 height 32
click at [1179, 584] on button "Save" at bounding box center [1174, 587] width 44 height 17
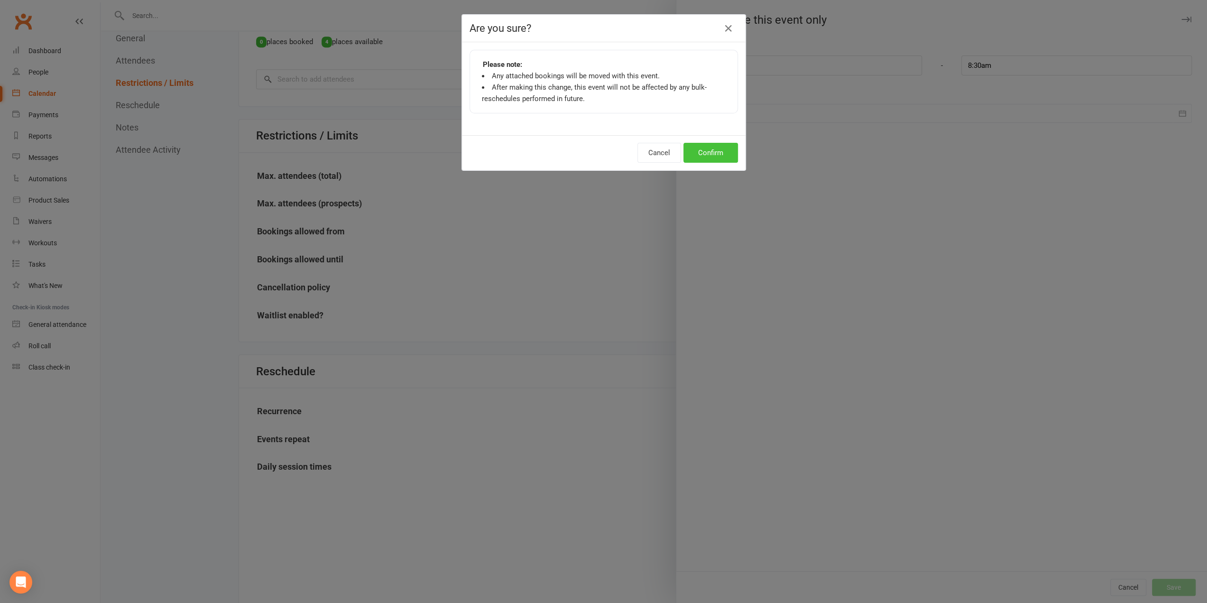
click at [697, 149] on button "Confirm" at bounding box center [711, 153] width 55 height 20
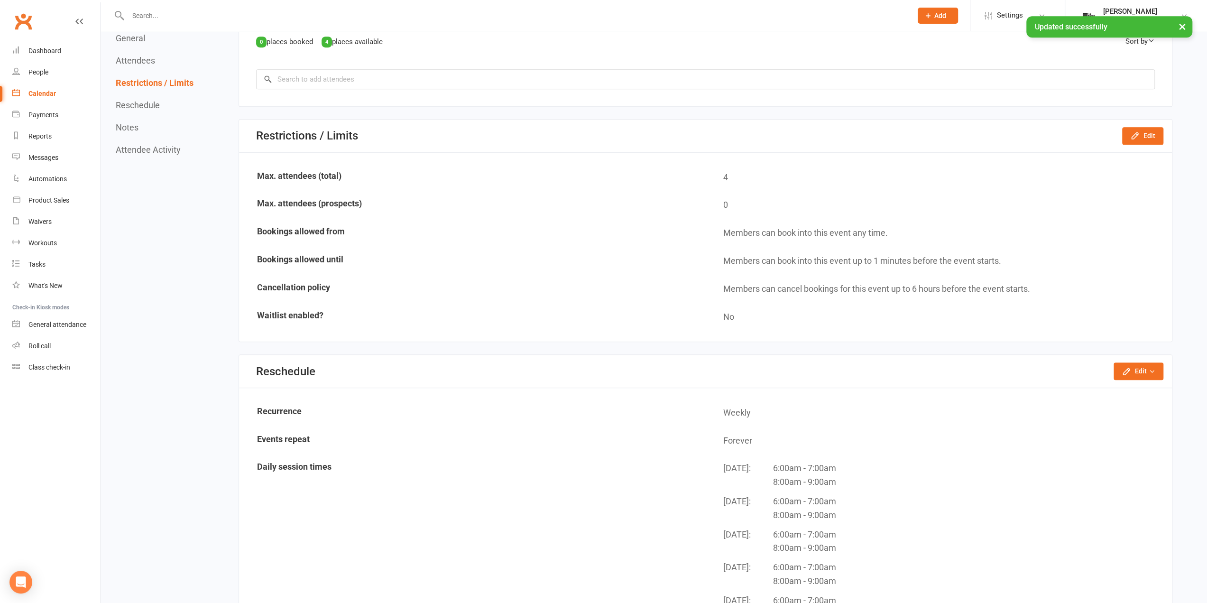
click at [1180, 28] on button "×" at bounding box center [1182, 26] width 17 height 20
click at [1187, 21] on link "[PERSON_NAME] The Weight Rm" at bounding box center [1136, 15] width 113 height 19
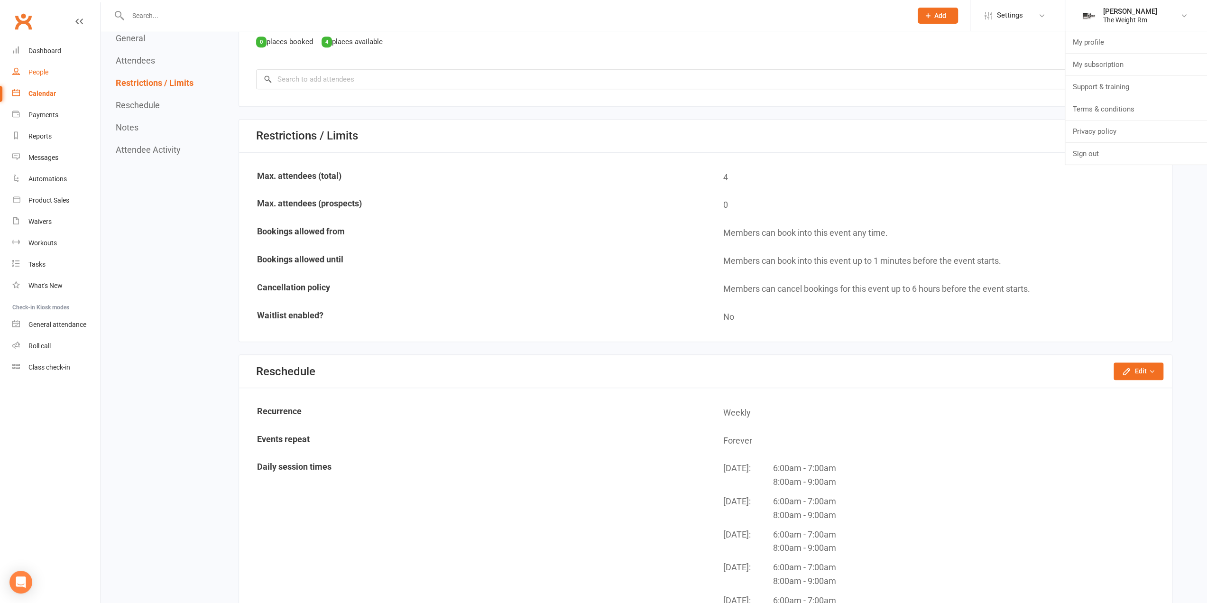
click at [72, 71] on link "People" at bounding box center [56, 72] width 88 height 21
select select "100"
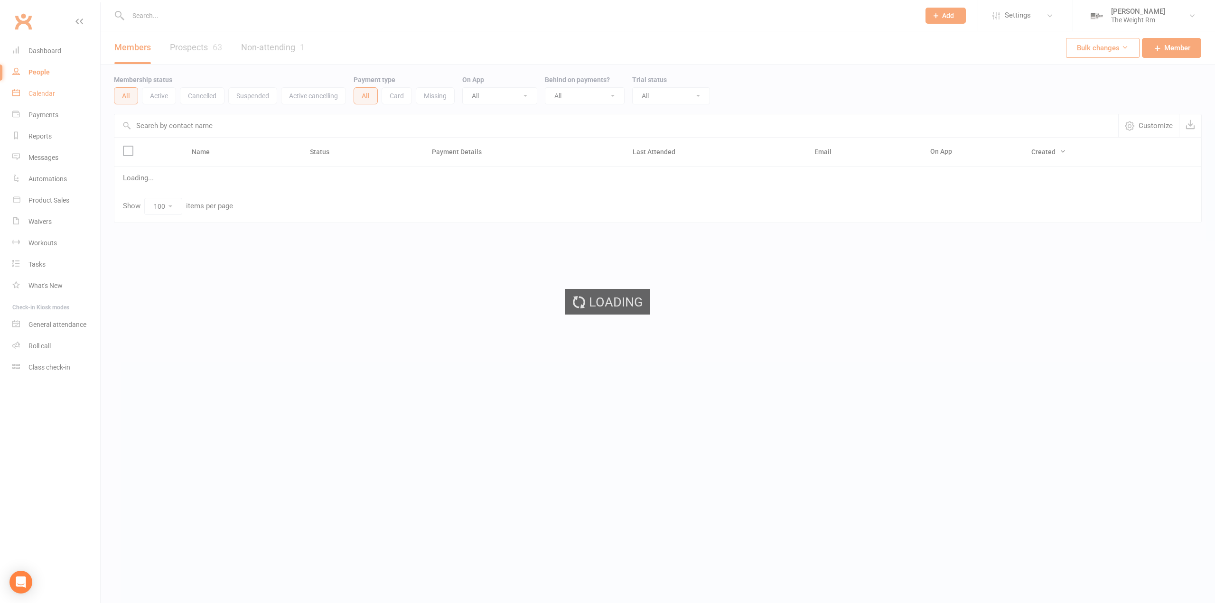
click at [67, 86] on div "Loading" at bounding box center [607, 301] width 1215 height 603
click at [67, 91] on link "Calendar" at bounding box center [56, 93] width 88 height 21
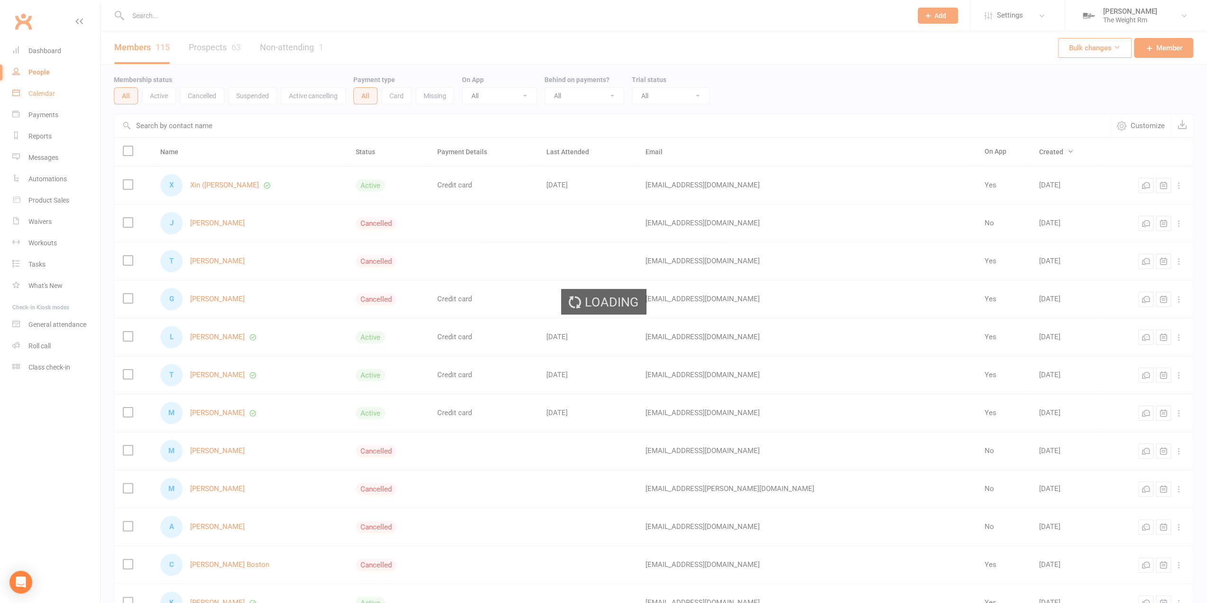
click at [67, 93] on div "Loading" at bounding box center [603, 301] width 1207 height 603
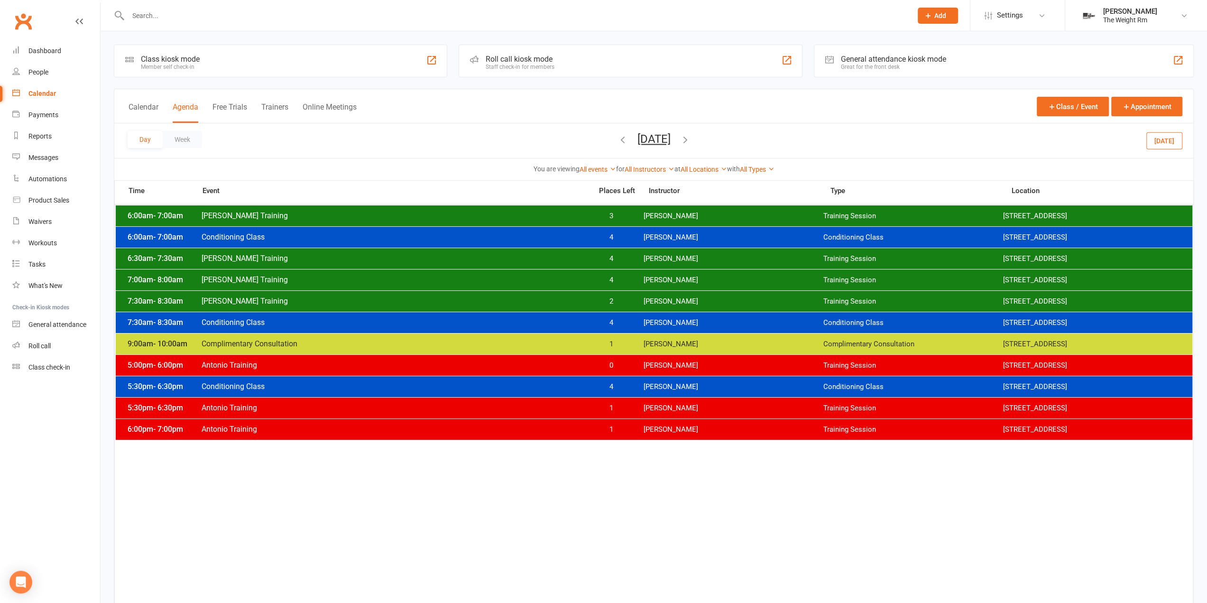
click at [738, 306] on div "7:30am - 8:30am [PERSON_NAME] Training 2 [PERSON_NAME] Training Session [STREET…" at bounding box center [654, 301] width 1077 height 21
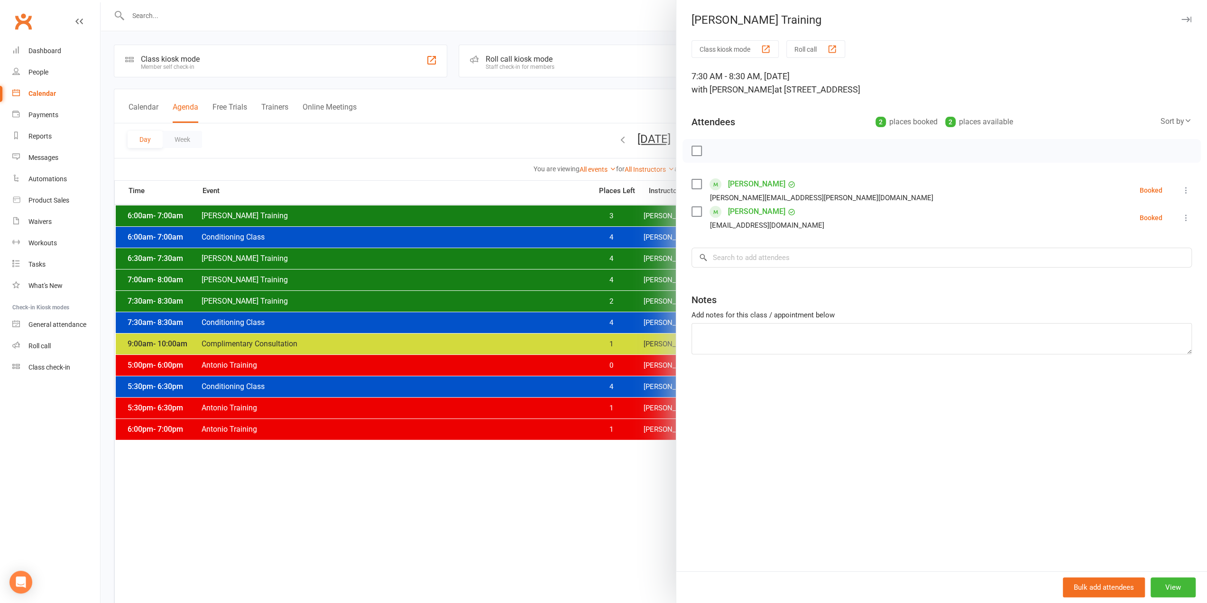
click at [598, 291] on div at bounding box center [654, 301] width 1107 height 603
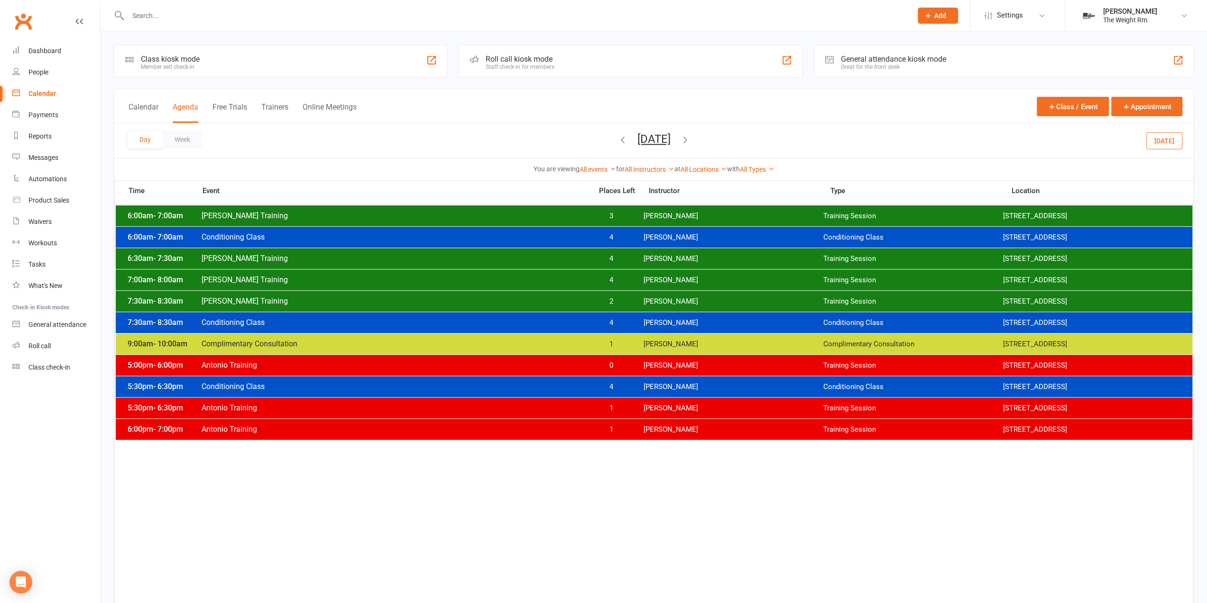
click at [677, 147] on span "[DATE] [DATE] Sun Mon Tue Wed Thu Fri Sat 31 01 02 03 04 05 06 07 08 09 10 11 1…" at bounding box center [654, 140] width 52 height 17
click at [618, 144] on button "button" at bounding box center [623, 140] width 10 height 17
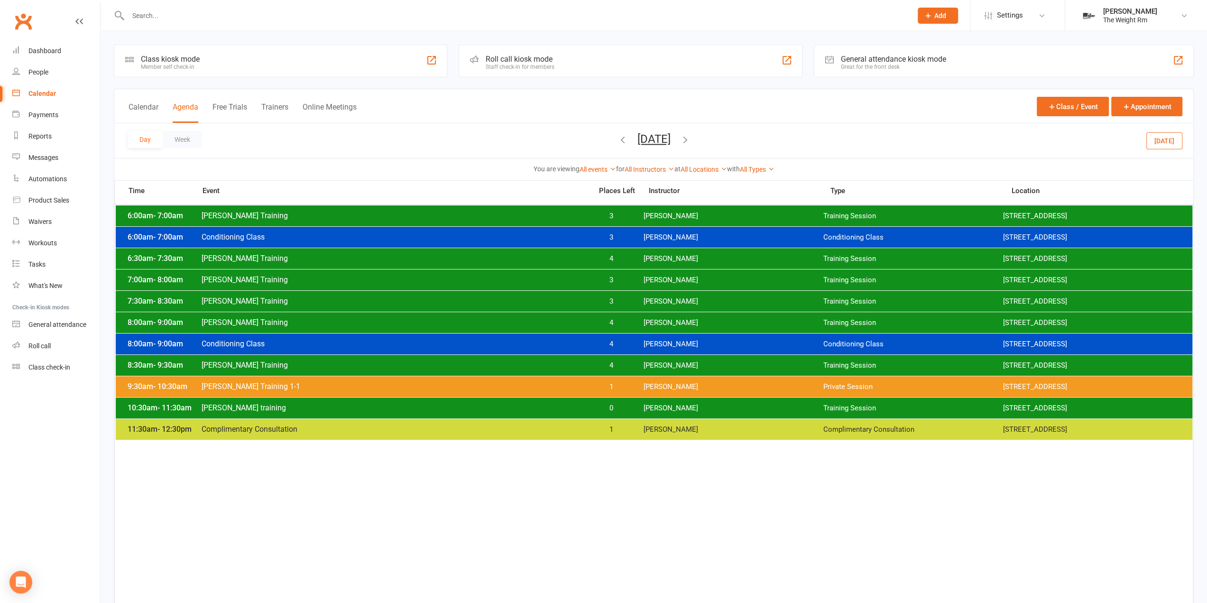
click at [618, 142] on icon "button" at bounding box center [623, 139] width 10 height 10
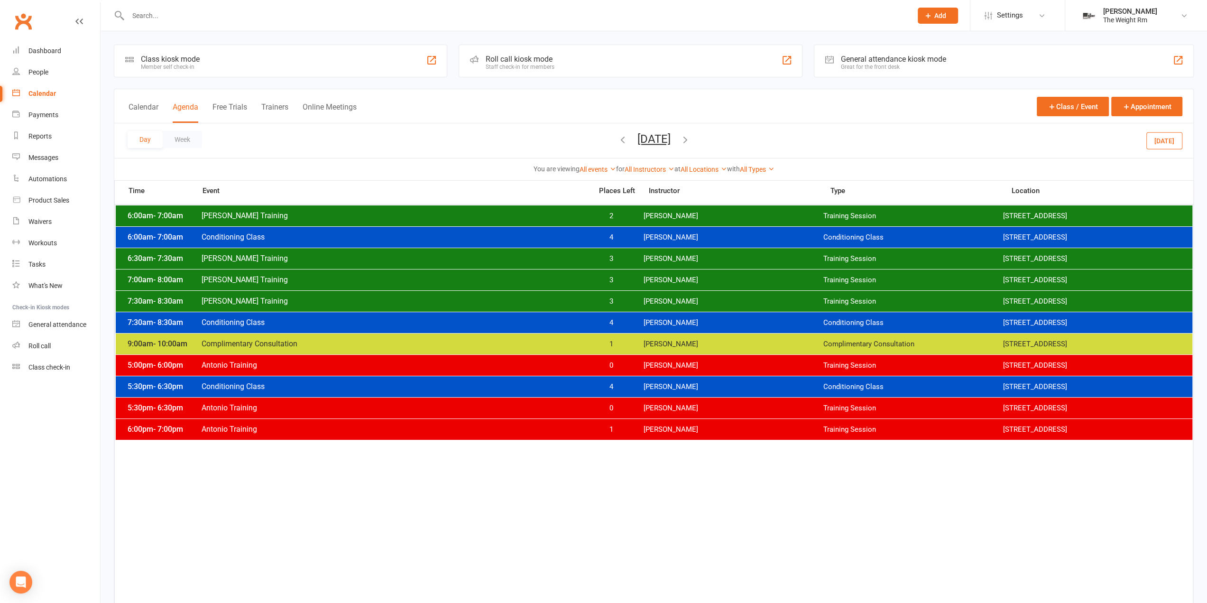
click at [691, 139] on icon "button" at bounding box center [685, 139] width 10 height 10
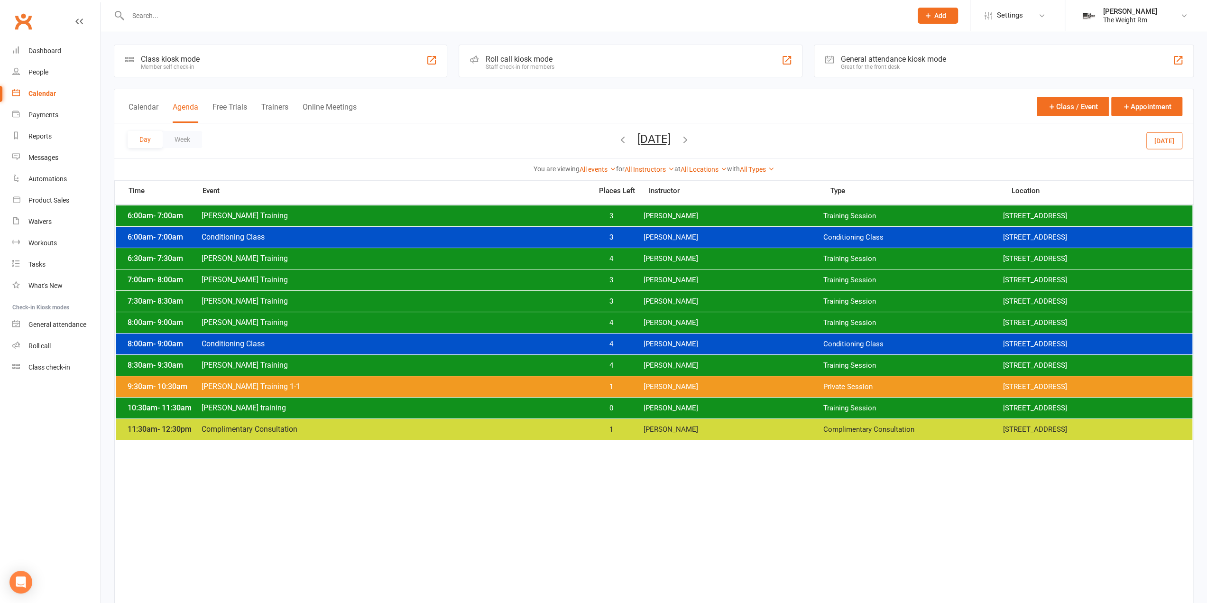
click at [680, 139] on span "[DATE] [DATE] Sun Mon Tue Wed Thu Fri Sat 31 01 02 03 04 05 06 07 08 09 10 11 1…" at bounding box center [654, 140] width 52 height 17
click at [691, 138] on icon "button" at bounding box center [685, 139] width 10 height 10
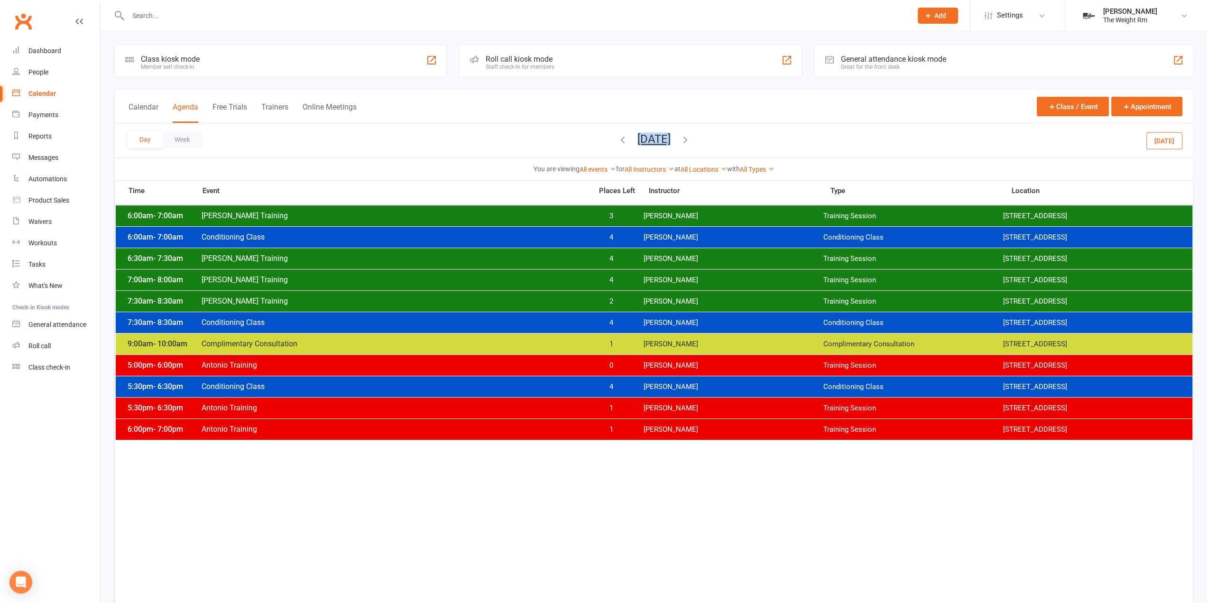
click at [651, 343] on span "[PERSON_NAME]" at bounding box center [733, 344] width 180 height 9
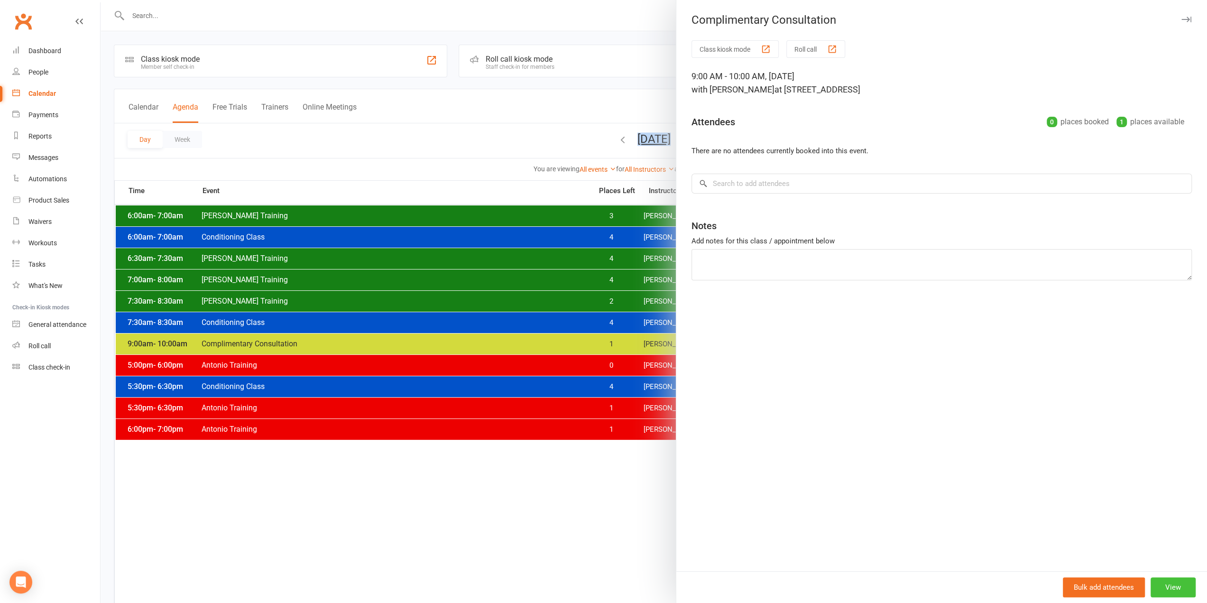
click at [1172, 585] on button "View" at bounding box center [1173, 587] width 45 height 20
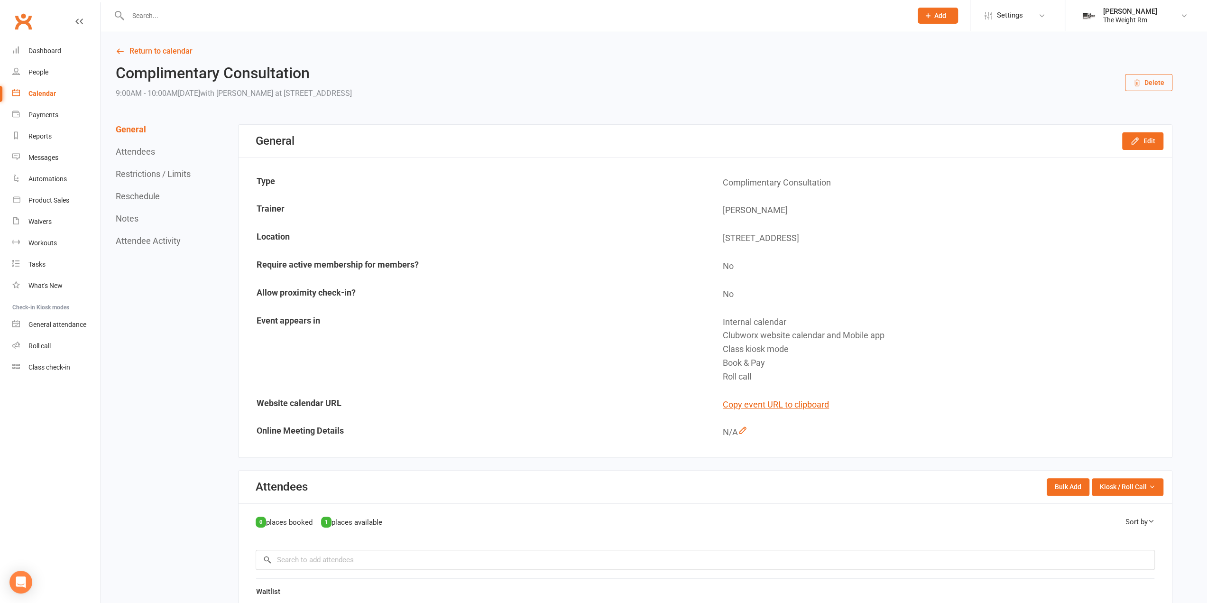
click at [1157, 151] on div "General Edit" at bounding box center [706, 141] width 934 height 33
click at [1155, 146] on button "Edit" at bounding box center [1143, 140] width 41 height 17
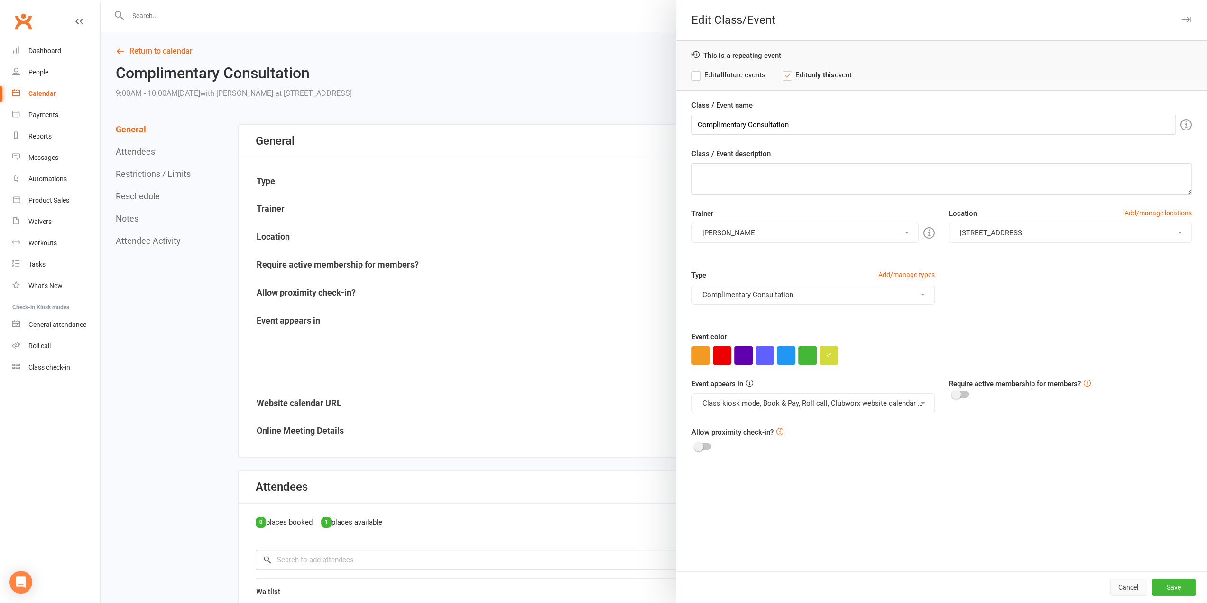
click at [1116, 588] on button "Cancel" at bounding box center [1129, 587] width 36 height 17
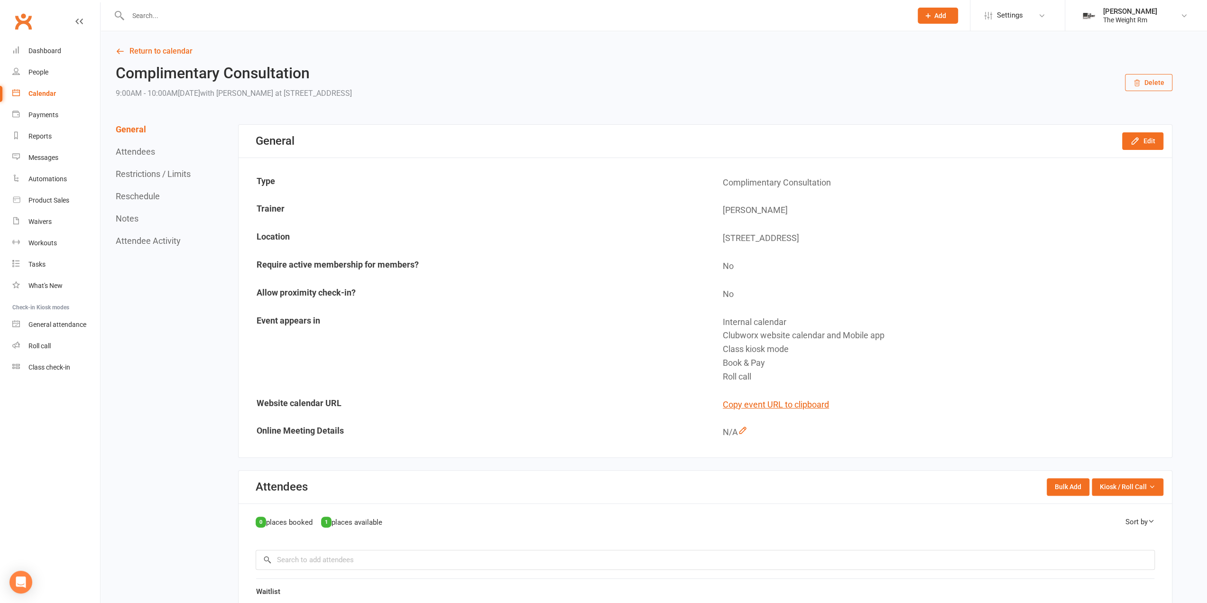
scroll to position [237, 0]
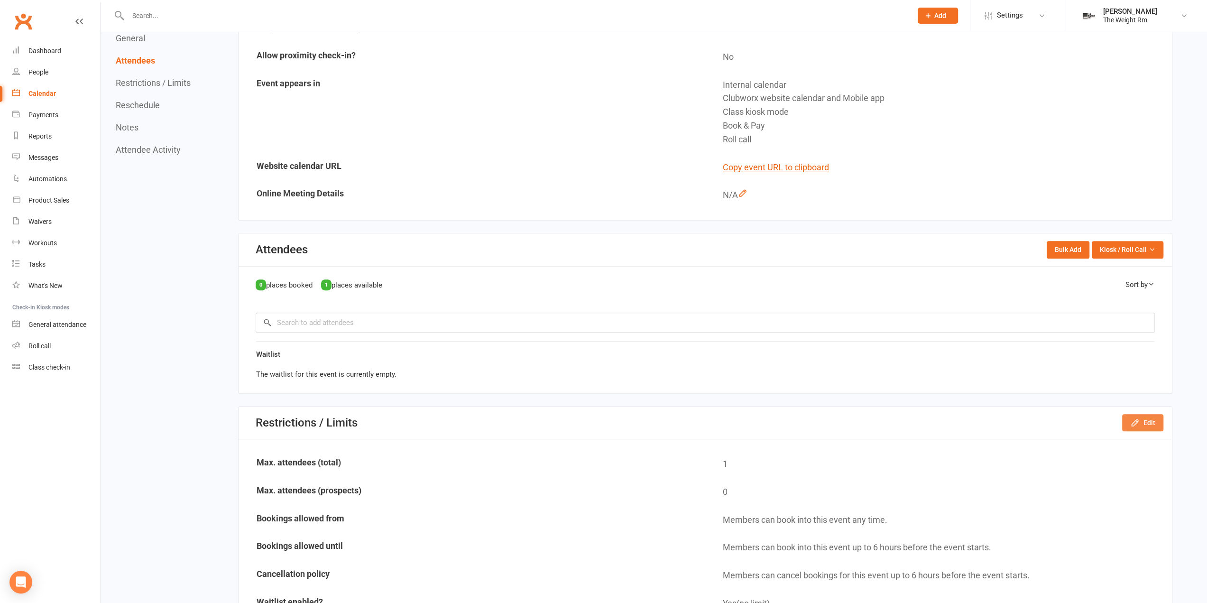
click at [1138, 425] on icon "button" at bounding box center [1135, 422] width 9 height 9
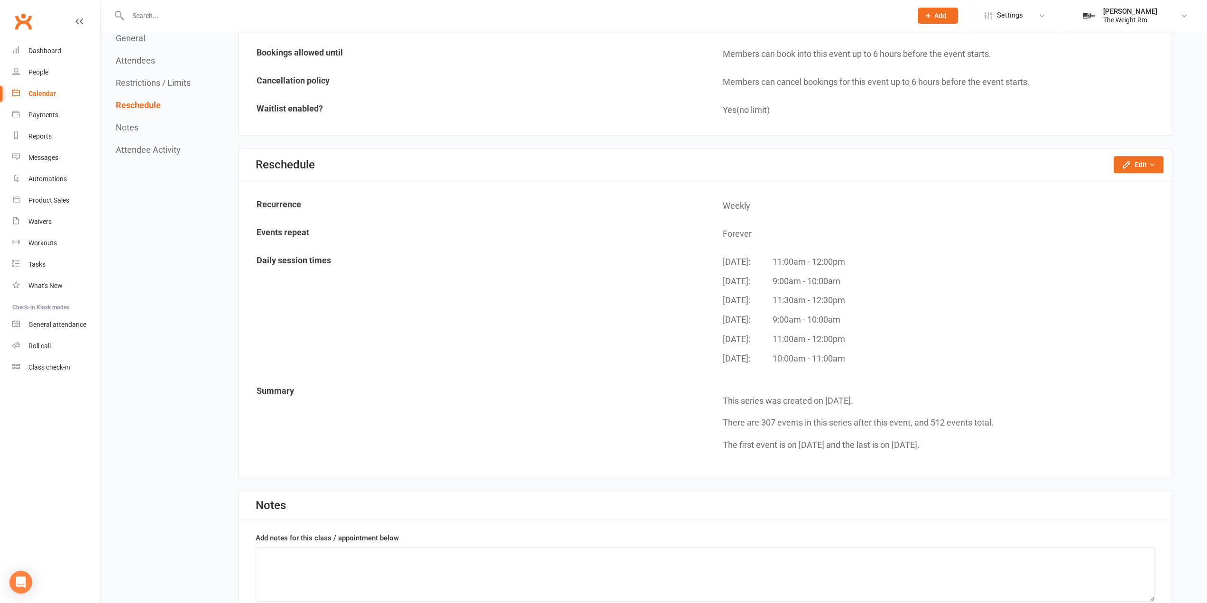
scroll to position [759, 0]
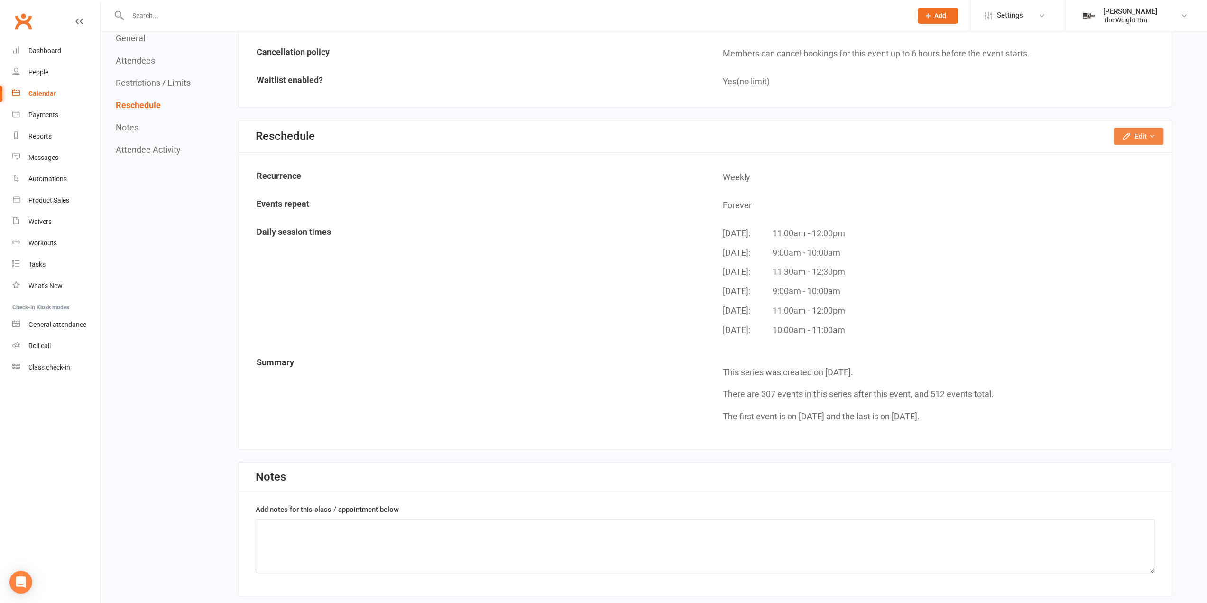
click at [1149, 139] on button "Edit" at bounding box center [1139, 136] width 50 height 17
click at [1099, 160] on link "Reschedule this event only" at bounding box center [1110, 157] width 108 height 19
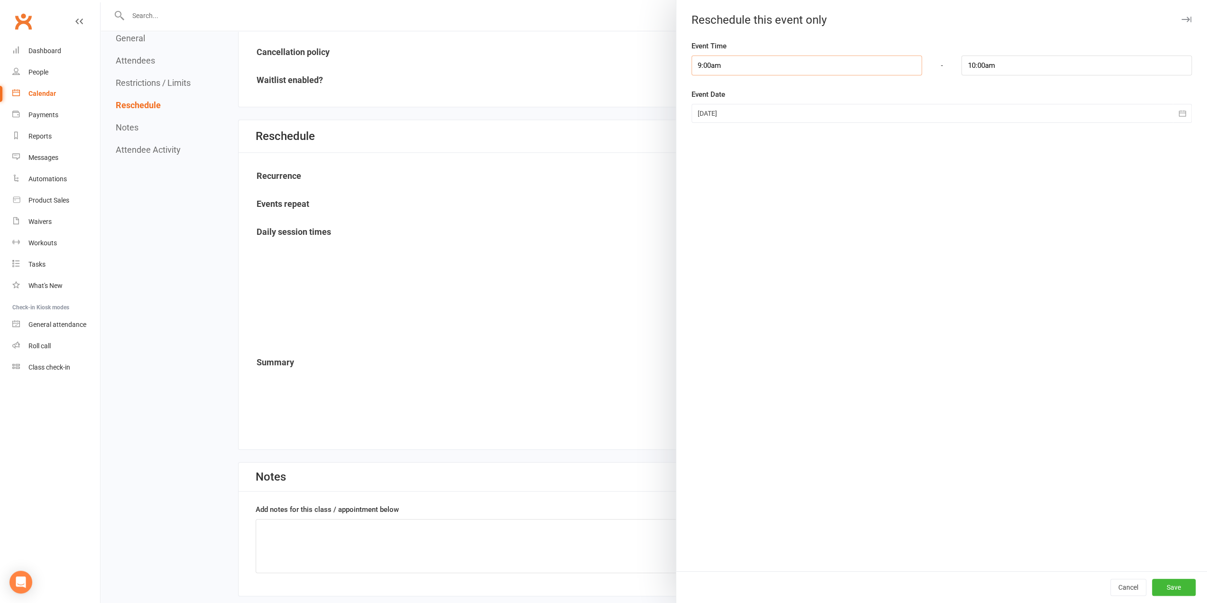
click at [738, 69] on input "9:00am" at bounding box center [807, 66] width 231 height 20
type input "8:30am"
type input "9:30am"
click at [709, 115] on li "8:30am" at bounding box center [715, 116] width 46 height 14
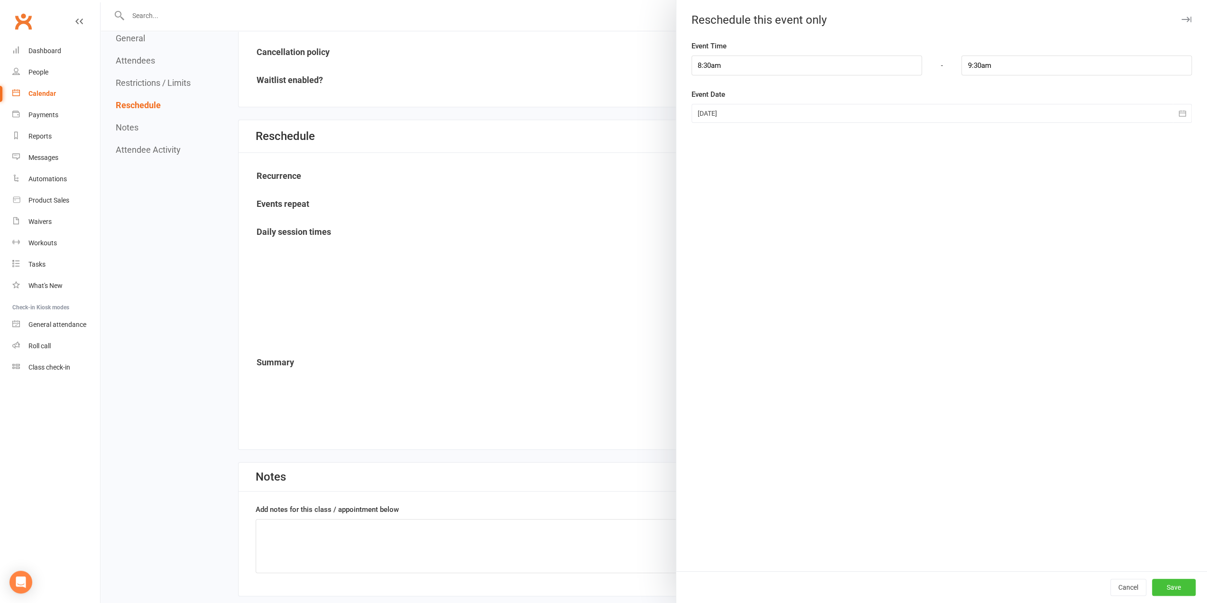
click at [1164, 586] on button "Save" at bounding box center [1174, 587] width 44 height 17
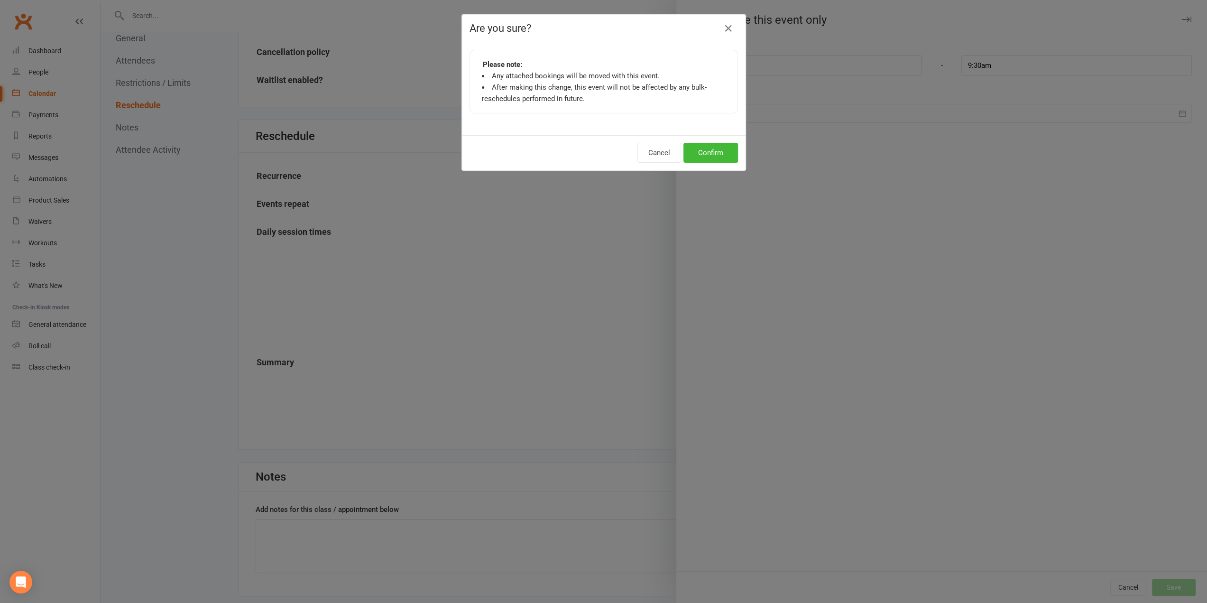
click at [721, 162] on div "Cancel Confirm" at bounding box center [604, 152] width 284 height 35
click at [739, 155] on div "Cancel Confirm" at bounding box center [604, 152] width 284 height 35
click at [733, 154] on button "Confirm" at bounding box center [711, 153] width 55 height 20
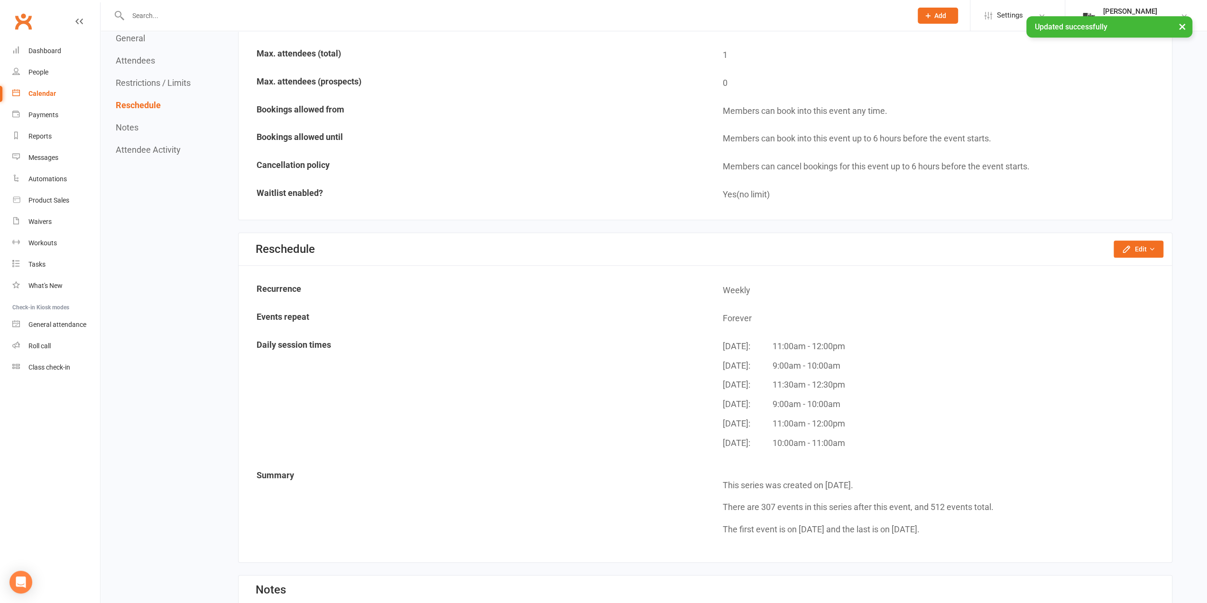
scroll to position [569, 0]
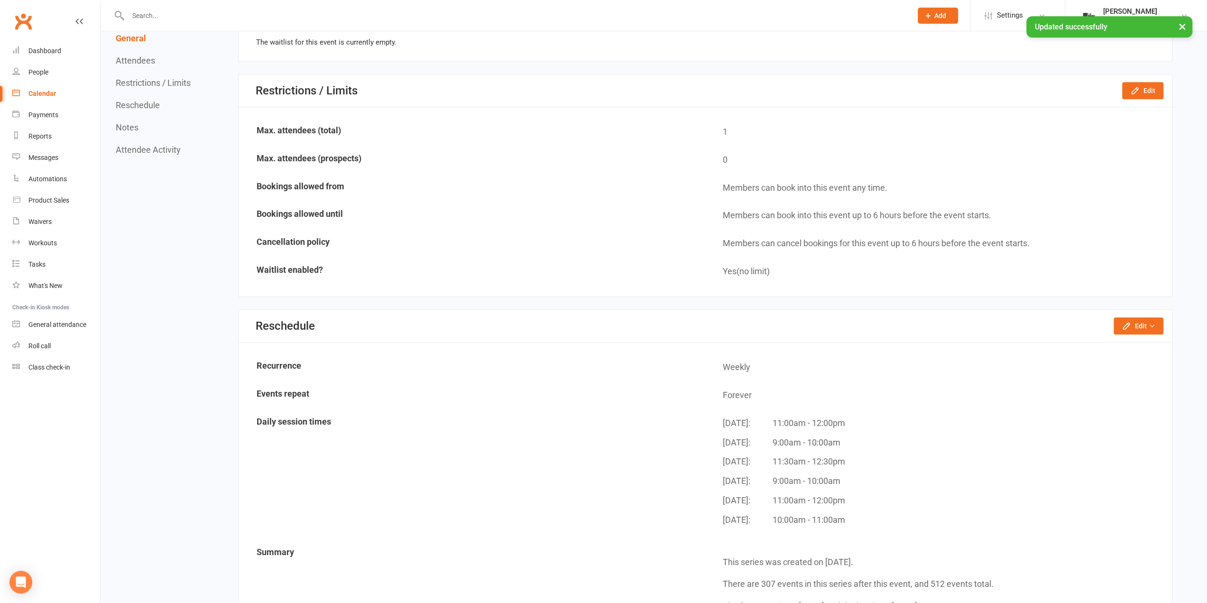
click at [1178, 28] on button "×" at bounding box center [1182, 26] width 17 height 20
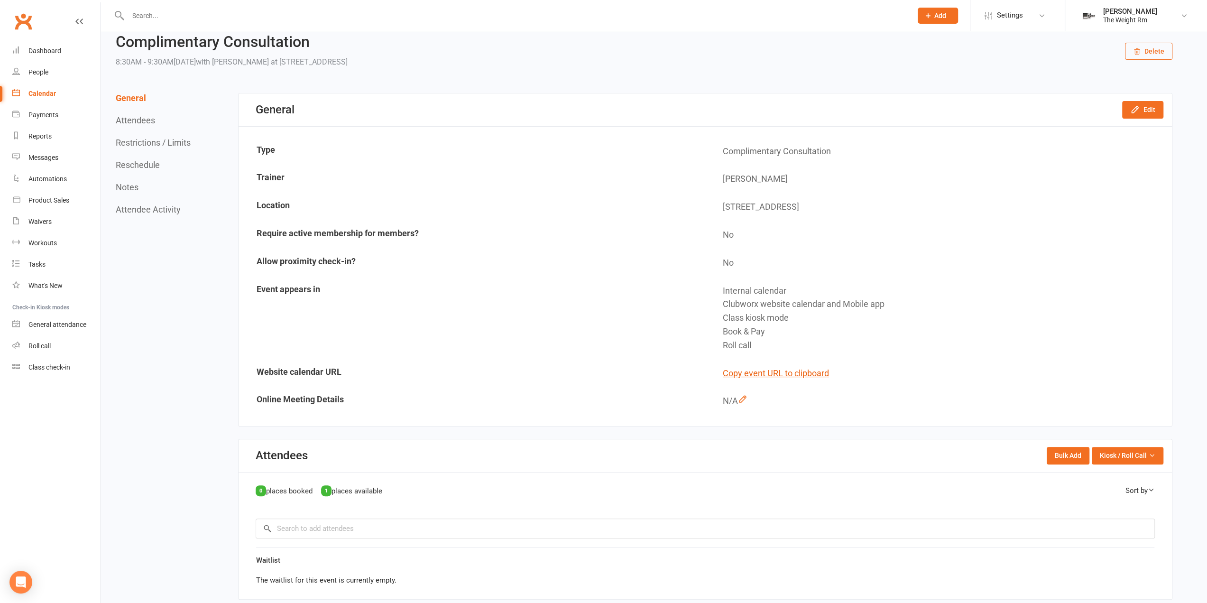
scroll to position [0, 0]
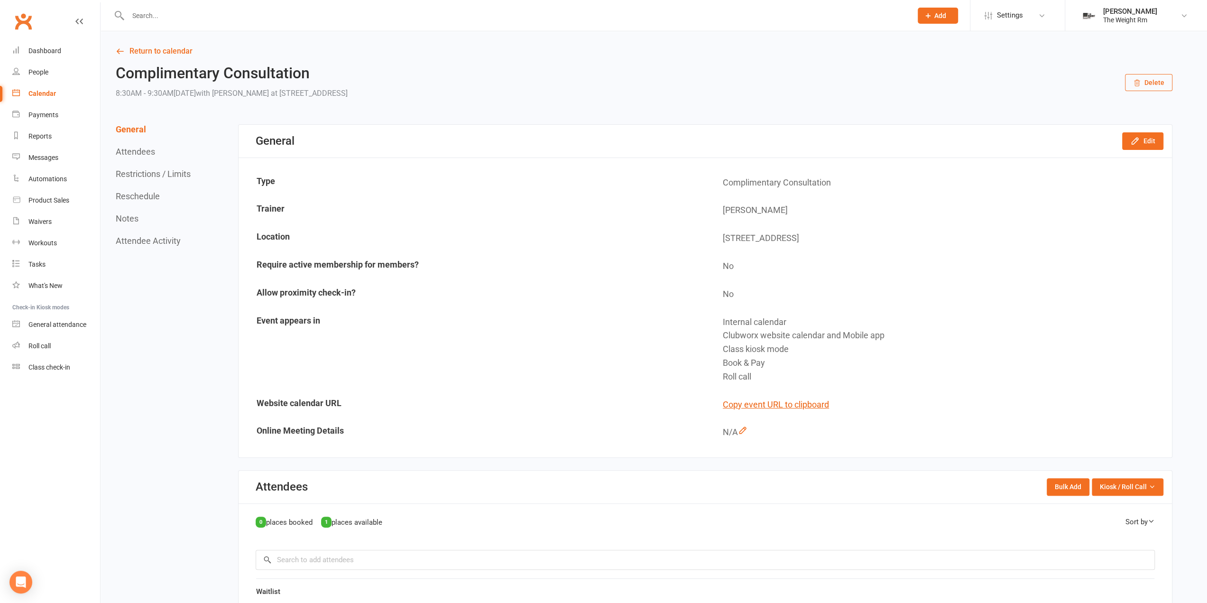
click at [182, 54] on link "Return to calendar" at bounding box center [644, 51] width 1057 height 13
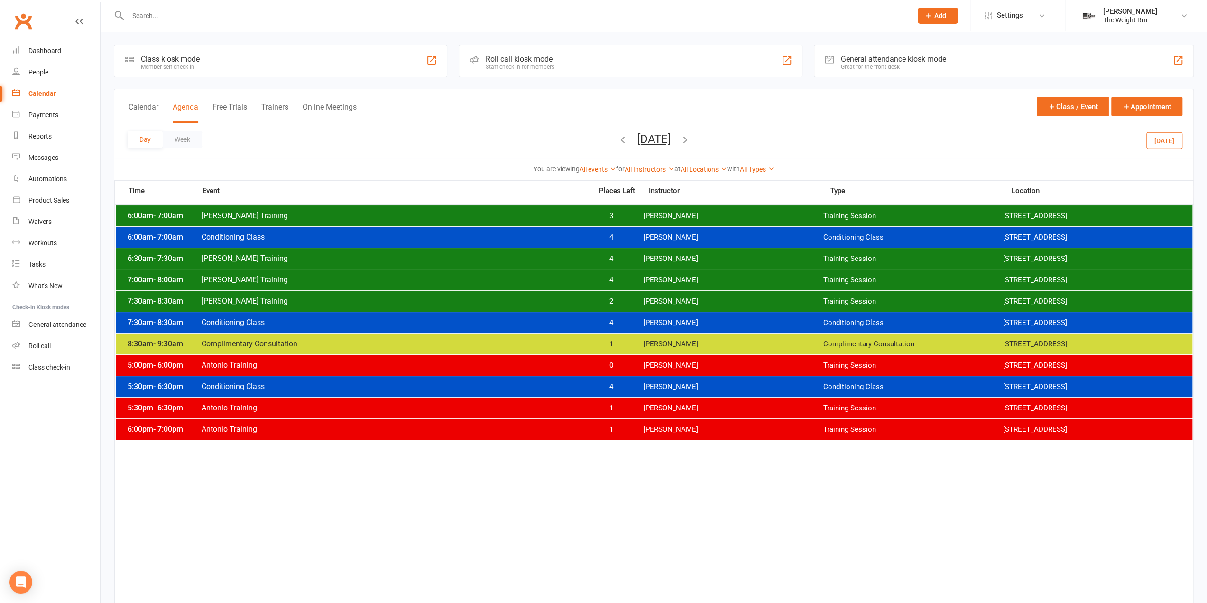
click at [645, 135] on button "[DATE]" at bounding box center [654, 138] width 33 height 13
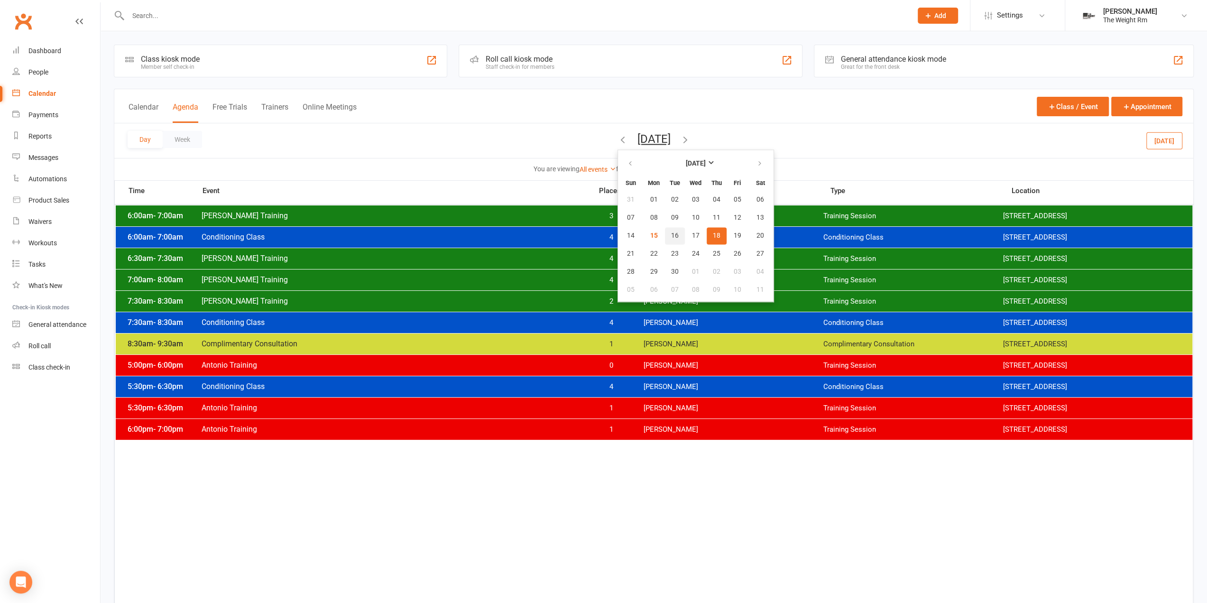
click at [671, 235] on span "16" at bounding box center [675, 236] width 8 height 8
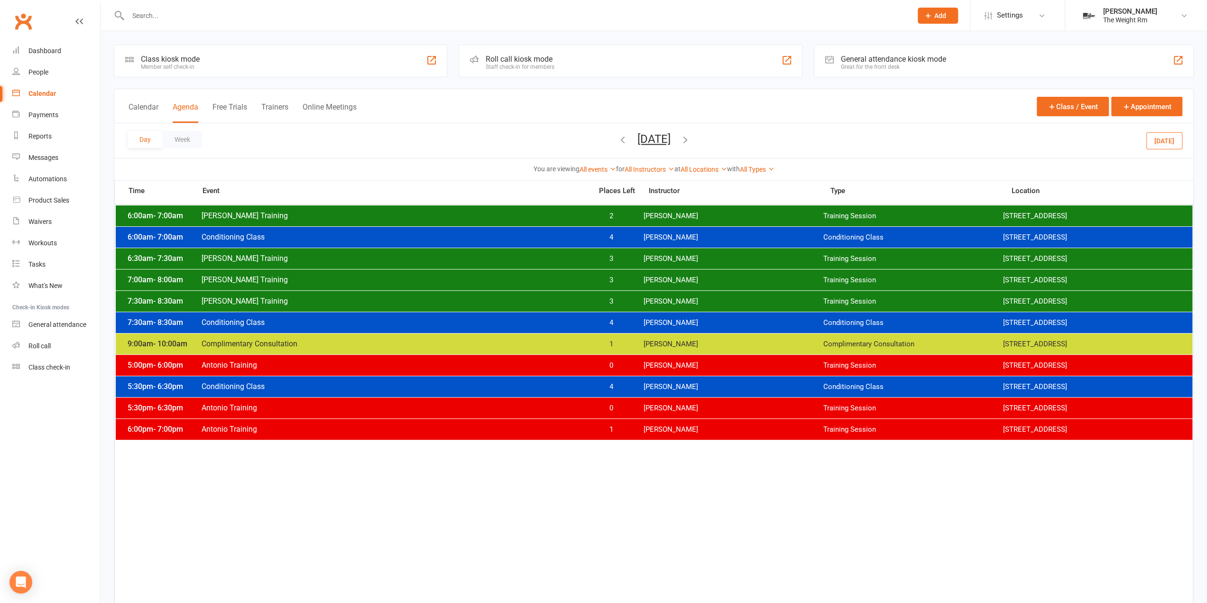
click at [692, 342] on span "[PERSON_NAME]" at bounding box center [733, 344] width 180 height 9
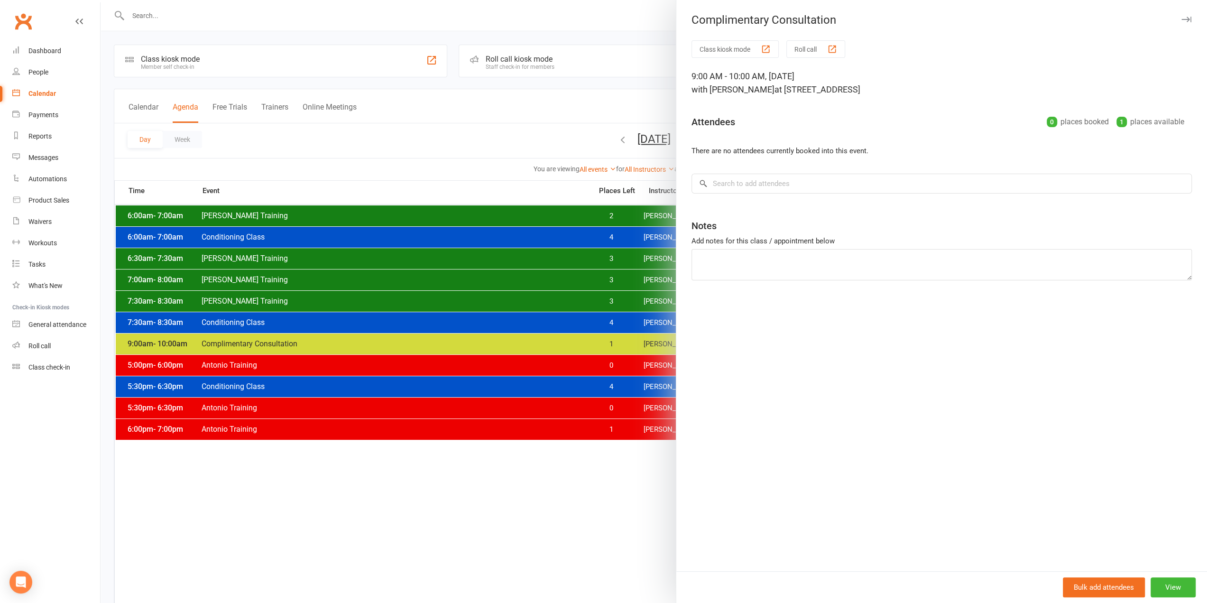
click at [618, 340] on div at bounding box center [654, 301] width 1107 height 603
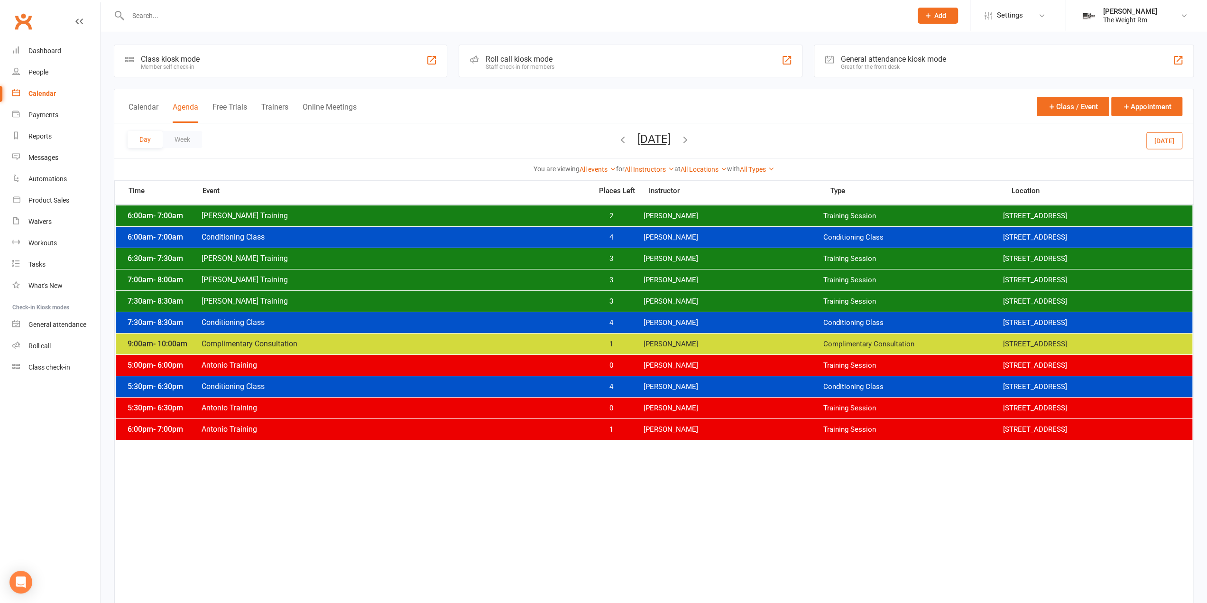
click at [621, 341] on span "1" at bounding box center [611, 344] width 50 height 9
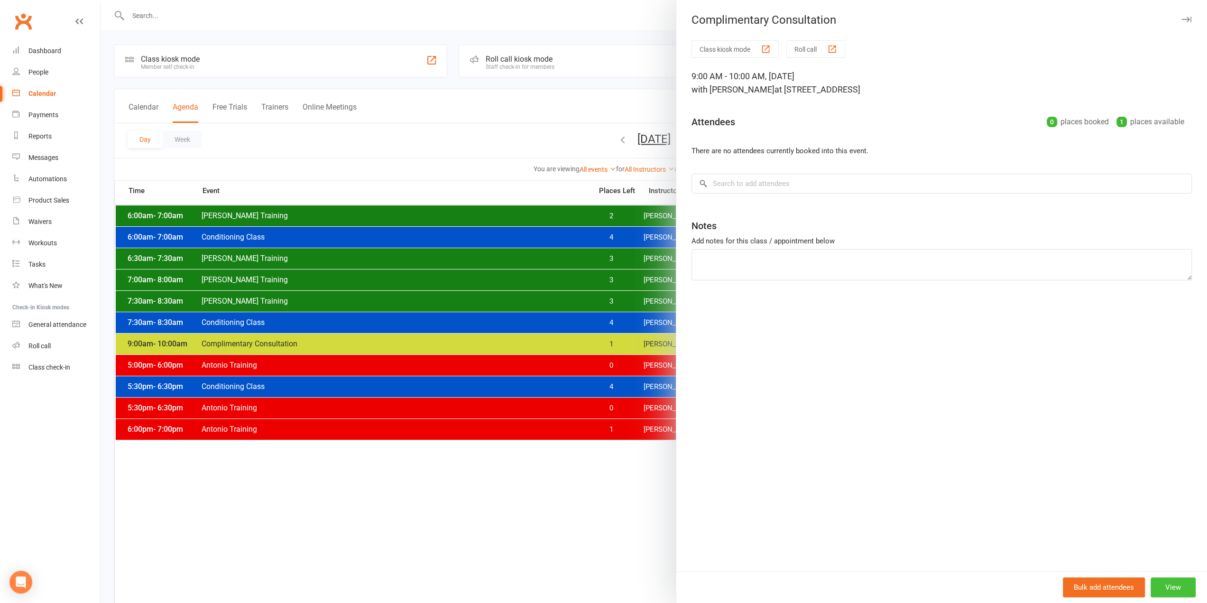
click at [1179, 592] on button "View" at bounding box center [1173, 587] width 45 height 20
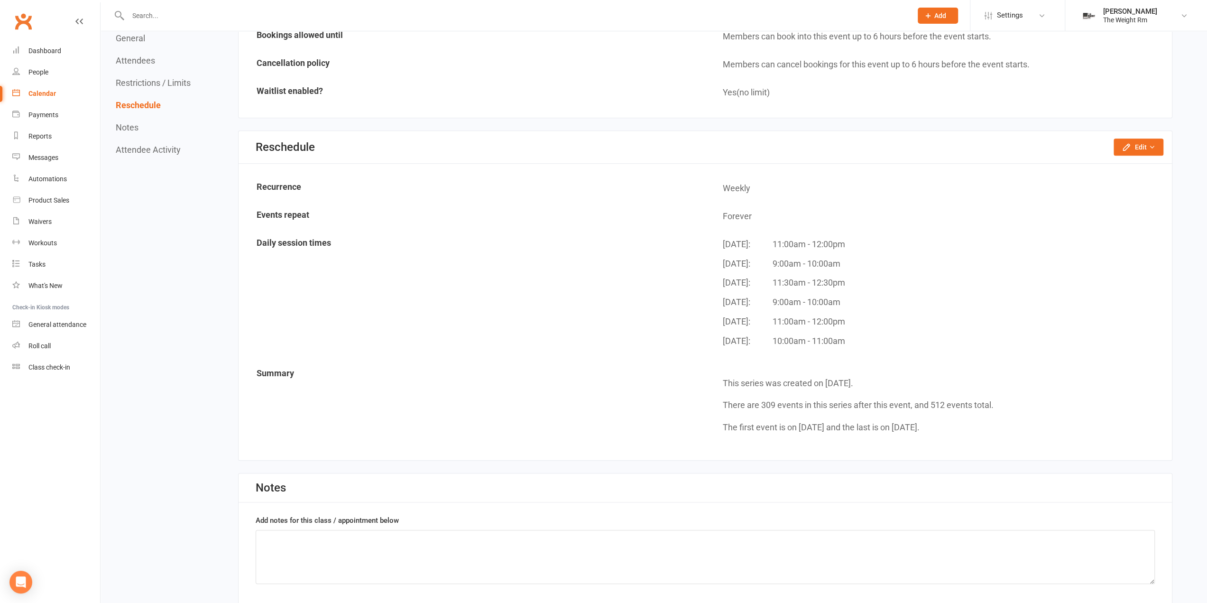
scroll to position [659, 0]
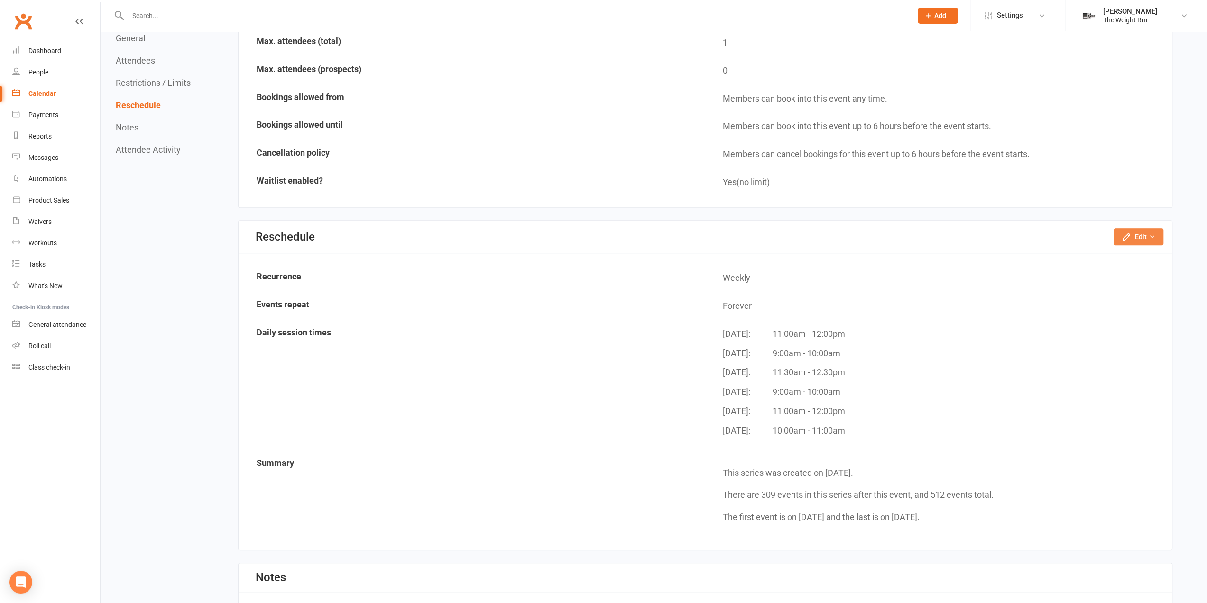
click at [1133, 231] on button "Edit" at bounding box center [1139, 236] width 50 height 17
click at [1089, 258] on link "Reschedule this event only" at bounding box center [1110, 258] width 108 height 19
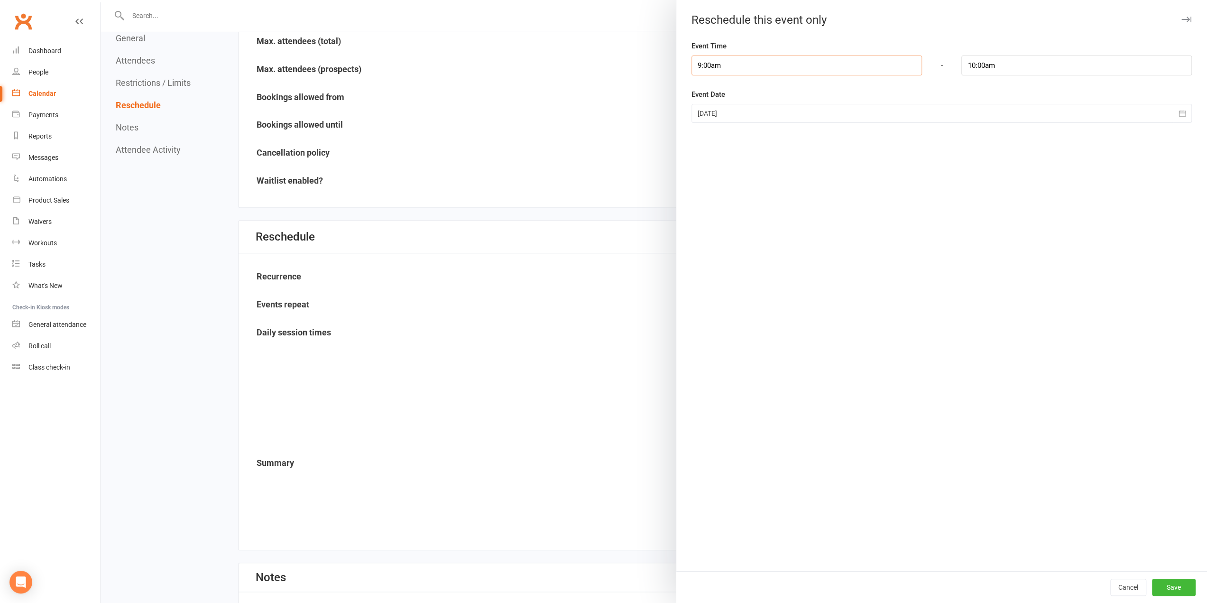
click at [766, 62] on input "9:00am" at bounding box center [807, 66] width 231 height 20
type input "8:30am"
type input "9:30am"
click at [706, 112] on li "8:30am" at bounding box center [715, 116] width 46 height 14
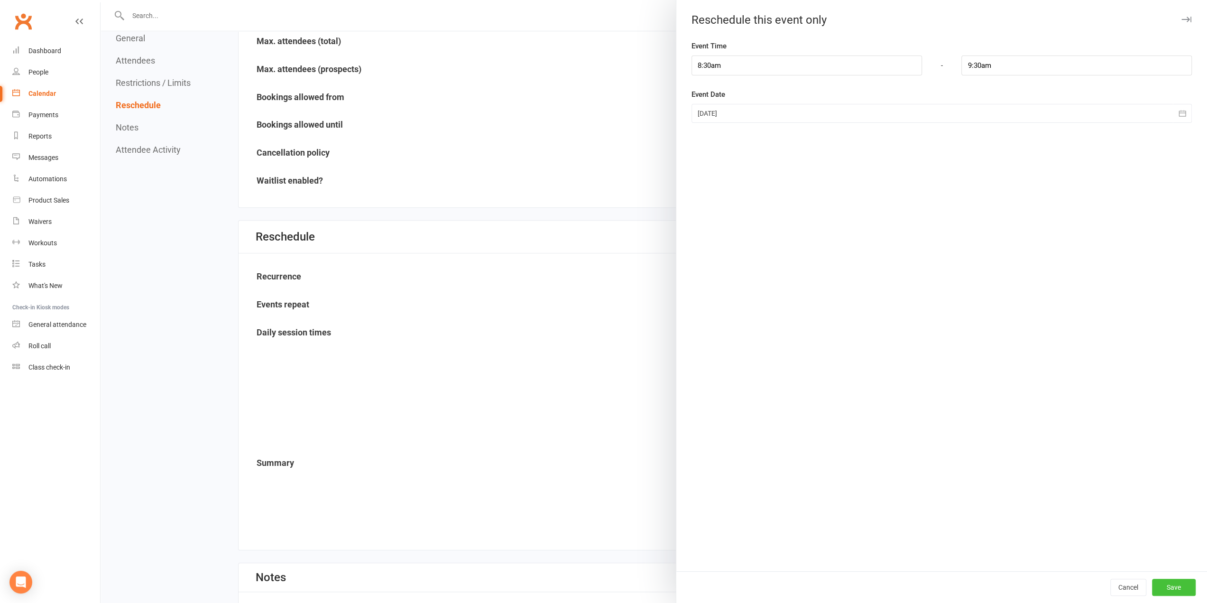
click at [1173, 593] on button "Save" at bounding box center [1174, 587] width 44 height 17
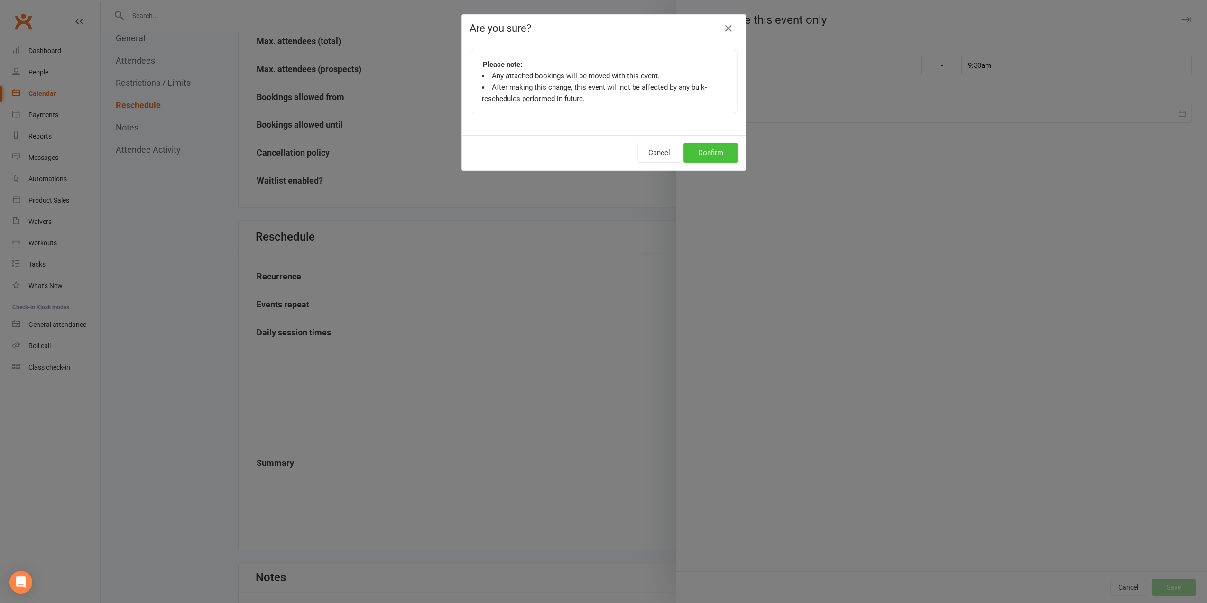
click at [709, 151] on button "Confirm" at bounding box center [711, 153] width 55 height 20
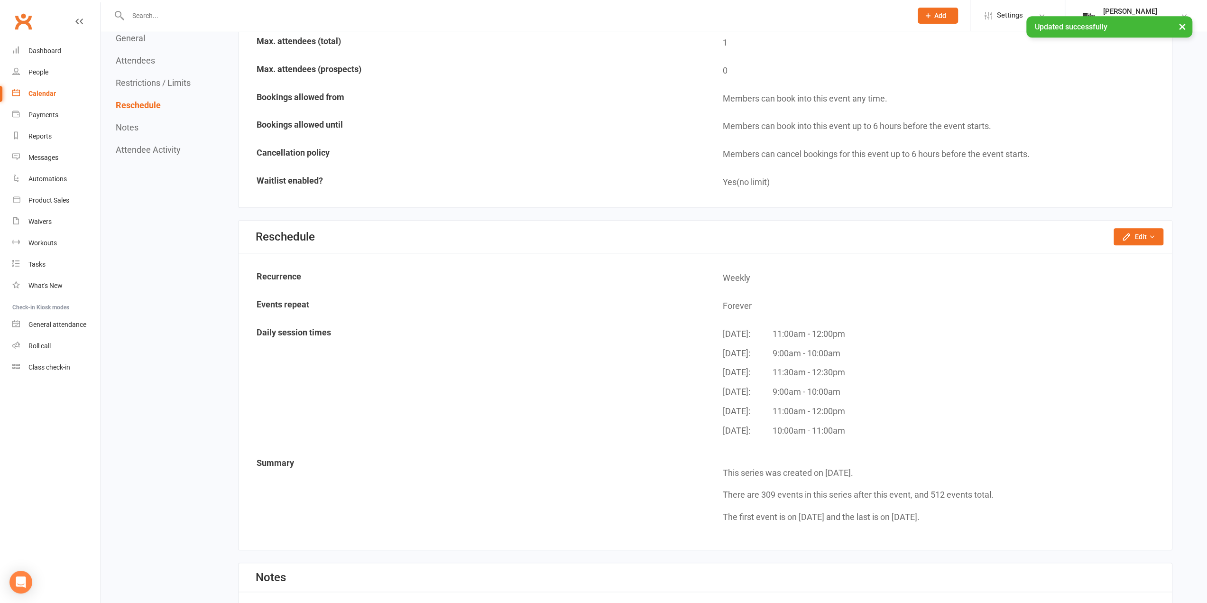
click at [1182, 28] on button "×" at bounding box center [1182, 26] width 17 height 20
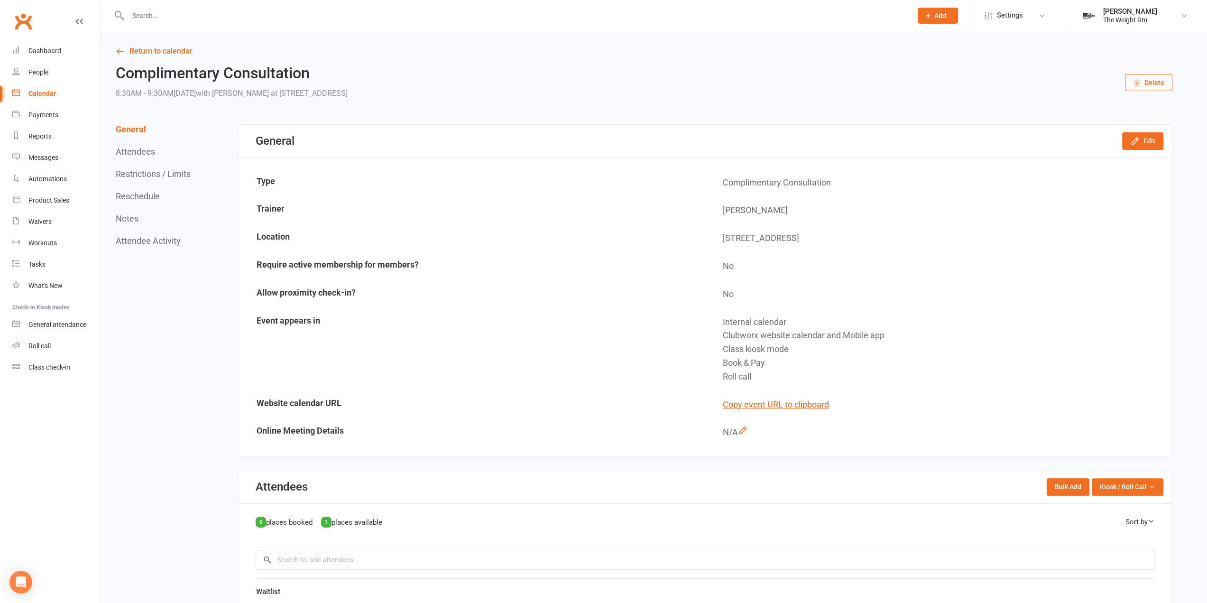
scroll to position [0, 0]
click at [186, 57] on link "Return to calendar" at bounding box center [644, 51] width 1057 height 13
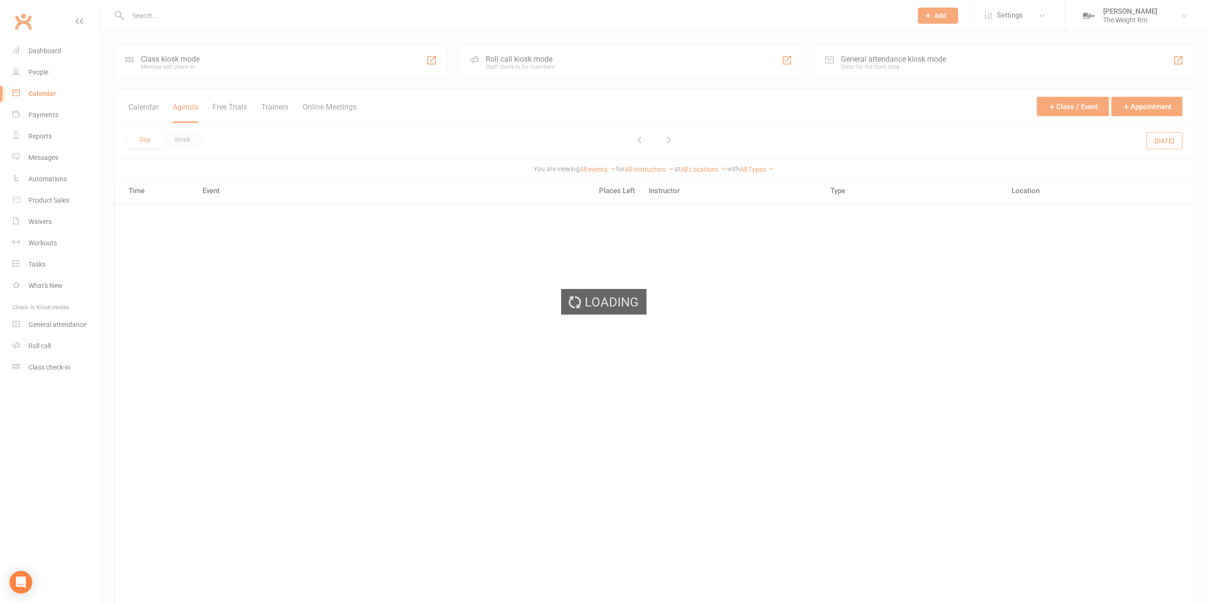
click at [193, 51] on div "Loading" at bounding box center [603, 301] width 1207 height 603
